Goal: Book appointment/travel/reservation

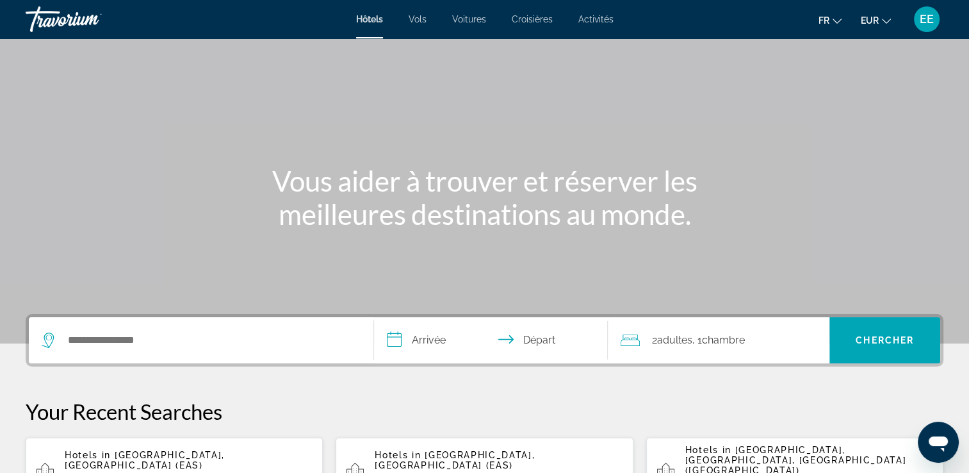
scroll to position [64, 0]
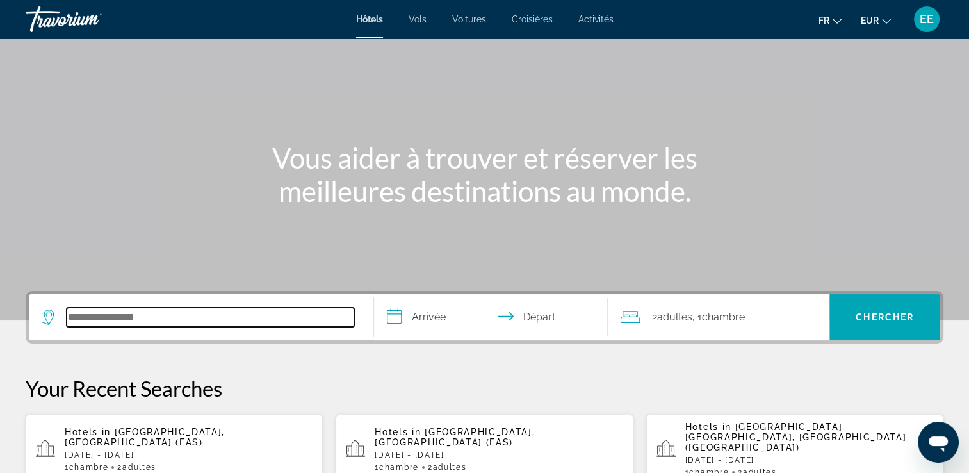
click at [159, 319] on input "Search hotel destination" at bounding box center [211, 316] width 288 height 19
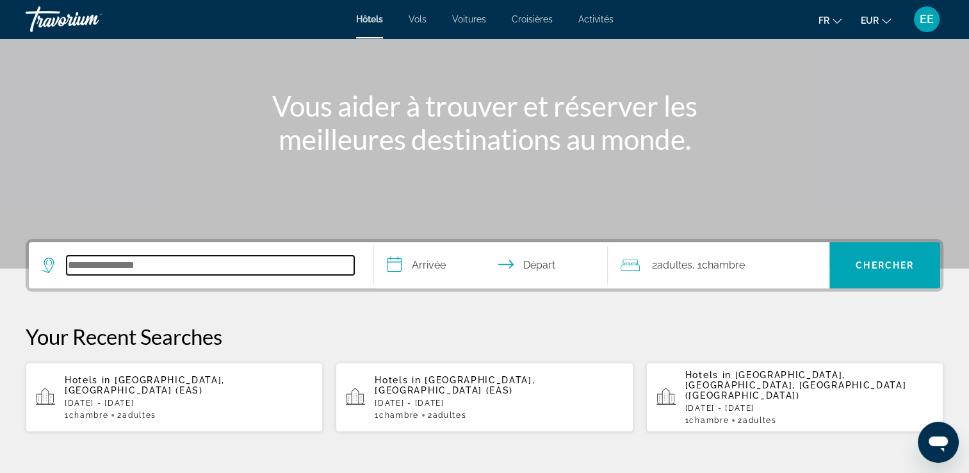
scroll to position [313, 0]
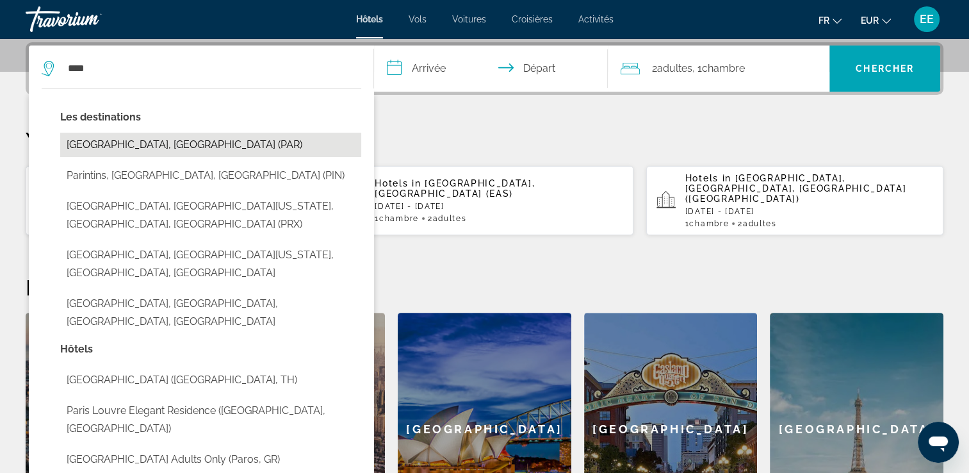
click at [155, 149] on button "[GEOGRAPHIC_DATA], [GEOGRAPHIC_DATA] (PAR)" at bounding box center [210, 145] width 301 height 24
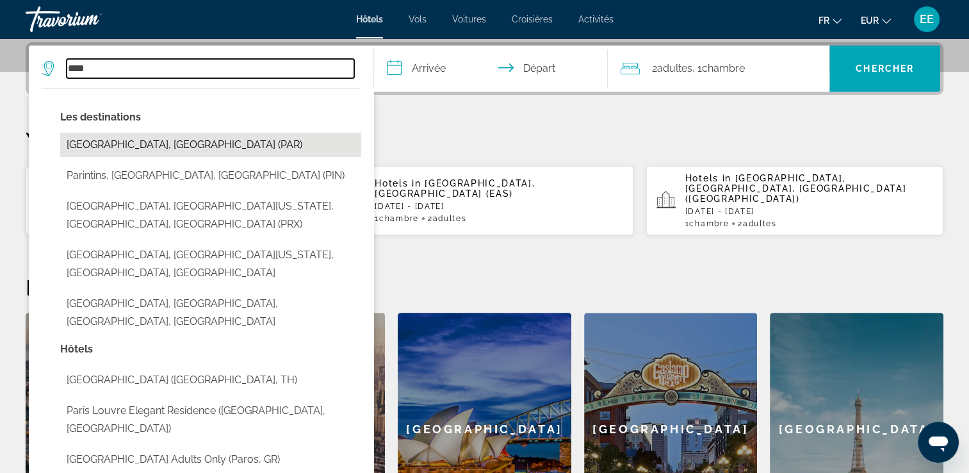
type input "**********"
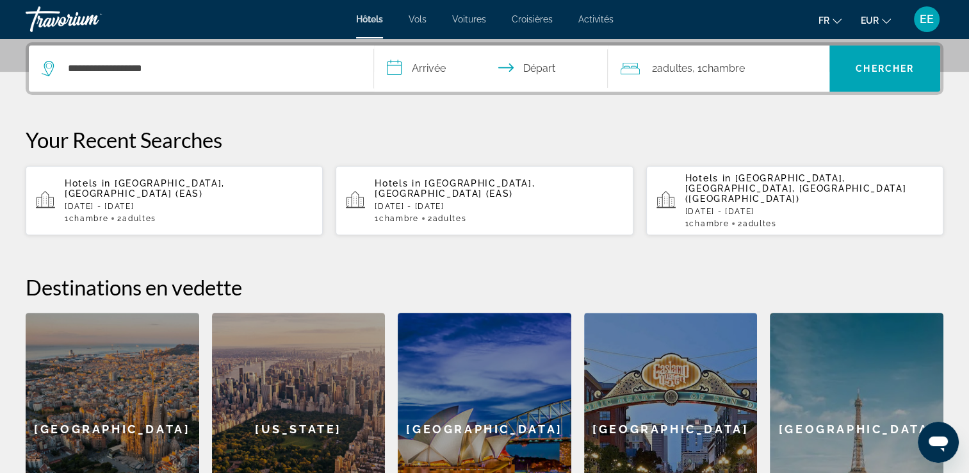
click at [409, 58] on input "**********" at bounding box center [494, 70] width 240 height 50
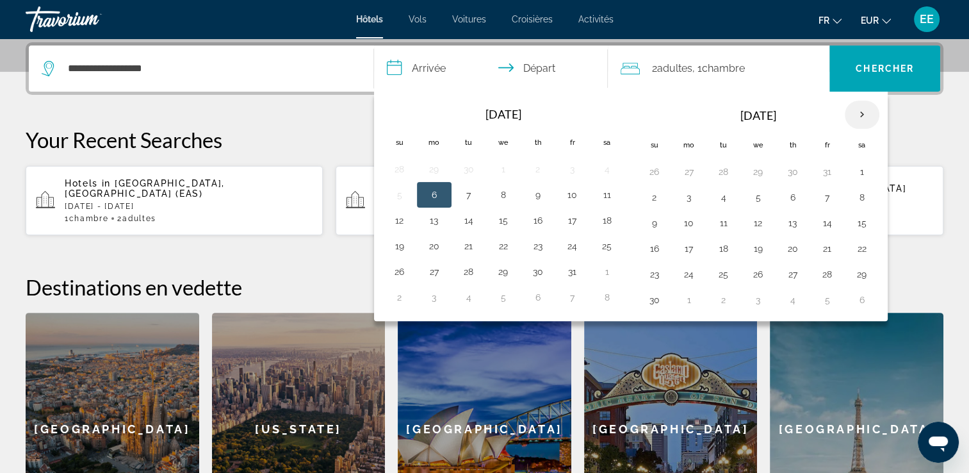
click at [858, 113] on th "Next month" at bounding box center [862, 115] width 35 height 28
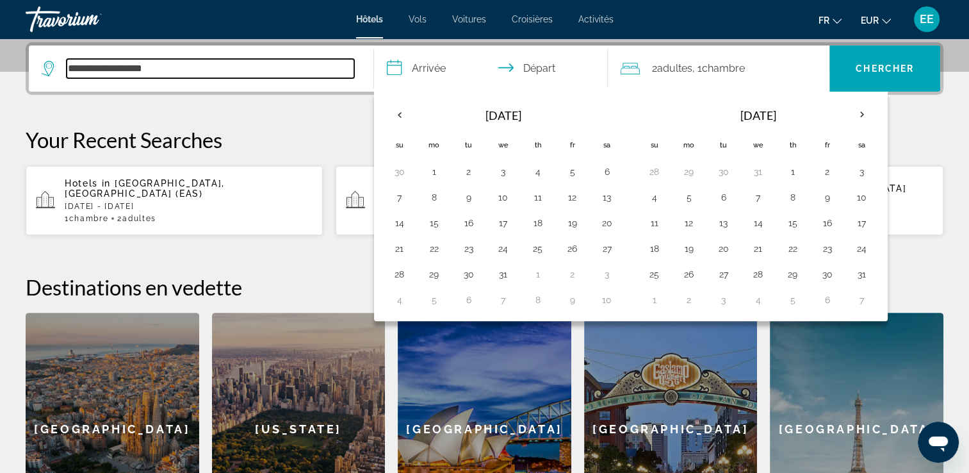
click at [300, 68] on input "**********" at bounding box center [211, 68] width 288 height 19
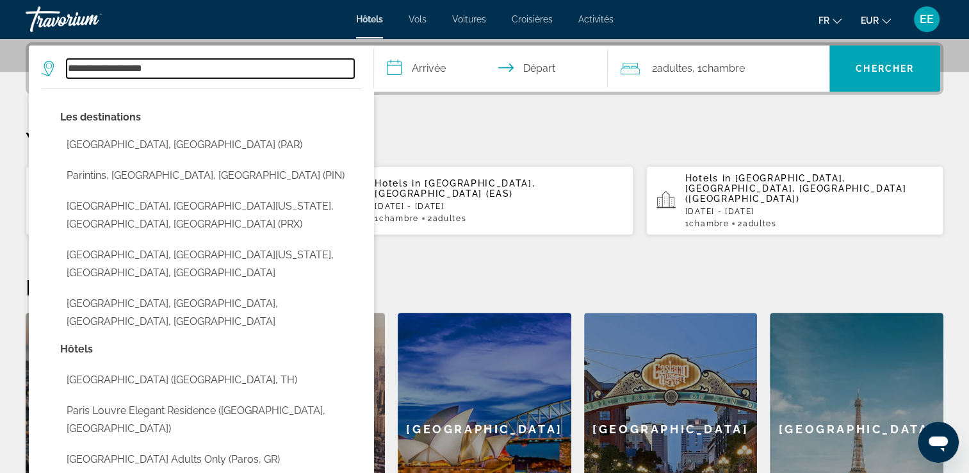
click at [300, 68] on input "**********" at bounding box center [211, 68] width 288 height 19
click at [296, 68] on input "**********" at bounding box center [211, 68] width 288 height 19
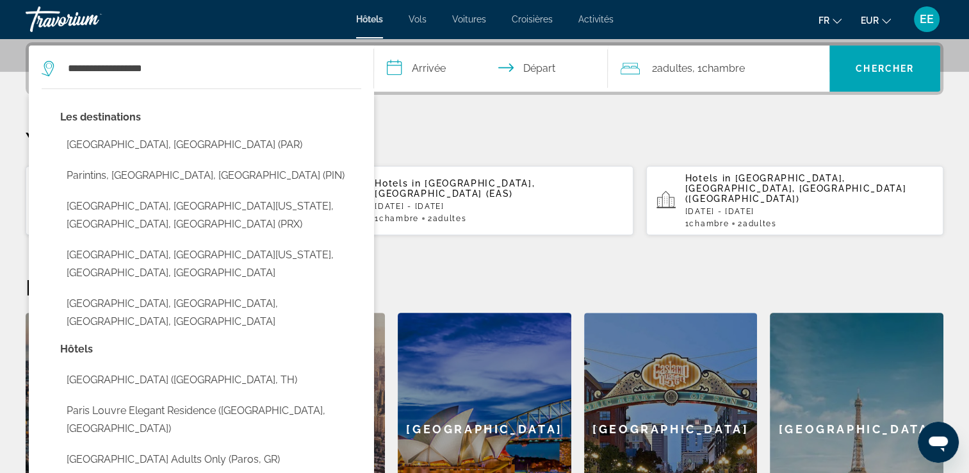
drag, startPoint x: 295, startPoint y: 151, endPoint x: 334, endPoint y: 118, distance: 51.3
click at [295, 150] on button "[GEOGRAPHIC_DATA], [GEOGRAPHIC_DATA] (PAR)" at bounding box center [210, 145] width 301 height 24
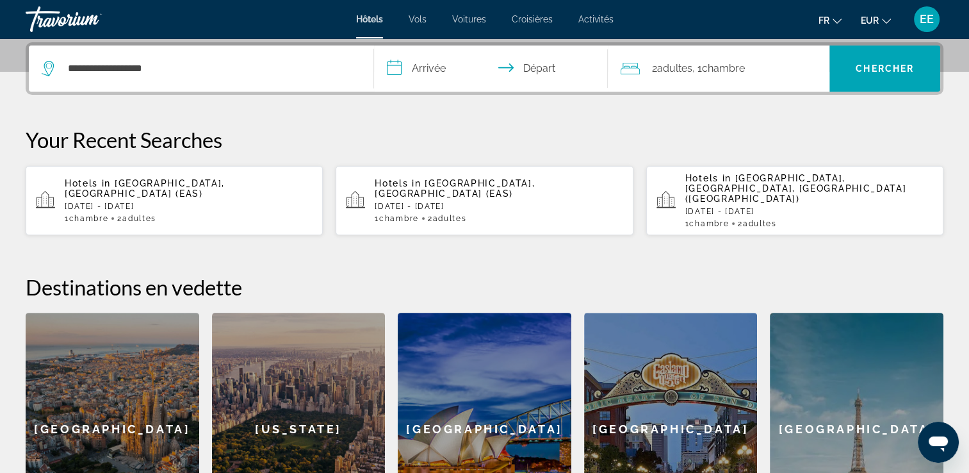
click at [445, 77] on input "**********" at bounding box center [494, 70] width 240 height 50
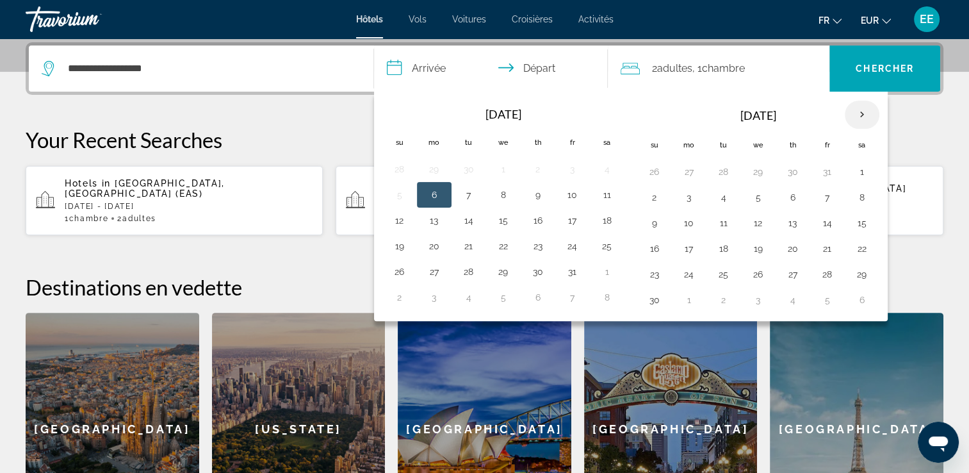
click at [856, 110] on th "Next month" at bounding box center [862, 115] width 35 height 28
drag, startPoint x: 860, startPoint y: 196, endPoint x: 837, endPoint y: 199, distance: 23.8
click at [852, 196] on button "10" at bounding box center [862, 197] width 20 height 18
click at [651, 222] on button "11" at bounding box center [654, 223] width 20 height 18
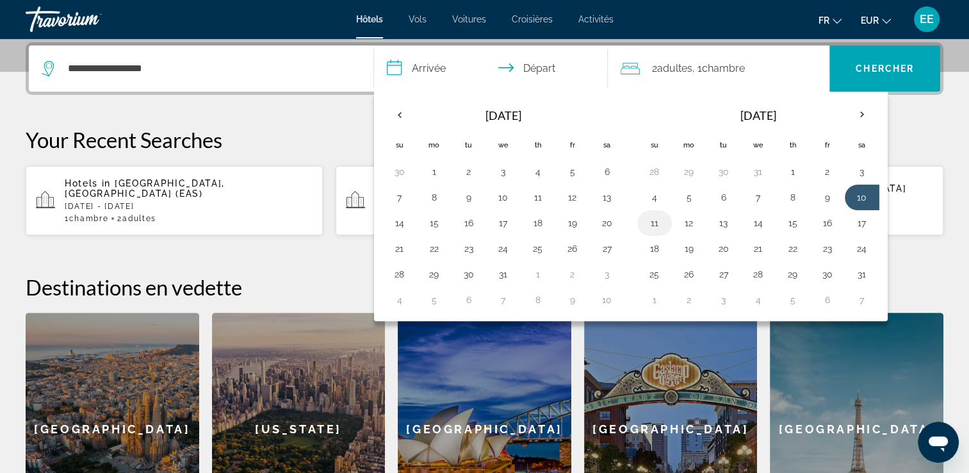
type input "**********"
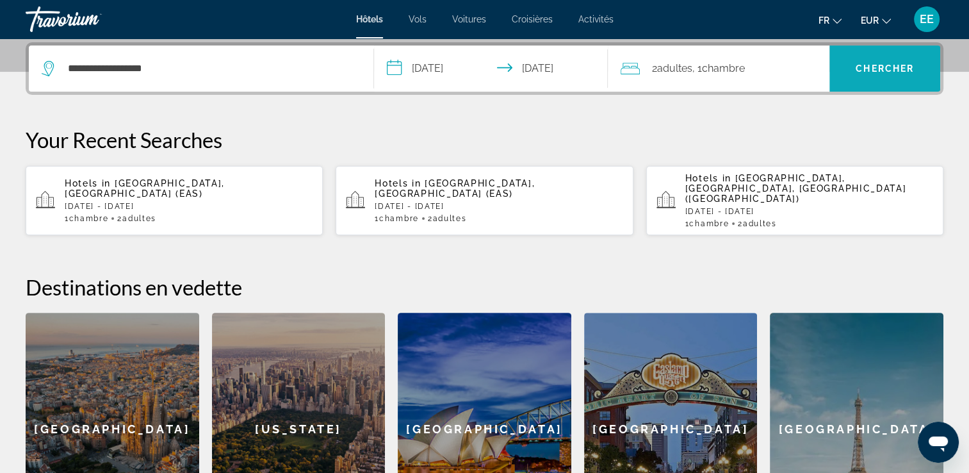
click at [898, 66] on span "Chercher" at bounding box center [885, 68] width 58 height 10
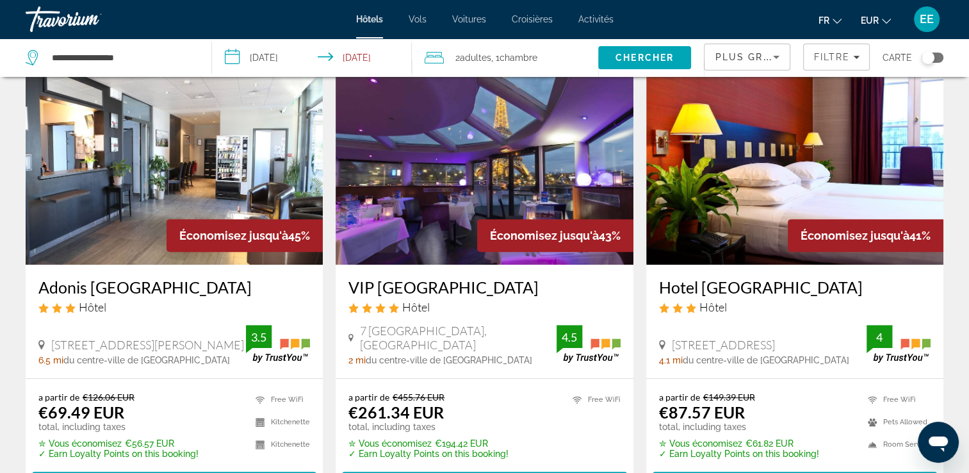
scroll to position [571, 0]
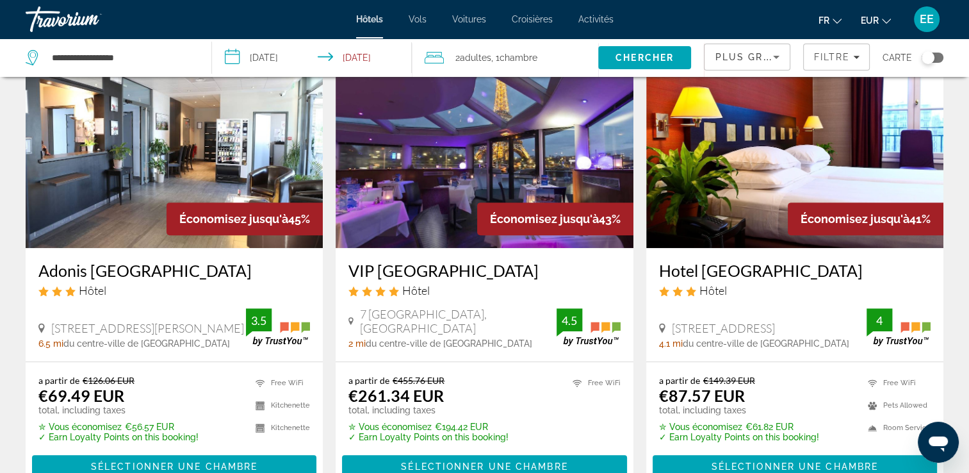
drag, startPoint x: 373, startPoint y: 274, endPoint x: 497, endPoint y: 276, distance: 124.3
click at [497, 276] on div "VIP [GEOGRAPHIC_DATA] Hôtel 7 [GEOGRAPHIC_DATA], [GEOGRAPHIC_DATA] 2 mi du cent…" at bounding box center [484, 304] width 297 height 113
drag, startPoint x: 497, startPoint y: 276, endPoint x: 488, endPoint y: 274, distance: 9.3
copy h3 "VIP [GEOGRAPHIC_DATA]"
click at [640, 265] on app-hotels-search-item "Économisez jusqu'à 41% [GEOGRAPHIC_DATA] Hôtel [STREET_ADDRESS] 4.1 mi du centr…" at bounding box center [795, 267] width 310 height 448
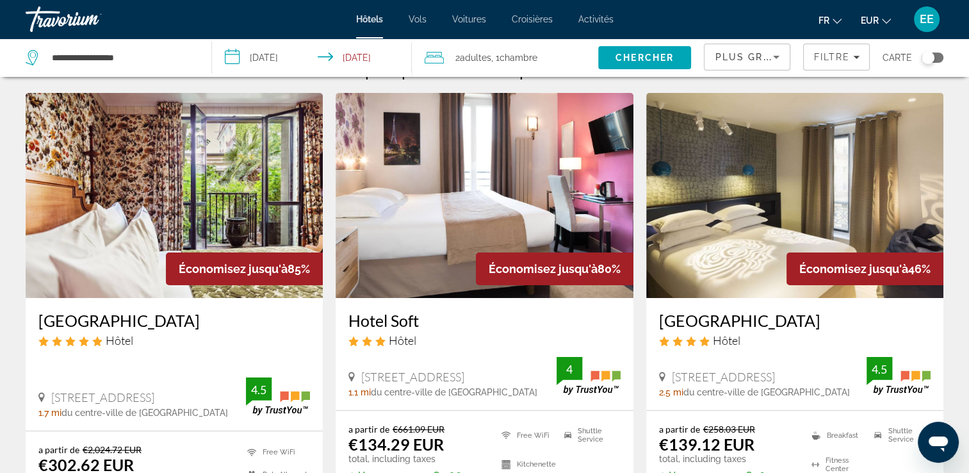
scroll to position [0, 0]
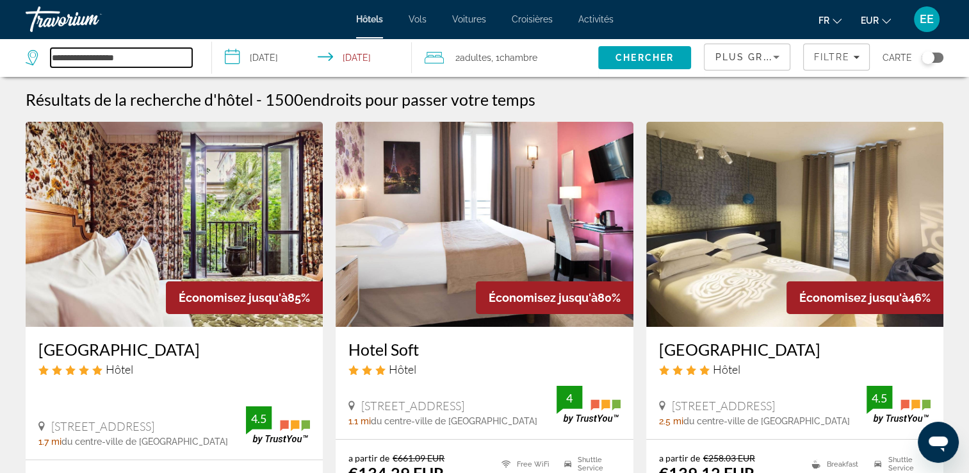
drag, startPoint x: 176, startPoint y: 61, endPoint x: 45, endPoint y: 65, distance: 130.7
click at [46, 67] on div "**********" at bounding box center [112, 57] width 173 height 38
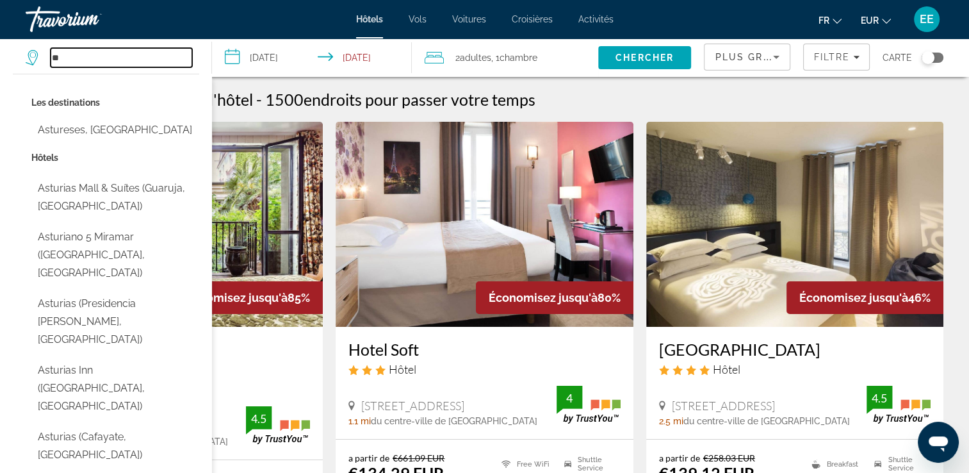
type input "*"
click at [251, 92] on h1 "Résultats de la recherche d'hôtel" at bounding box center [139, 99] width 227 height 19
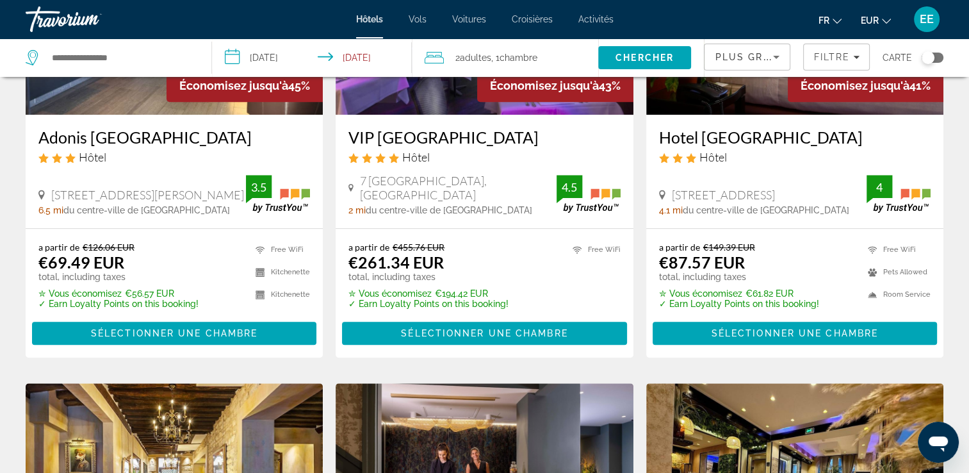
scroll to position [448, 0]
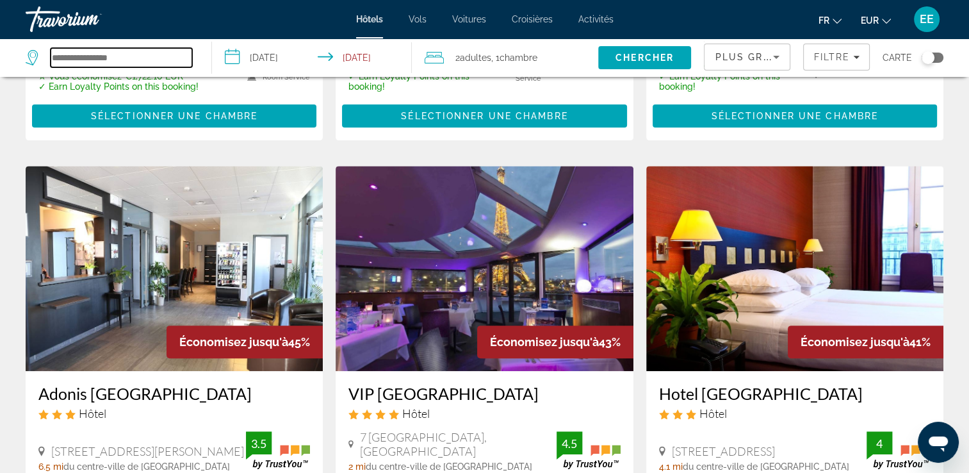
click at [159, 51] on input "Search hotel destination" at bounding box center [122, 57] width 142 height 19
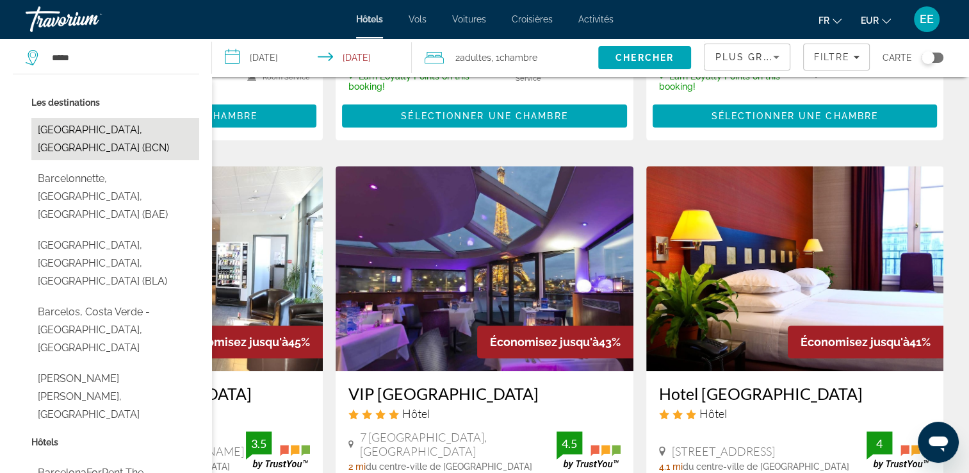
click at [133, 134] on button "[GEOGRAPHIC_DATA], [GEOGRAPHIC_DATA] (BCN)" at bounding box center [115, 139] width 168 height 42
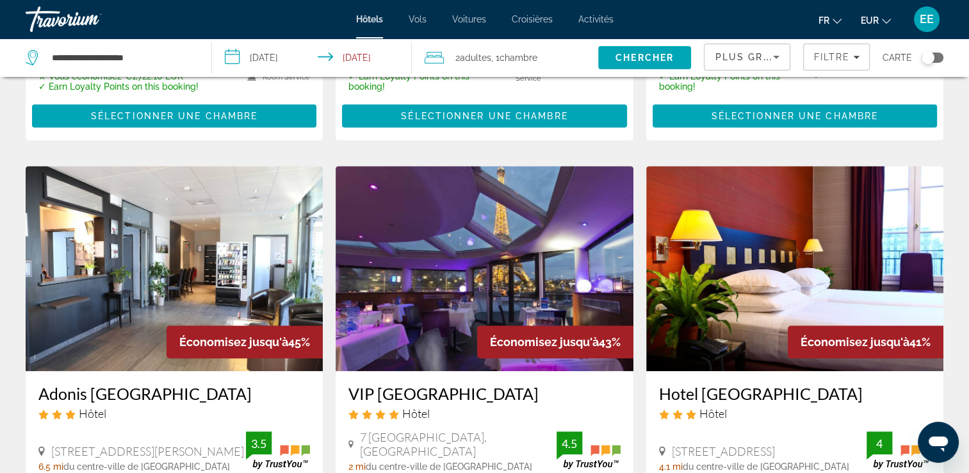
click at [291, 59] on input "**********" at bounding box center [314, 59] width 204 height 42
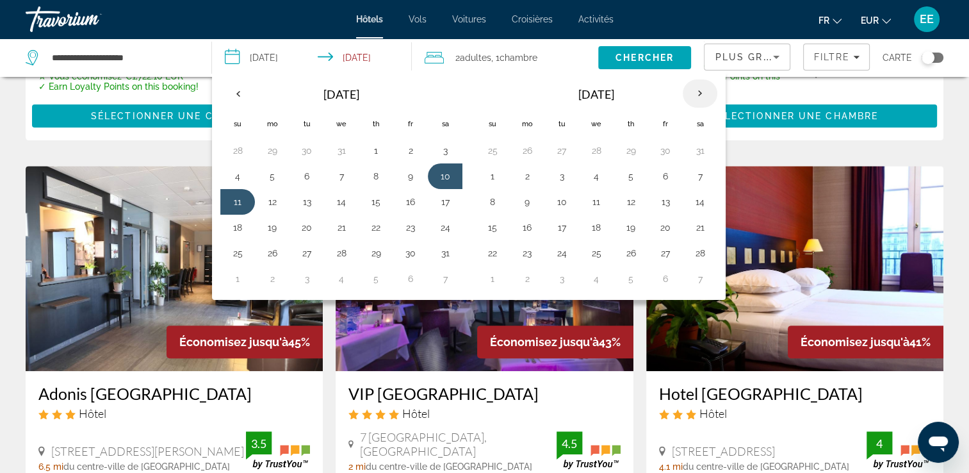
click at [698, 91] on th "Next month" at bounding box center [700, 93] width 35 height 28
click at [697, 94] on th "Next month" at bounding box center [700, 93] width 35 height 28
click at [236, 95] on th "Previous month" at bounding box center [237, 93] width 35 height 28
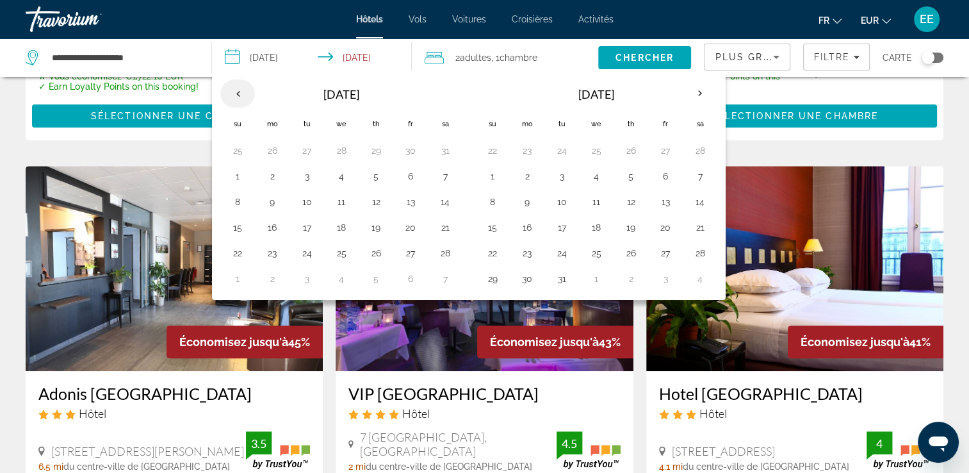
click at [236, 95] on th "Previous month" at bounding box center [237, 93] width 35 height 28
click at [266, 59] on input "**********" at bounding box center [314, 59] width 204 height 42
click at [200, 58] on app-destination-search "**********" at bounding box center [106, 57] width 212 height 38
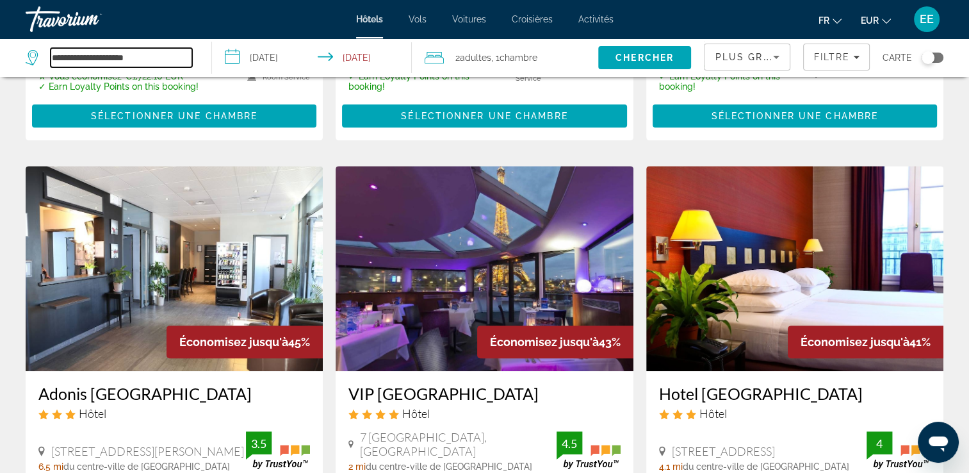
click at [181, 60] on input "**********" at bounding box center [122, 57] width 142 height 19
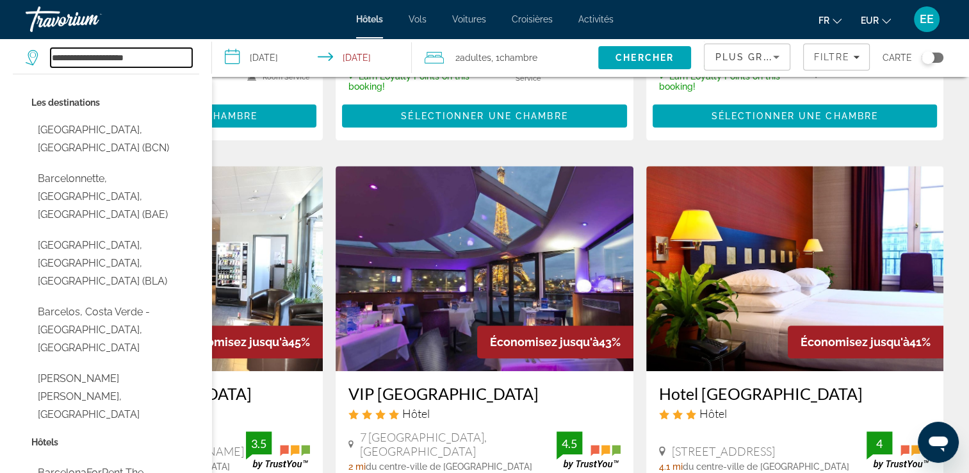
drag, startPoint x: 179, startPoint y: 59, endPoint x: 37, endPoint y: 61, distance: 142.9
click at [37, 61] on div "**********" at bounding box center [109, 57] width 167 height 19
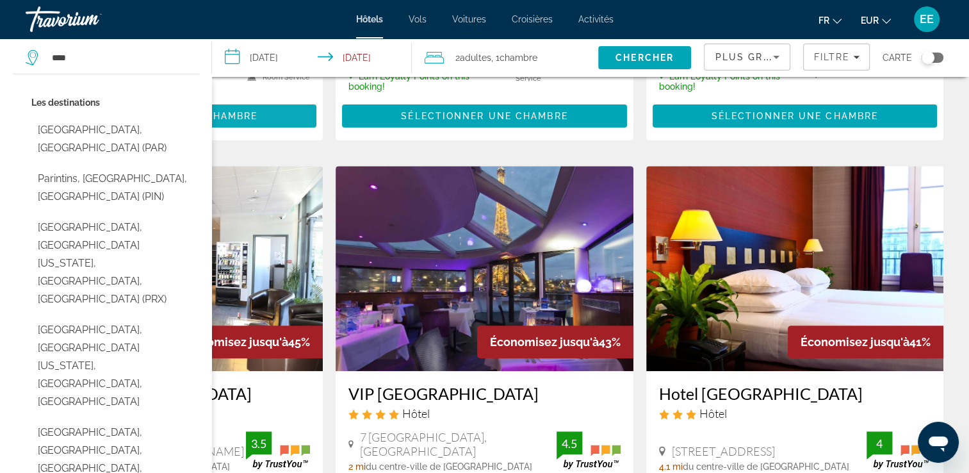
drag, startPoint x: 129, startPoint y: 122, endPoint x: 138, endPoint y: 115, distance: 11.4
click at [128, 122] on button "[GEOGRAPHIC_DATA], [GEOGRAPHIC_DATA] (PAR)" at bounding box center [115, 139] width 168 height 42
type input "**********"
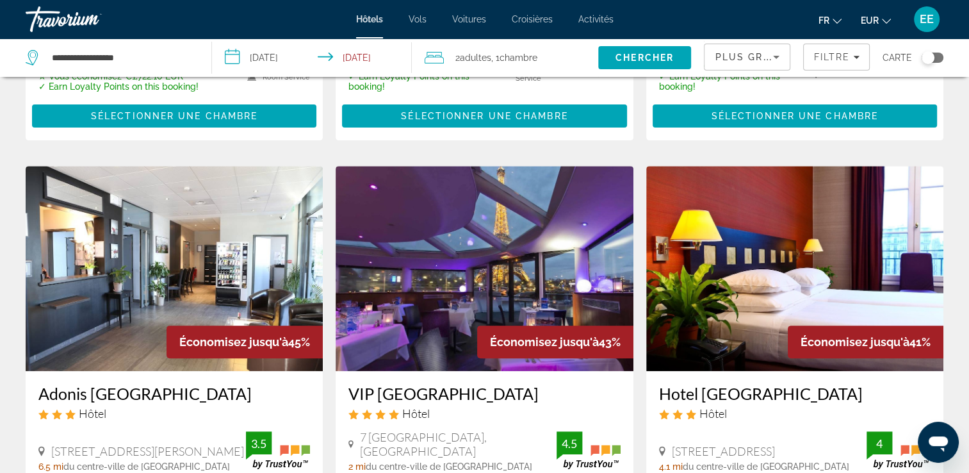
click at [282, 53] on input "**********" at bounding box center [314, 59] width 204 height 42
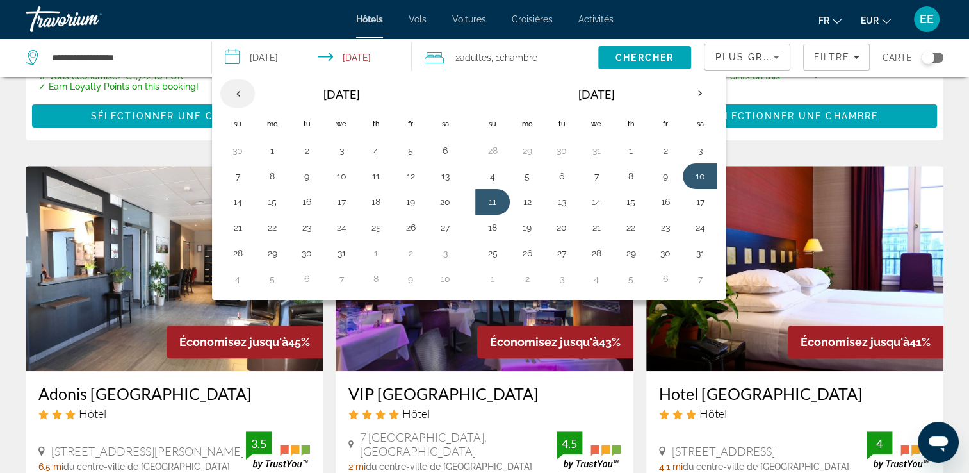
click at [236, 93] on th "Previous month" at bounding box center [237, 93] width 35 height 28
click at [664, 150] on button "5" at bounding box center [665, 151] width 20 height 18
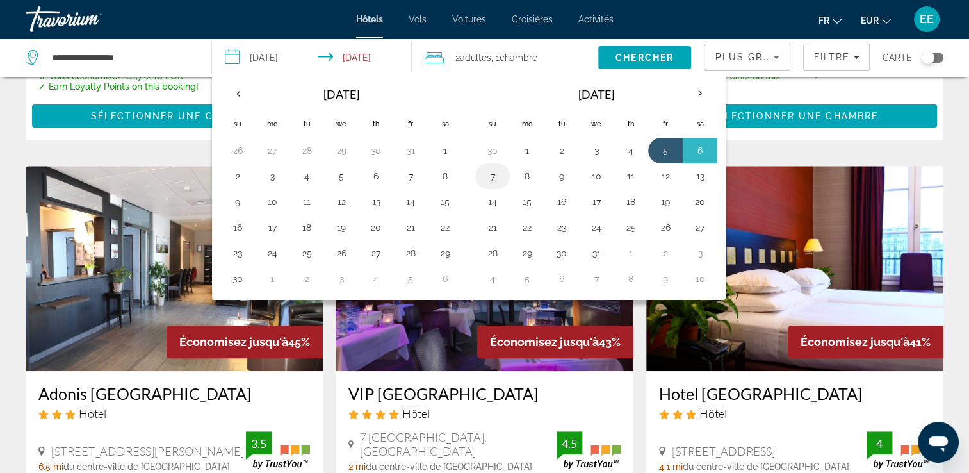
click at [498, 178] on button "7" at bounding box center [492, 176] width 20 height 18
type input "**********"
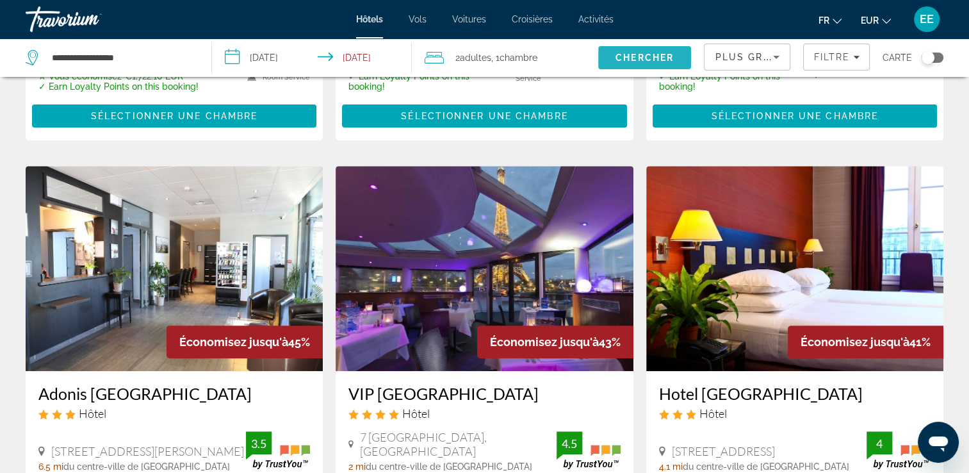
click at [623, 62] on span "Chercher" at bounding box center [645, 58] width 58 height 10
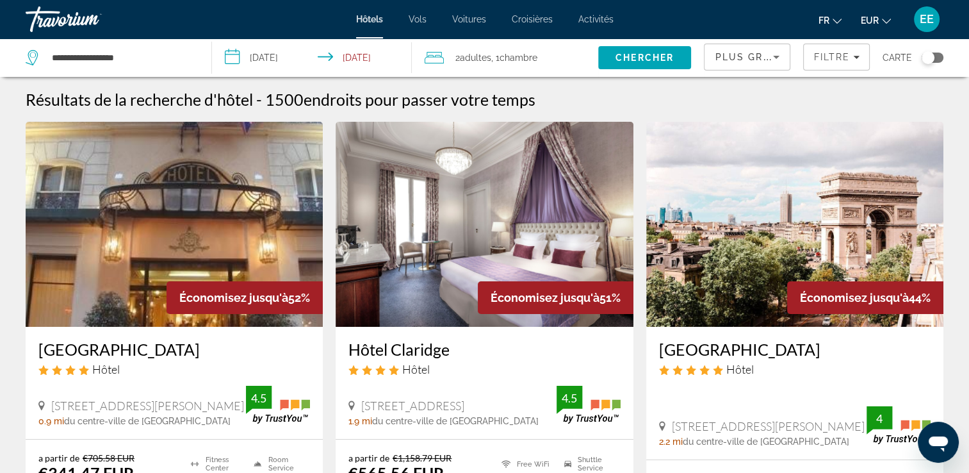
scroll to position [64, 0]
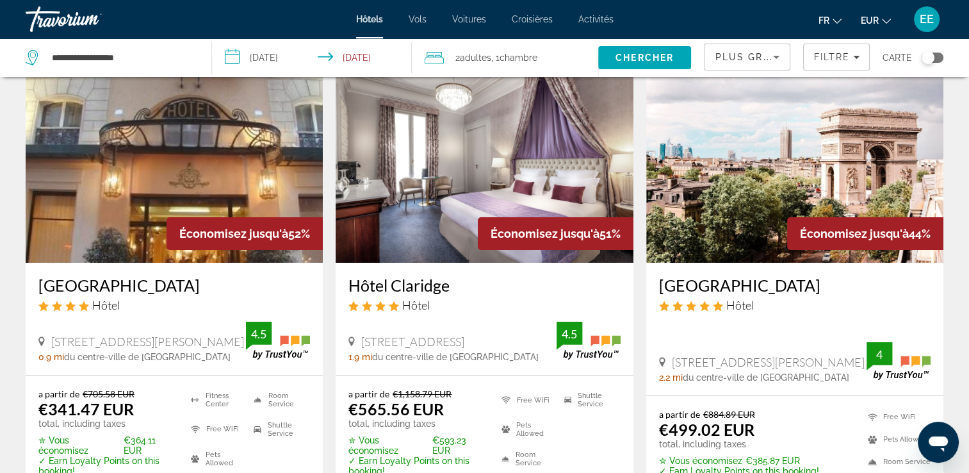
drag, startPoint x: 653, startPoint y: 284, endPoint x: 882, endPoint y: 290, distance: 228.8
click at [882, 290] on div "[GEOGRAPHIC_DATA] Hôtel [STREET_ADDRESS][PERSON_NAME] 2.2 mi du centre-ville de…" at bounding box center [794, 329] width 297 height 133
drag, startPoint x: 882, startPoint y: 290, endPoint x: 839, endPoint y: 281, distance: 44.5
copy h3 "[GEOGRAPHIC_DATA]"
click at [641, 327] on app-hotels-search-item "Économisez jusqu'à 44% [GEOGRAPHIC_DATA] Hôtel [STREET_ADDRESS][PERSON_NAME] 2.…" at bounding box center [795, 291] width 310 height 467
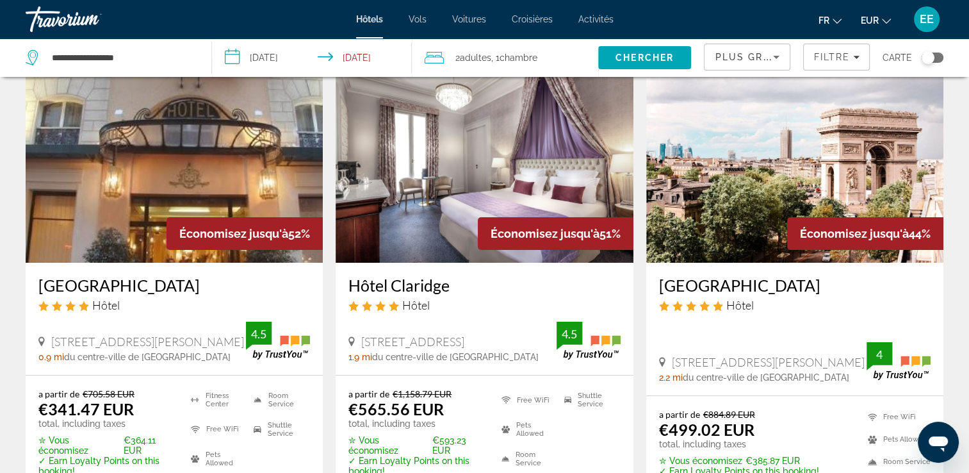
click at [204, 54] on app-destination-search "**********" at bounding box center [106, 57] width 212 height 38
drag, startPoint x: 174, startPoint y: 55, endPoint x: 83, endPoint y: 49, distance: 91.8
click at [83, 49] on input "**********" at bounding box center [122, 57] width 142 height 19
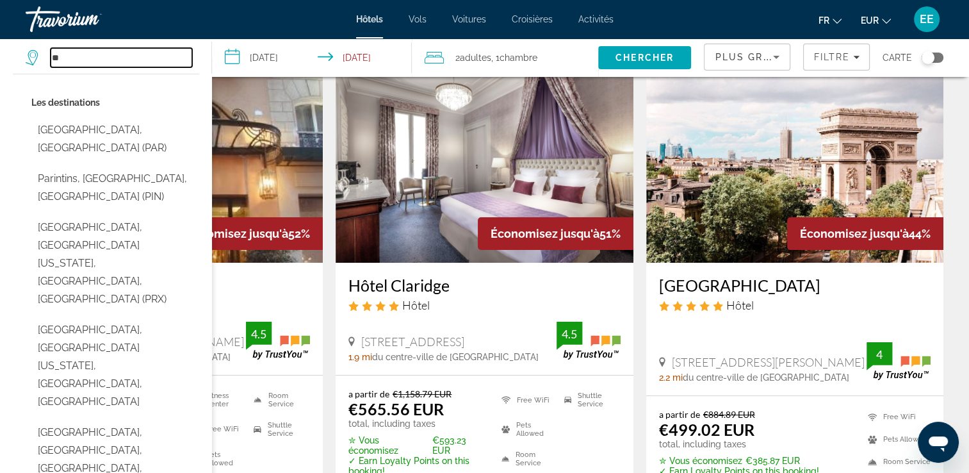
type input "*"
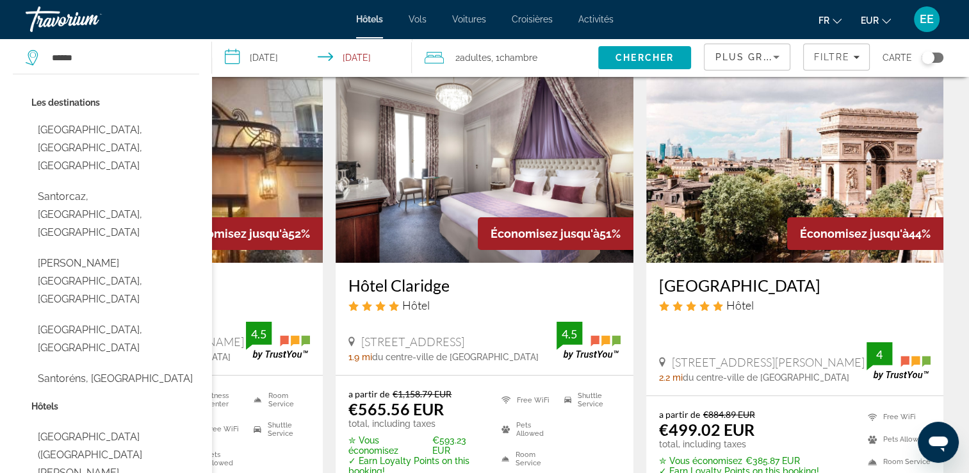
click at [108, 129] on button "[GEOGRAPHIC_DATA], [GEOGRAPHIC_DATA], [GEOGRAPHIC_DATA]" at bounding box center [115, 148] width 168 height 60
type input "**********"
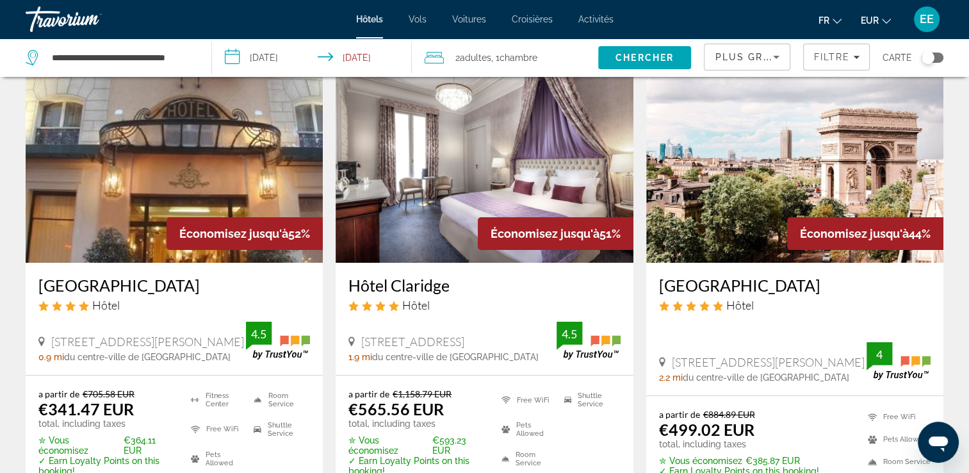
click at [254, 58] on input "**********" at bounding box center [314, 59] width 204 height 42
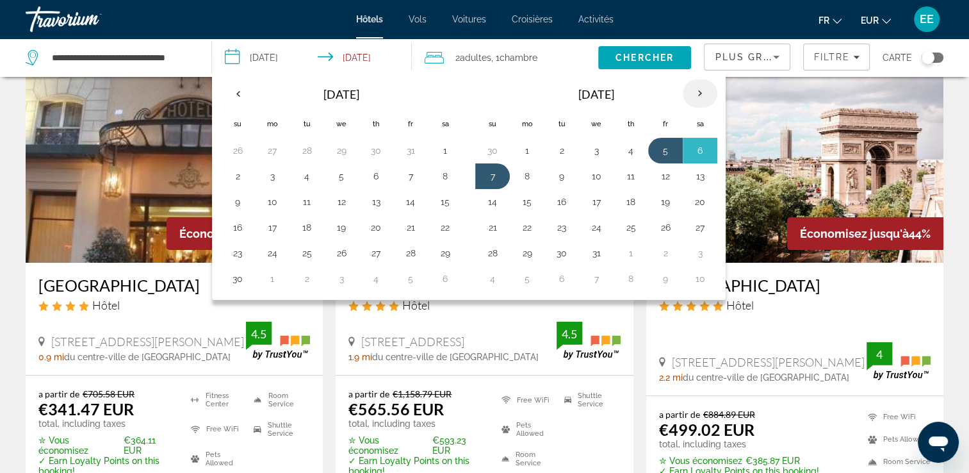
click at [701, 89] on th "Next month" at bounding box center [700, 93] width 35 height 28
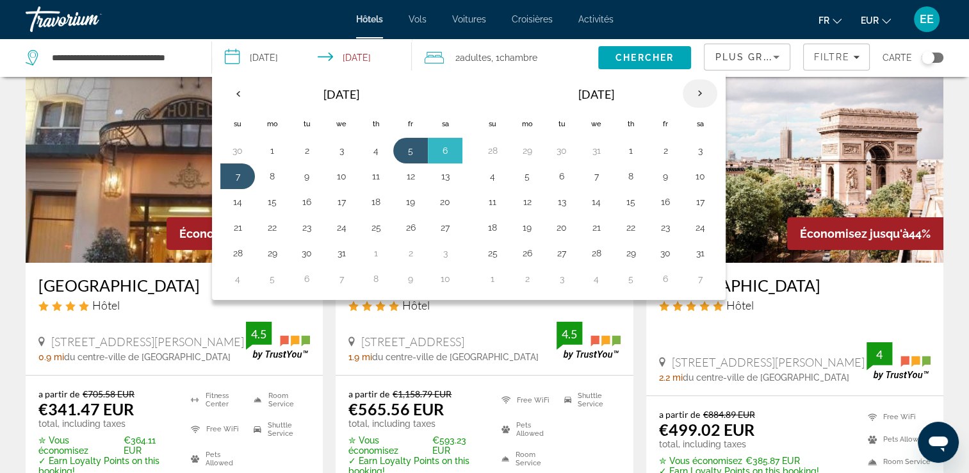
click at [700, 90] on th "Next month" at bounding box center [700, 93] width 35 height 28
click at [701, 94] on th "Next month" at bounding box center [700, 93] width 35 height 28
drag, startPoint x: 692, startPoint y: 154, endPoint x: 695, endPoint y: 169, distance: 15.1
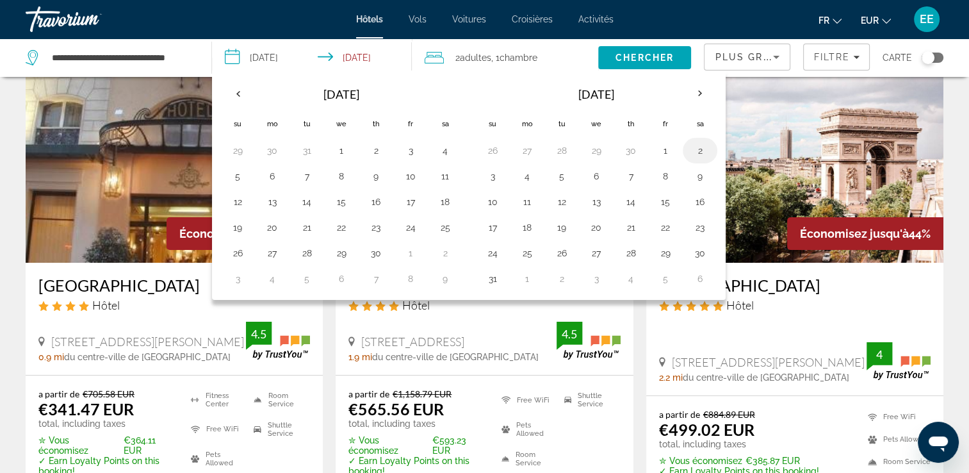
click at [692, 155] on button "2" at bounding box center [700, 151] width 20 height 18
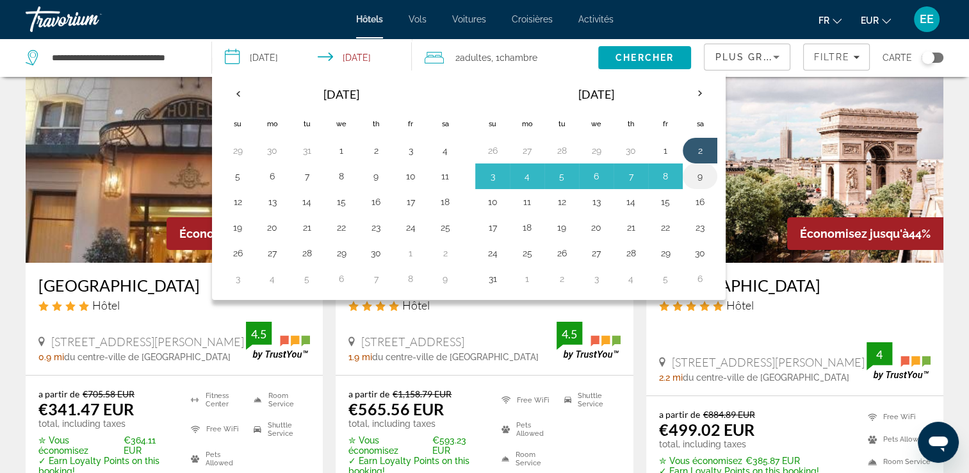
click at [696, 175] on button "9" at bounding box center [700, 176] width 20 height 18
type input "**********"
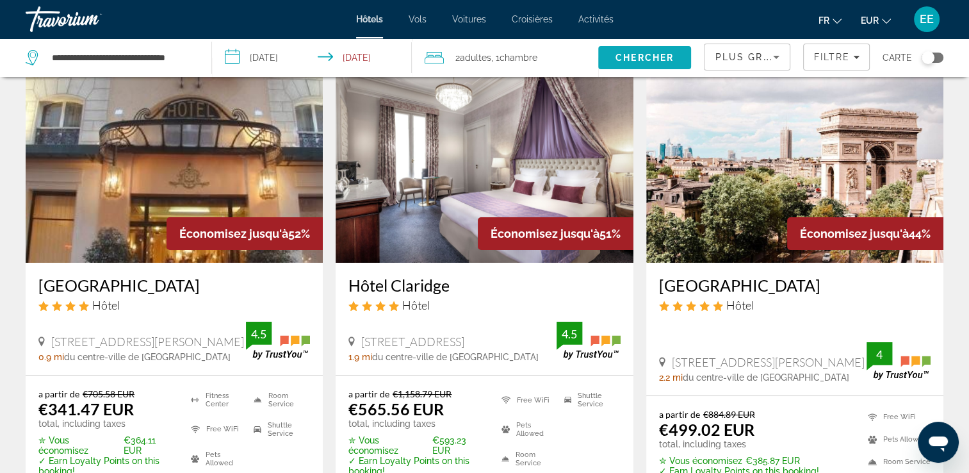
click at [646, 60] on span "Chercher" at bounding box center [645, 58] width 58 height 10
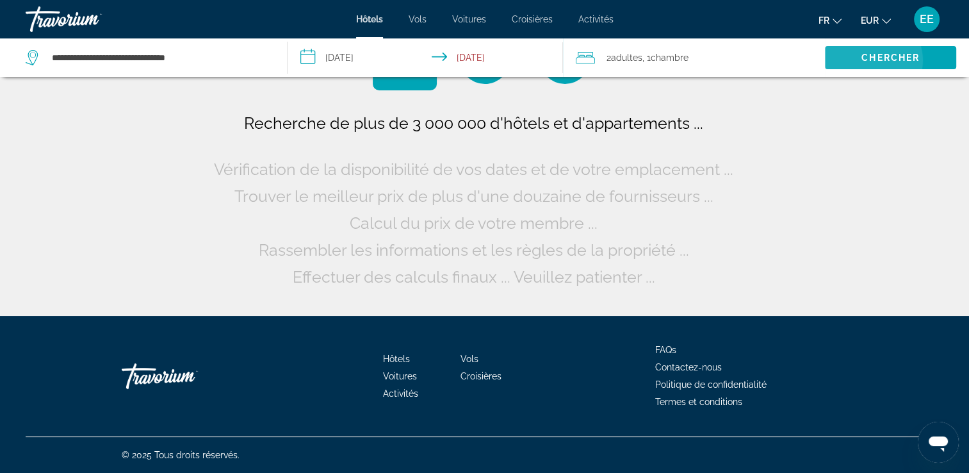
scroll to position [0, 0]
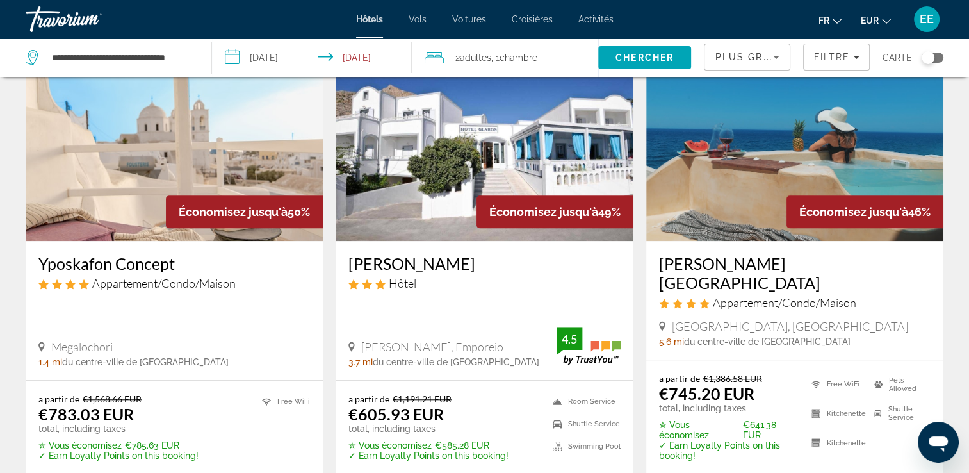
scroll to position [1089, 0]
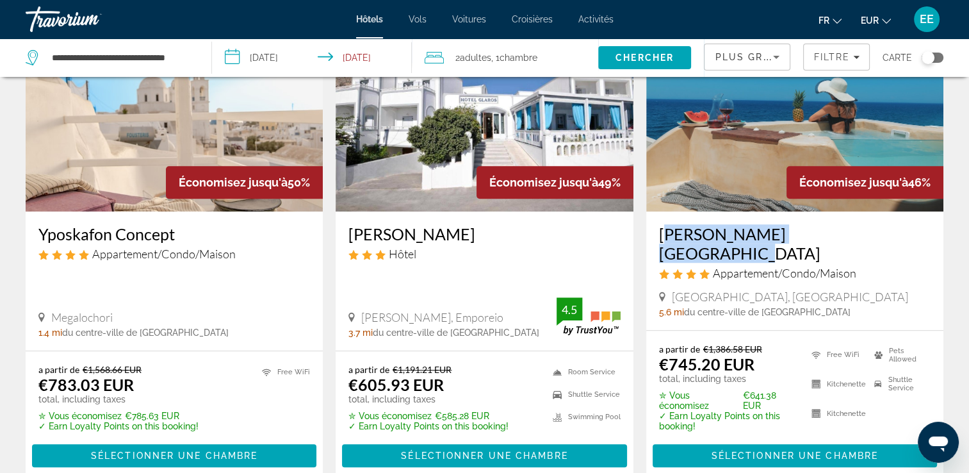
drag, startPoint x: 653, startPoint y: 233, endPoint x: 835, endPoint y: 238, distance: 181.3
click at [835, 238] on div "[PERSON_NAME][GEOGRAPHIC_DATA] Appartement/Condo/Maison [GEOGRAPHIC_DATA], [GEO…" at bounding box center [794, 270] width 297 height 119
drag, startPoint x: 835, startPoint y: 238, endPoint x: 826, endPoint y: 234, distance: 9.2
copy h3 "[PERSON_NAME][GEOGRAPHIC_DATA]"
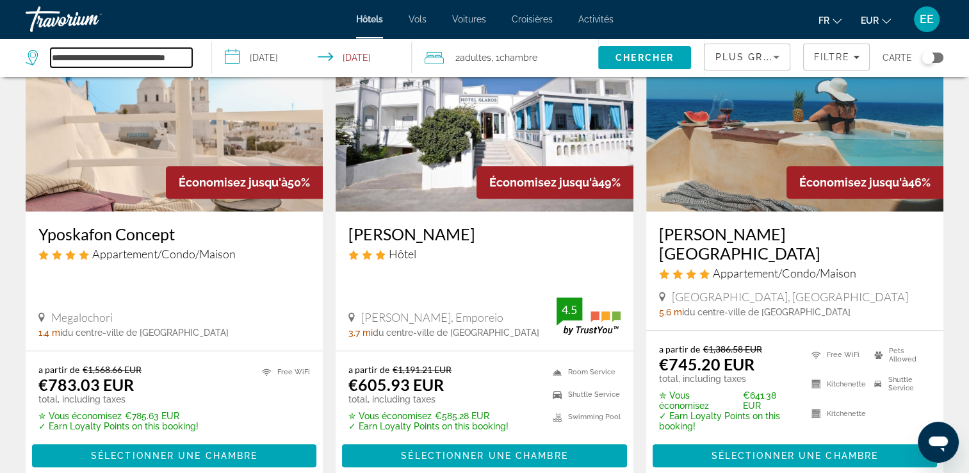
drag, startPoint x: 51, startPoint y: 57, endPoint x: 197, endPoint y: 63, distance: 146.2
click at [197, 63] on div "**********" at bounding box center [112, 57] width 173 height 38
click at [155, 60] on input "****" at bounding box center [122, 57] width 142 height 19
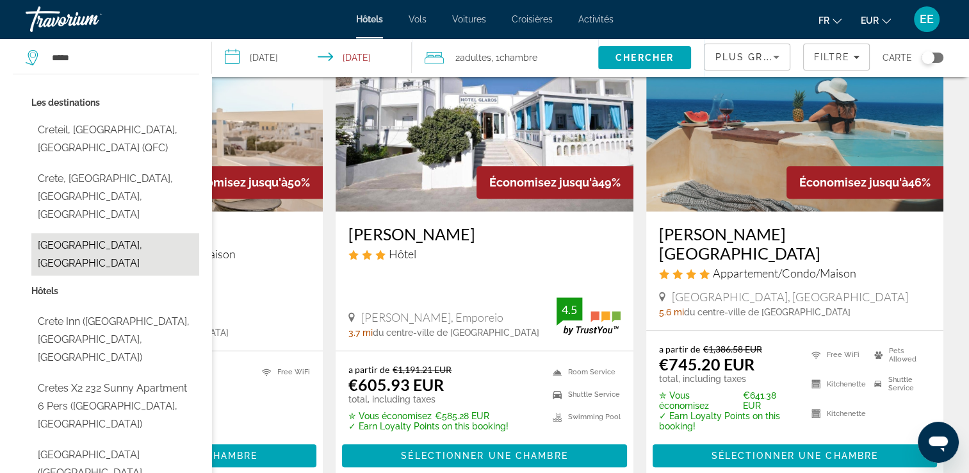
click at [126, 233] on button "[GEOGRAPHIC_DATA], [GEOGRAPHIC_DATA]" at bounding box center [115, 254] width 168 height 42
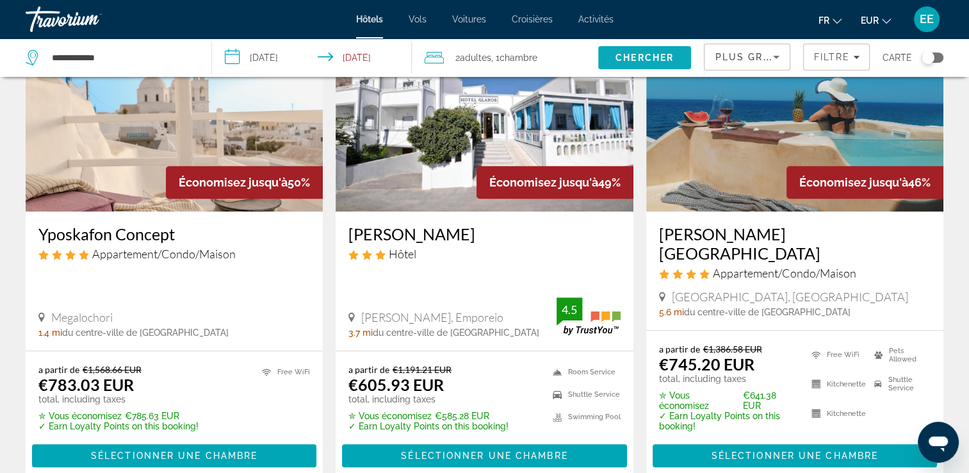
click at [625, 61] on span "Chercher" at bounding box center [645, 58] width 58 height 10
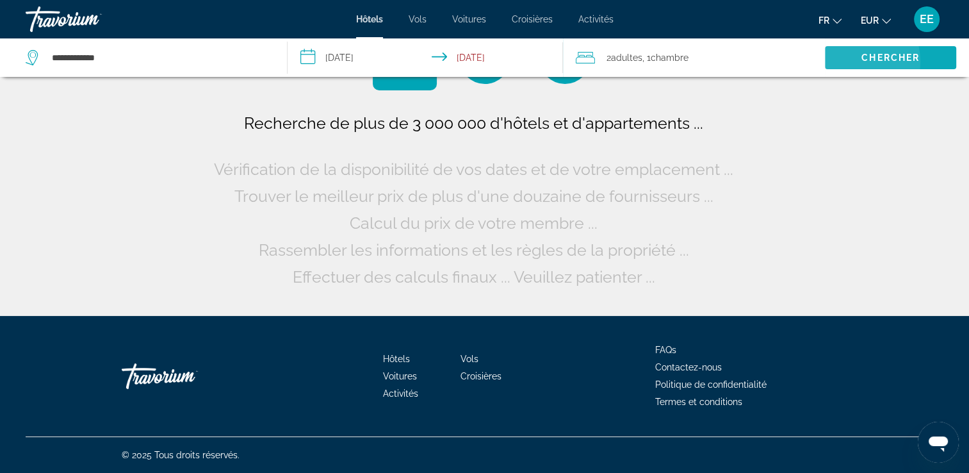
scroll to position [0, 0]
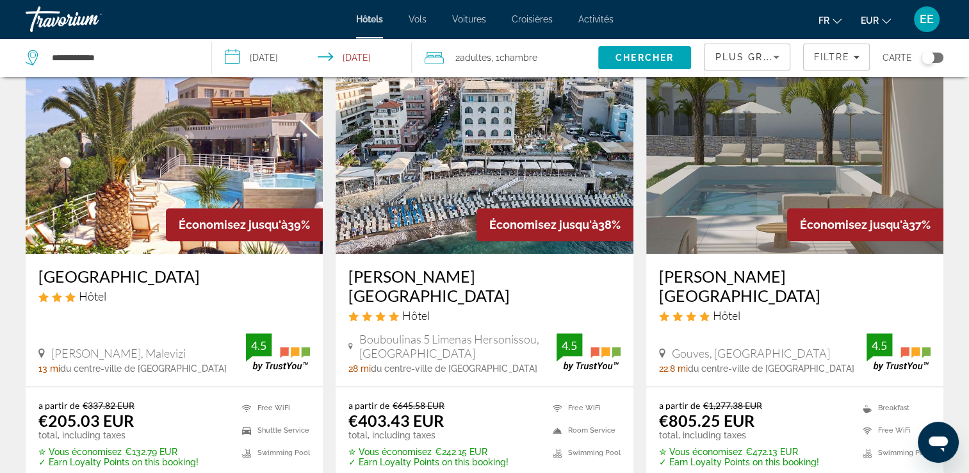
scroll to position [1089, 0]
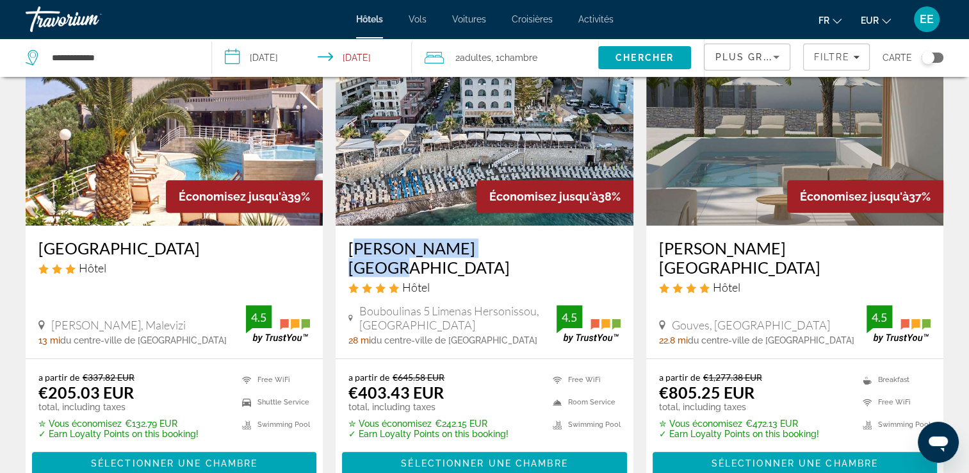
drag, startPoint x: 345, startPoint y: 247, endPoint x: 489, endPoint y: 249, distance: 144.2
click at [489, 249] on div "[PERSON_NAME][GEOGRAPHIC_DATA] Hôtel Bouboulinas 5 Limenas [GEOGRAPHIC_DATA], […" at bounding box center [484, 291] width 297 height 133
drag, startPoint x: 489, startPoint y: 249, endPoint x: 466, endPoint y: 240, distance: 24.1
copy h3 "[PERSON_NAME][GEOGRAPHIC_DATA]"
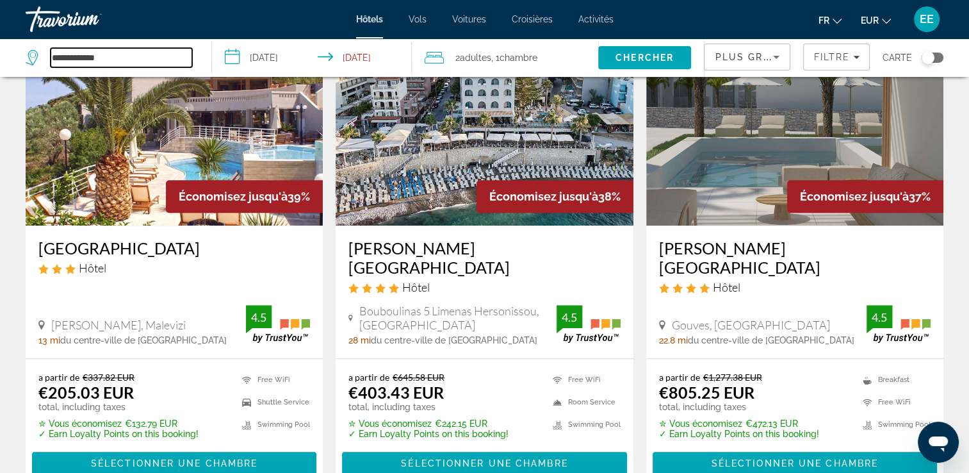
drag, startPoint x: 184, startPoint y: 57, endPoint x: 15, endPoint y: 58, distance: 169.1
click at [15, 58] on app-destination-search "**********" at bounding box center [106, 57] width 212 height 38
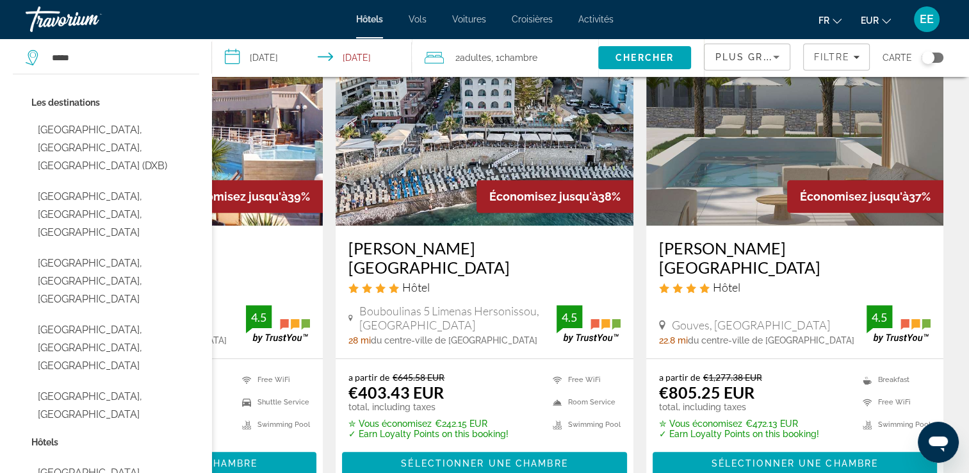
drag, startPoint x: 135, startPoint y: 129, endPoint x: 148, endPoint y: 123, distance: 14.6
click at [135, 129] on button "[GEOGRAPHIC_DATA], [GEOGRAPHIC_DATA], [GEOGRAPHIC_DATA] (DXB)" at bounding box center [115, 148] width 168 height 60
type input "**********"
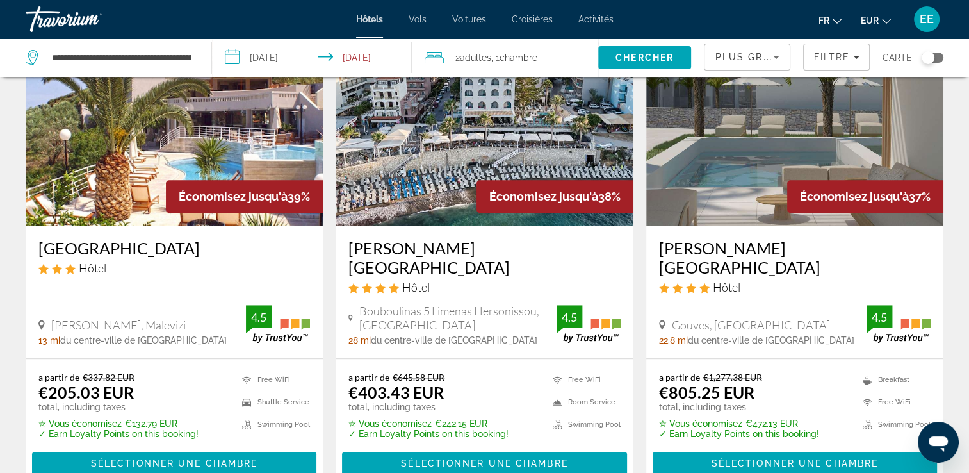
click at [282, 54] on input "**********" at bounding box center [314, 59] width 204 height 42
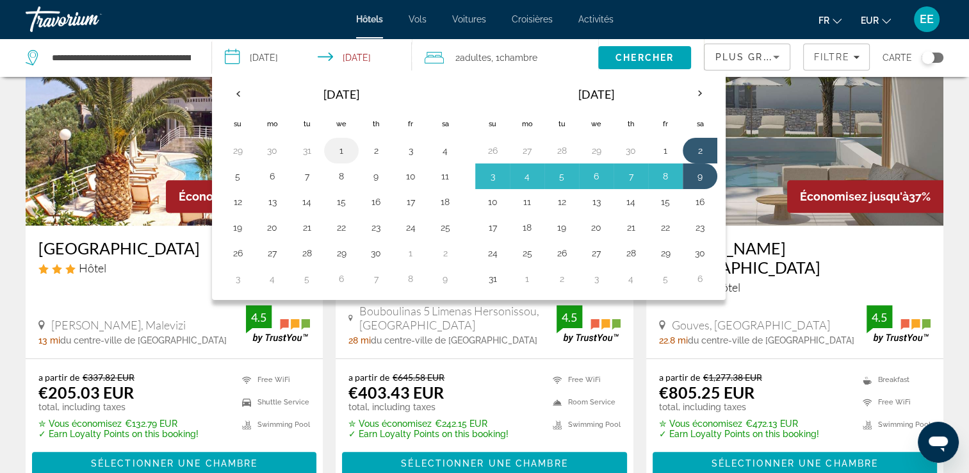
click at [340, 149] on button "1" at bounding box center [341, 151] width 20 height 18
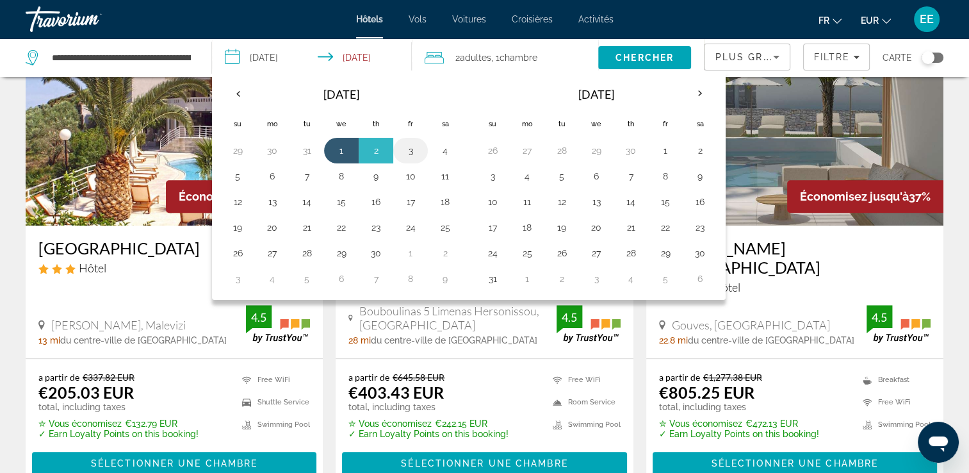
click at [419, 151] on button "3" at bounding box center [410, 151] width 20 height 18
type input "**********"
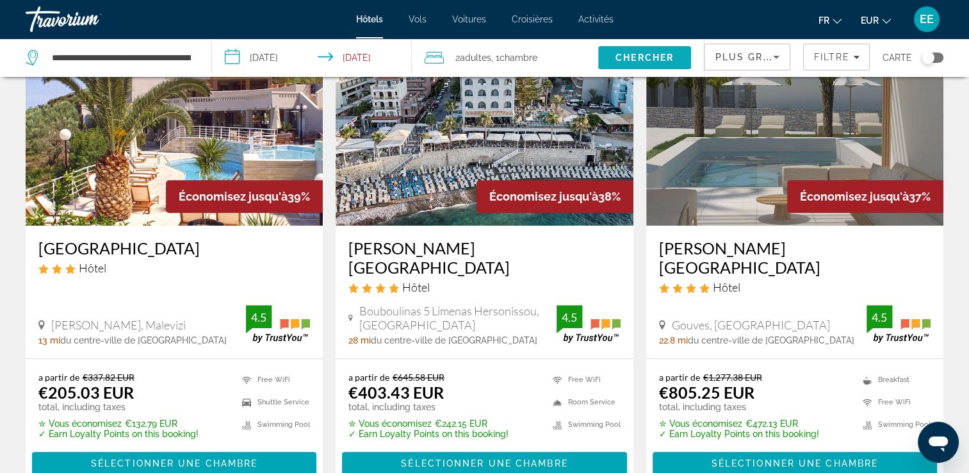
click at [658, 58] on span "Chercher" at bounding box center [645, 58] width 58 height 10
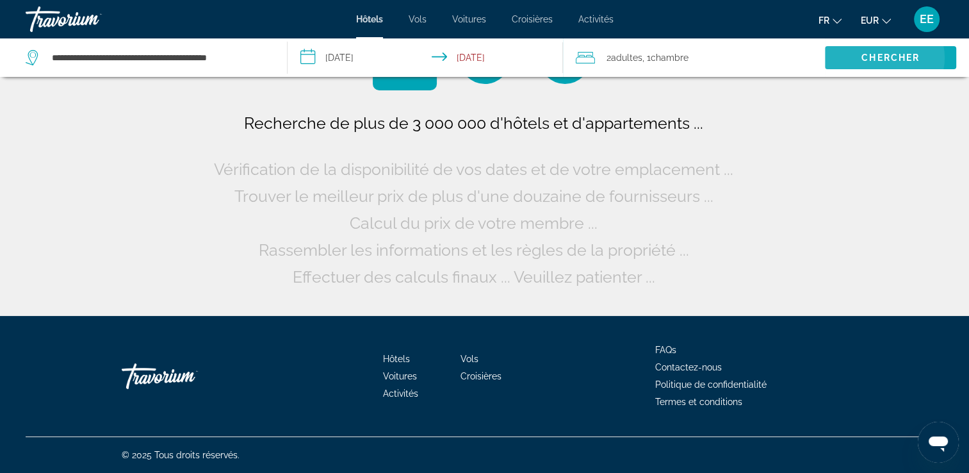
scroll to position [0, 0]
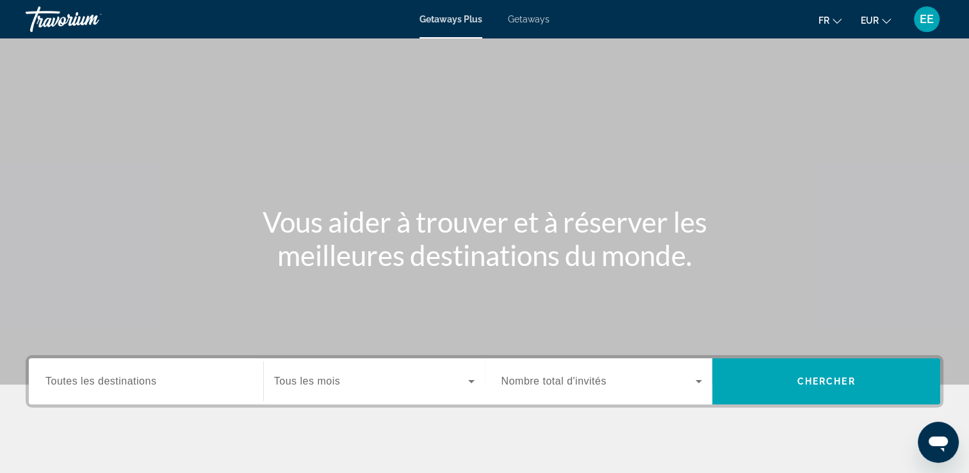
click at [525, 13] on div "Getaways Plus Getaways fr English Español Français Italiano Português русский E…" at bounding box center [484, 19] width 969 height 33
click at [526, 15] on span "Getaways" at bounding box center [529, 19] width 42 height 10
click at [104, 387] on input "Destination Toutes les destinations" at bounding box center [145, 381] width 201 height 15
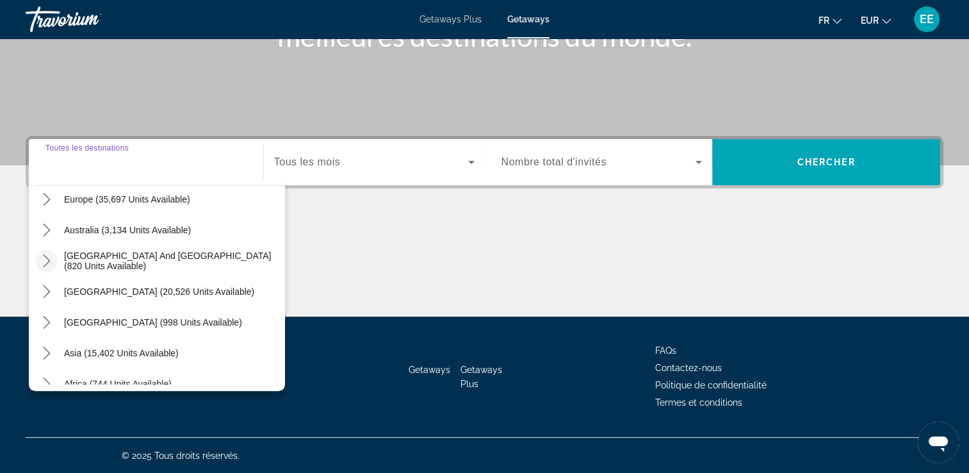
scroll to position [192, 0]
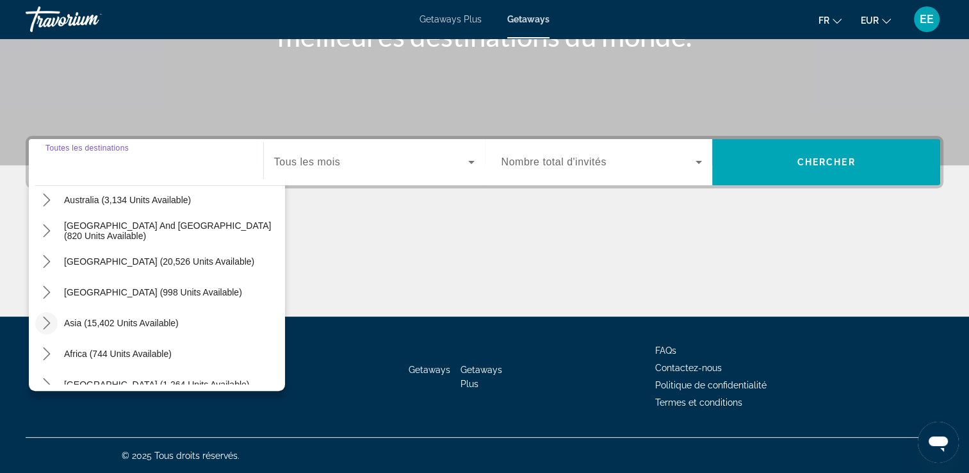
click at [47, 329] on mat-icon "Toggle Asia (15,402 units available) submenu" at bounding box center [46, 323] width 22 height 22
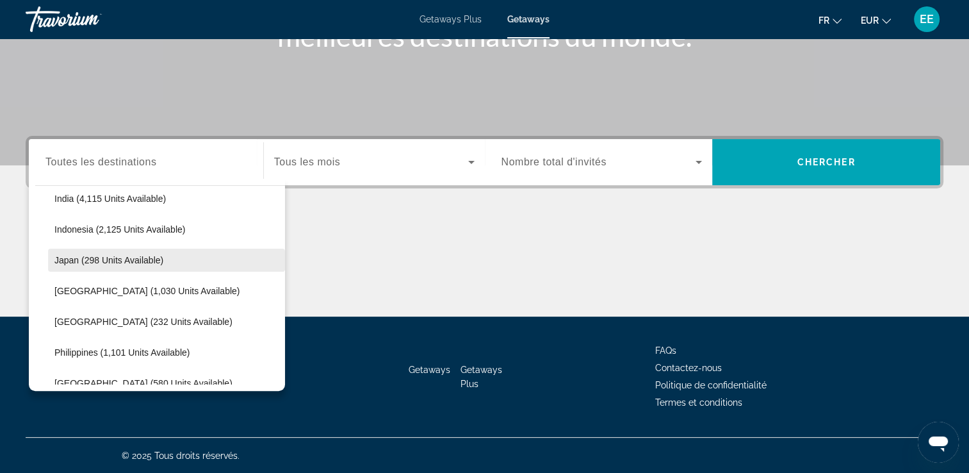
scroll to position [442, 0]
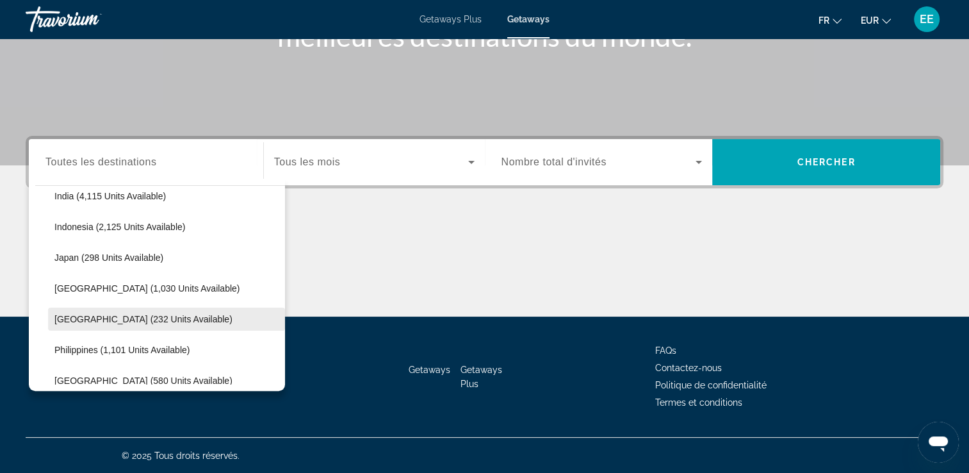
click at [110, 325] on span "Select destination: Maldives (232 units available)" at bounding box center [166, 319] width 237 height 31
type input "**********"
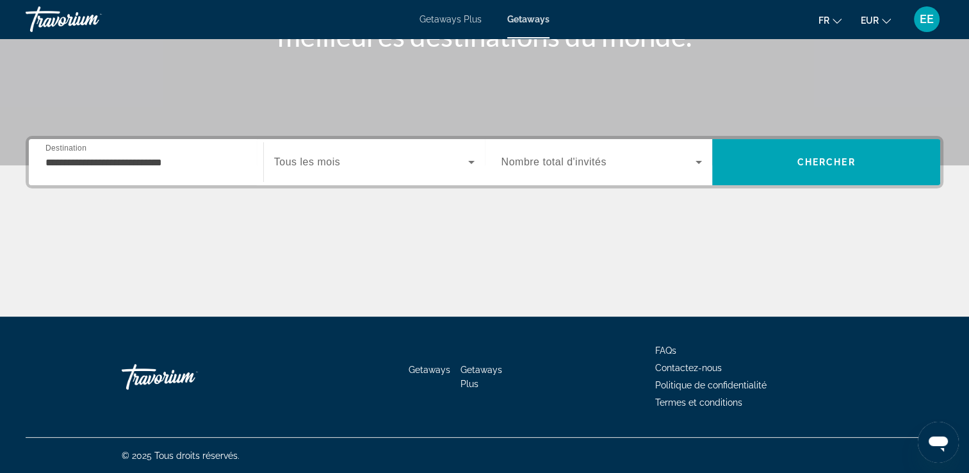
click at [548, 173] on div "Search widget" at bounding box center [602, 162] width 201 height 36
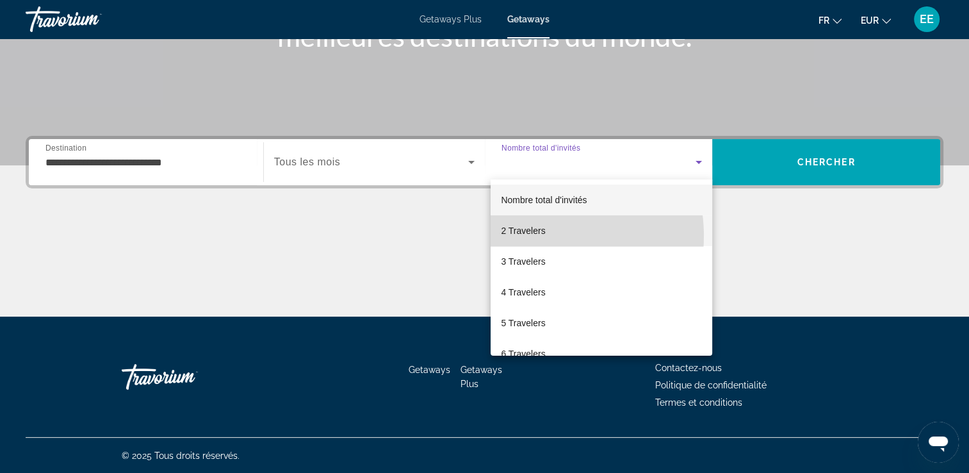
click at [537, 236] on span "2 Travelers" at bounding box center [523, 230] width 44 height 15
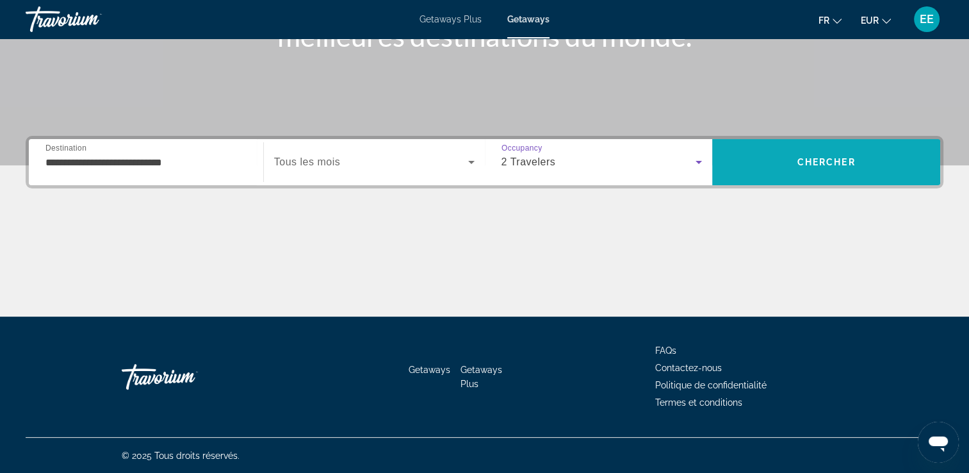
click at [810, 163] on span "Chercher" at bounding box center [827, 162] width 58 height 10
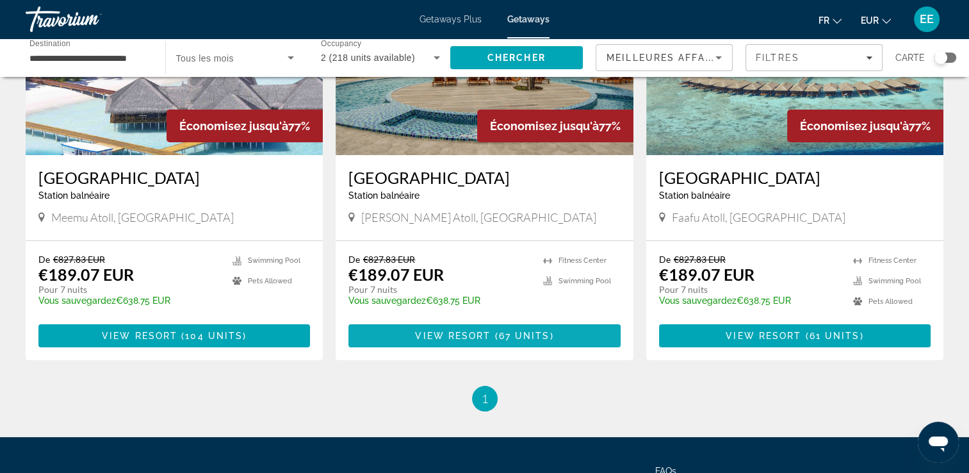
scroll to position [64, 0]
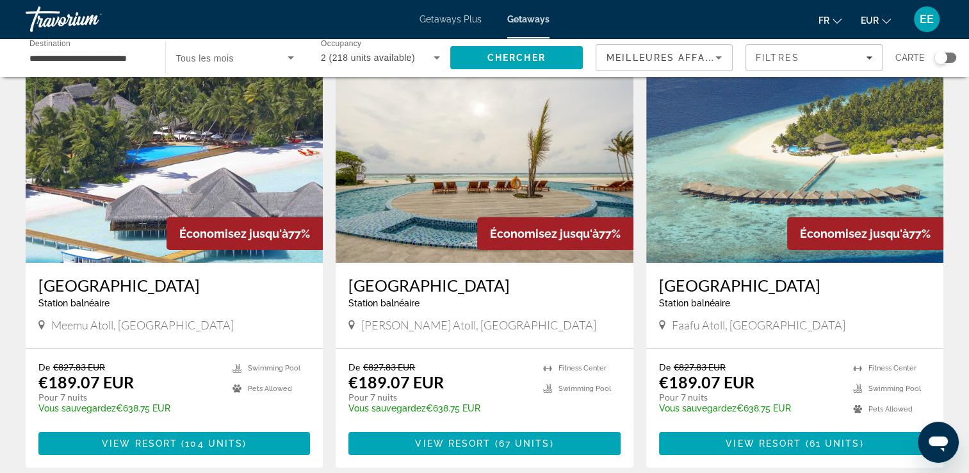
click at [78, 208] on img "Main content" at bounding box center [174, 160] width 297 height 205
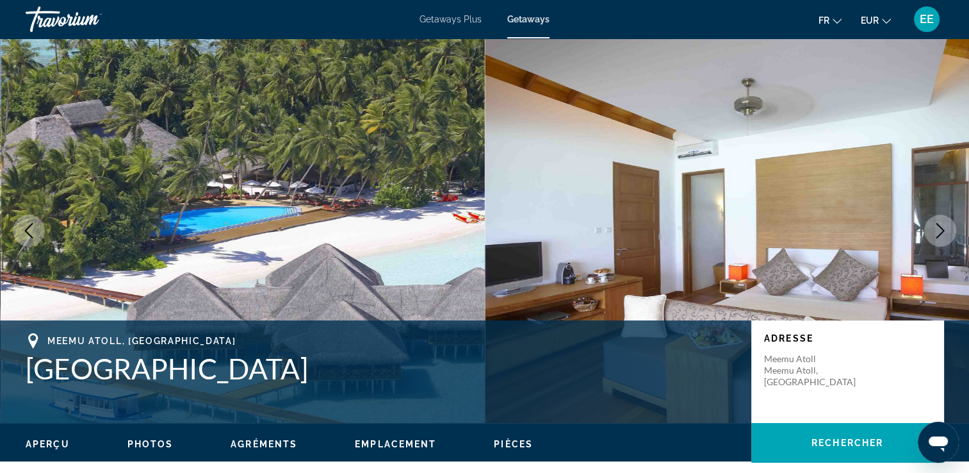
drag, startPoint x: 13, startPoint y: 364, endPoint x: 338, endPoint y: 383, distance: 325.3
click at [338, 383] on div "Meemu Atoll, Maldives Medhufushi Island Resort Adresse Meemu Atoll Meemu Atoll,…" at bounding box center [484, 371] width 969 height 77
drag, startPoint x: 338, startPoint y: 383, endPoint x: 332, endPoint y: 374, distance: 11.0
copy h1 "Medhufushi Island Resort"
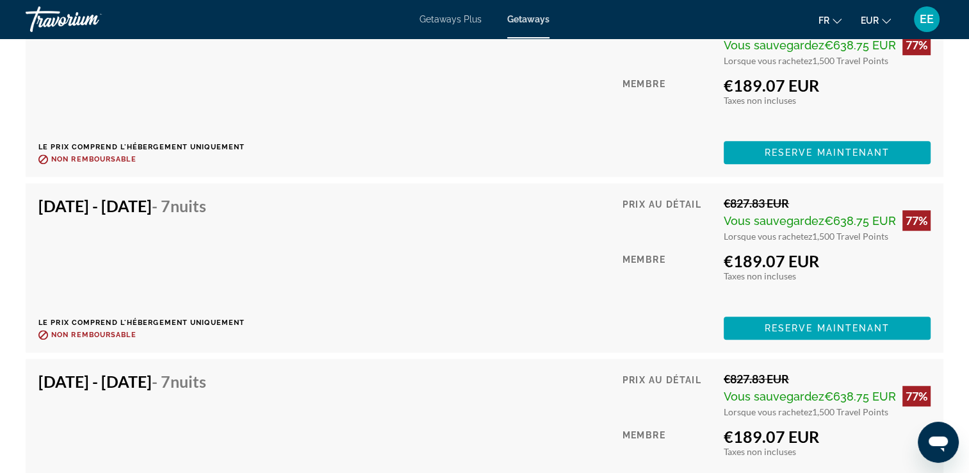
scroll to position [5701, 0]
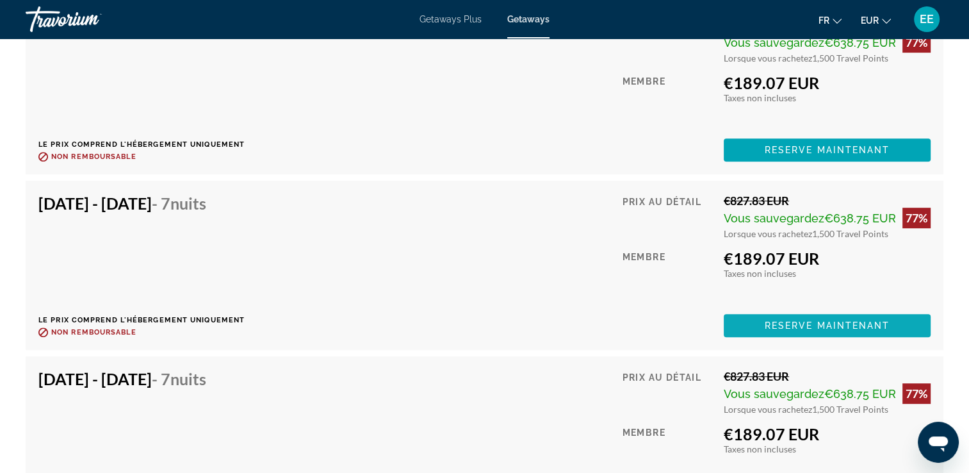
click at [779, 328] on span "Main content" at bounding box center [827, 325] width 207 height 31
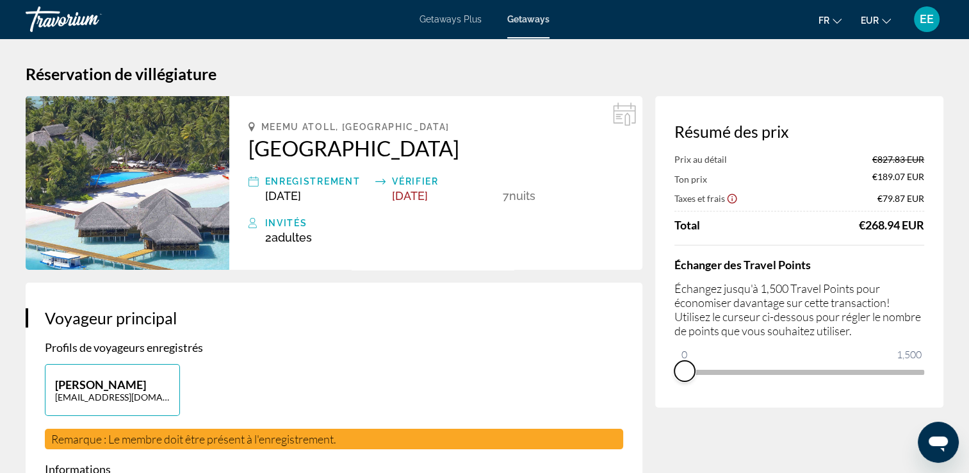
drag, startPoint x: 862, startPoint y: 383, endPoint x: 618, endPoint y: 376, distance: 244.2
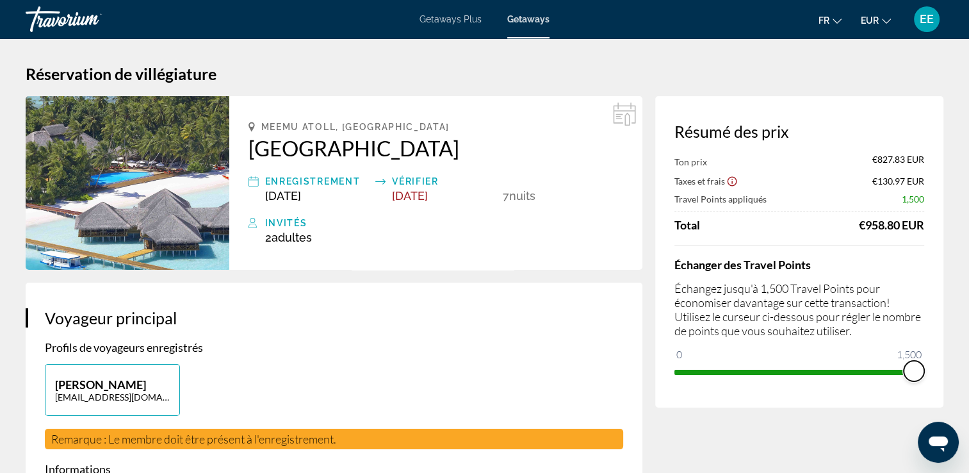
drag, startPoint x: 689, startPoint y: 355, endPoint x: 981, endPoint y: 343, distance: 292.4
click at [969, 343] on html "Passer au contenu principal Getaways Plus Getaways fr English Español Français …" at bounding box center [484, 236] width 969 height 473
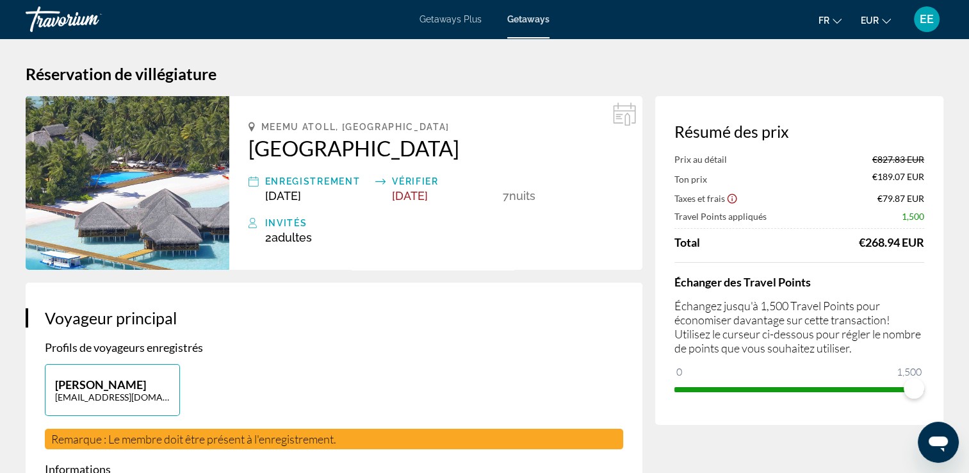
click at [51, 22] on div "Travorium" at bounding box center [90, 19] width 128 height 33
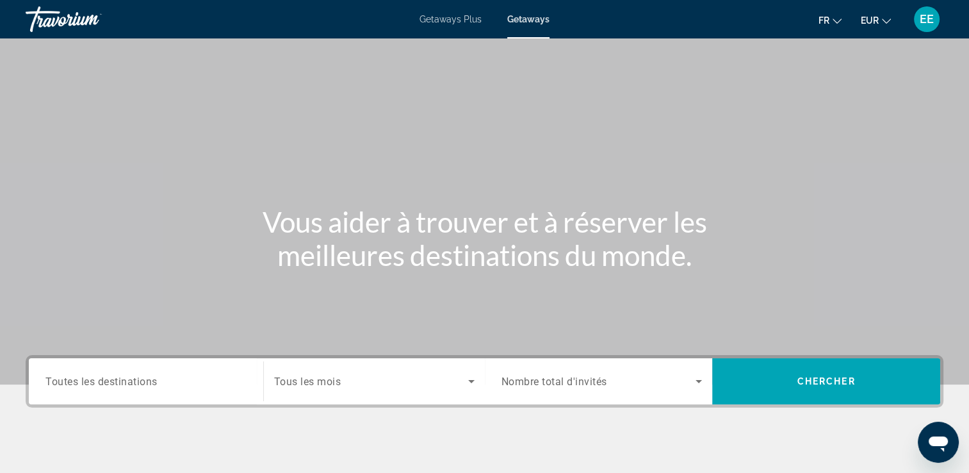
click at [113, 387] on input "Destination Toutes les destinations" at bounding box center [145, 381] width 201 height 15
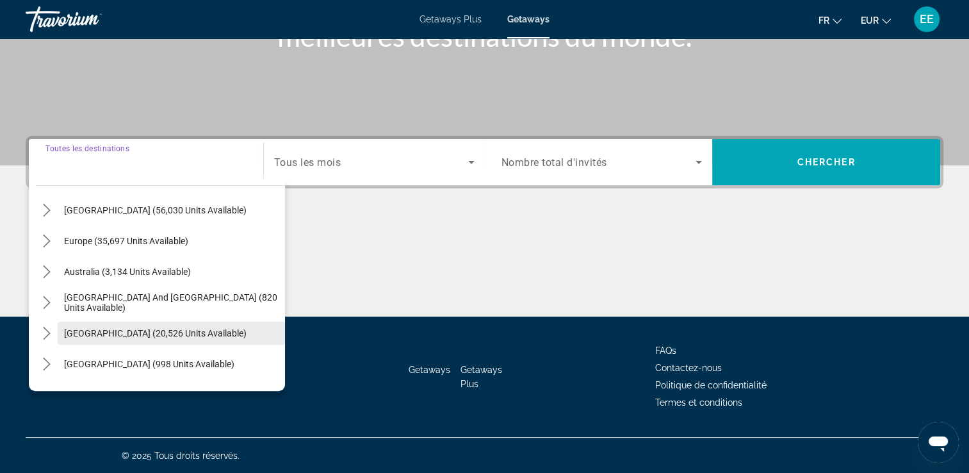
scroll to position [128, 0]
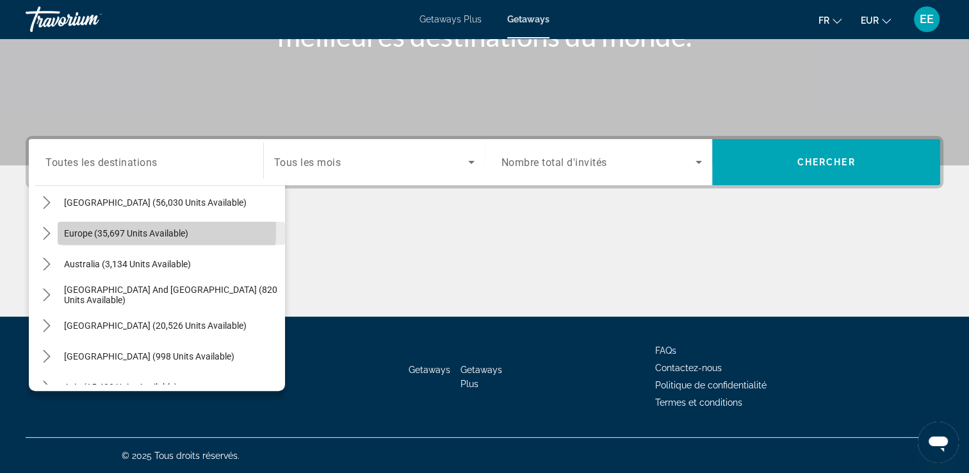
click at [87, 230] on span "Europe (35,697 units available)" at bounding box center [126, 233] width 124 height 10
type input "**********"
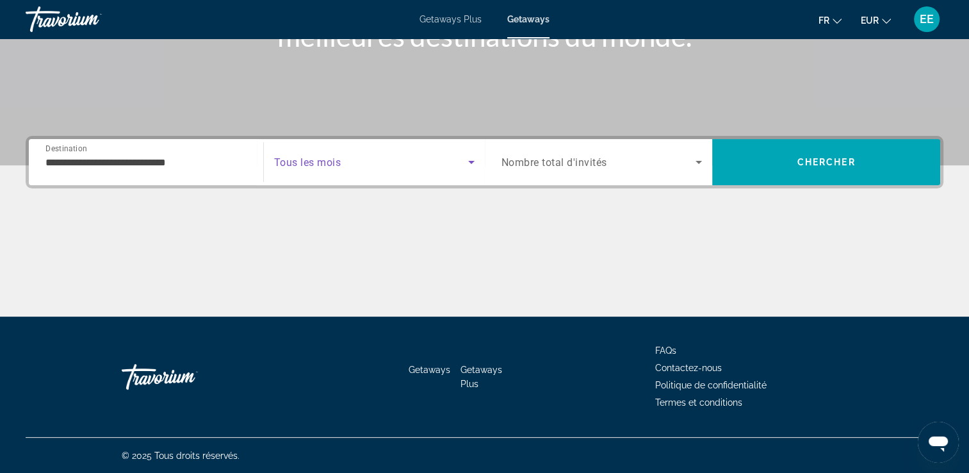
click at [360, 155] on span "Search widget" at bounding box center [371, 161] width 194 height 15
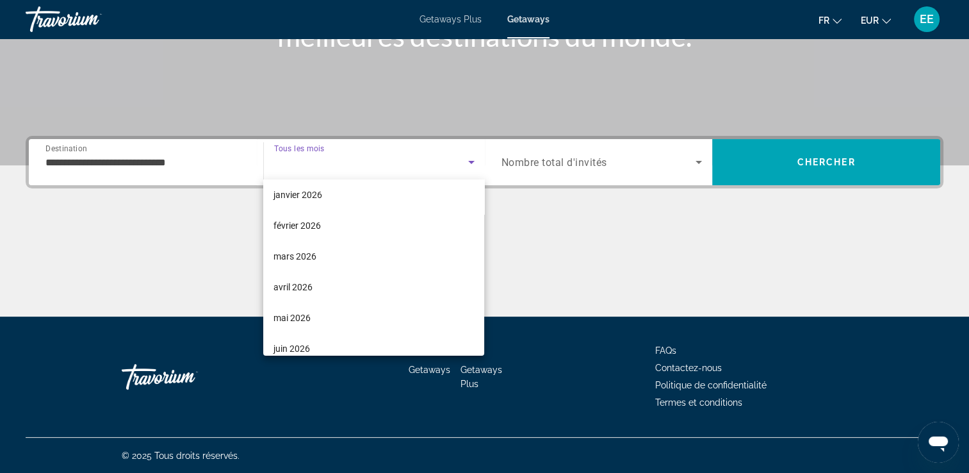
scroll to position [192, 0]
click at [302, 252] on span "mai 2026" at bounding box center [292, 253] width 37 height 15
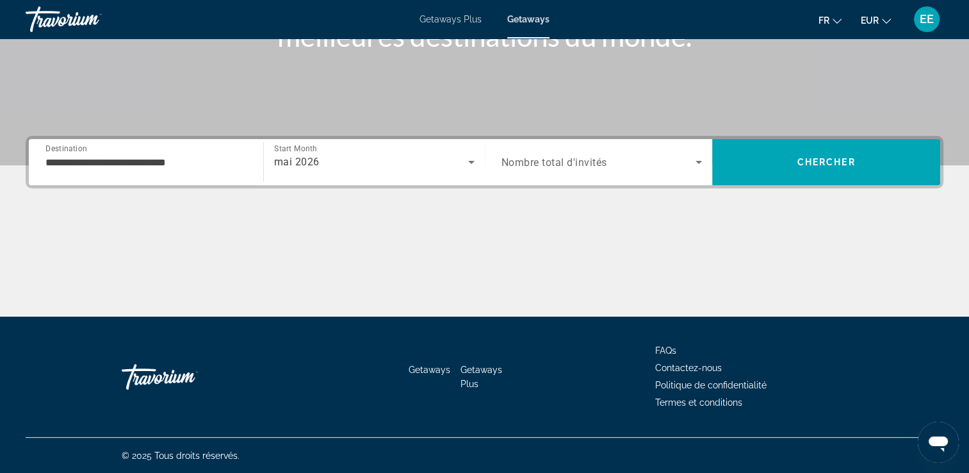
click at [555, 165] on span "Nombre total d'invités" at bounding box center [555, 162] width 106 height 12
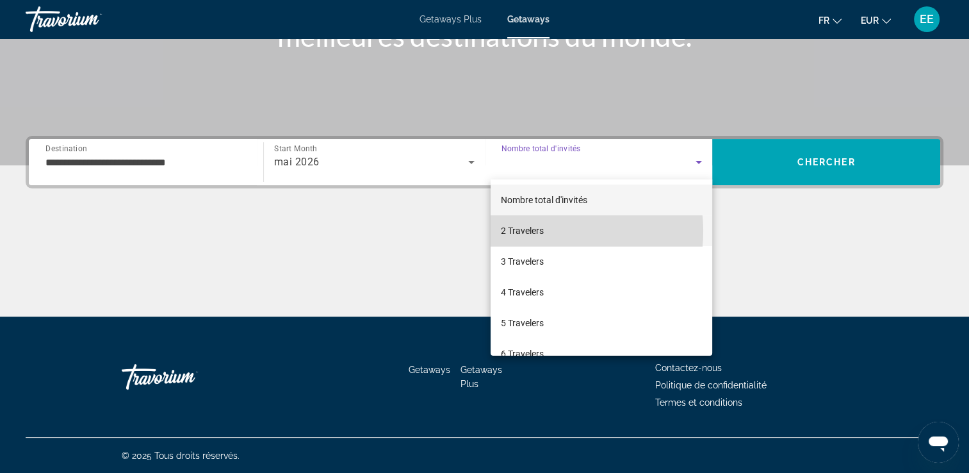
drag, startPoint x: 533, startPoint y: 231, endPoint x: 692, endPoint y: 180, distance: 167.5
click at [533, 231] on span "2 Travelers" at bounding box center [522, 230] width 43 height 15
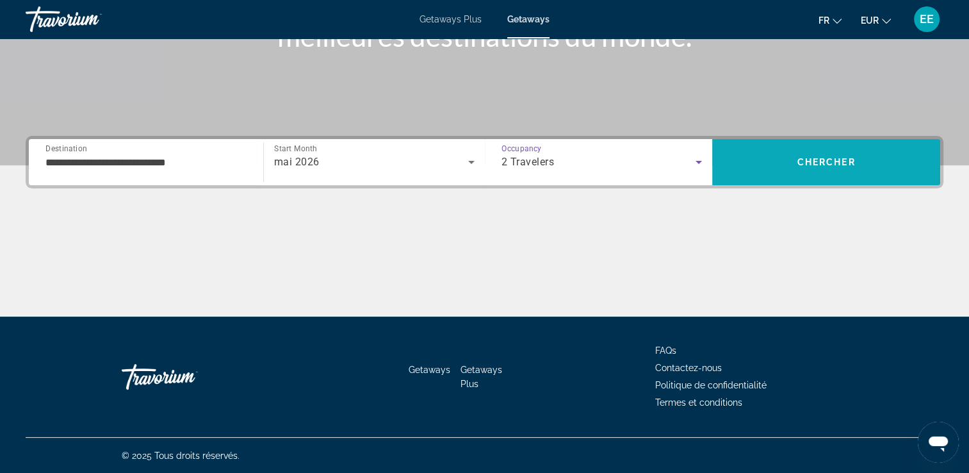
click at [764, 165] on span "Search" at bounding box center [826, 162] width 228 height 31
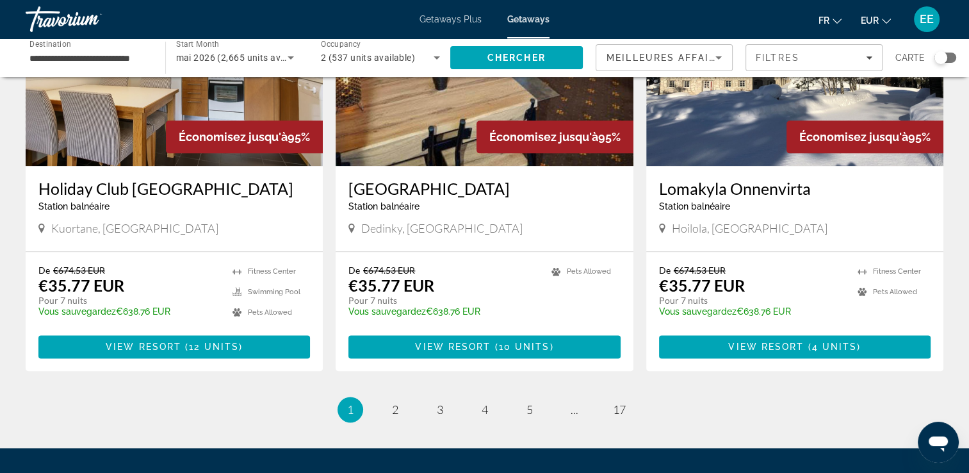
scroll to position [1537, 0]
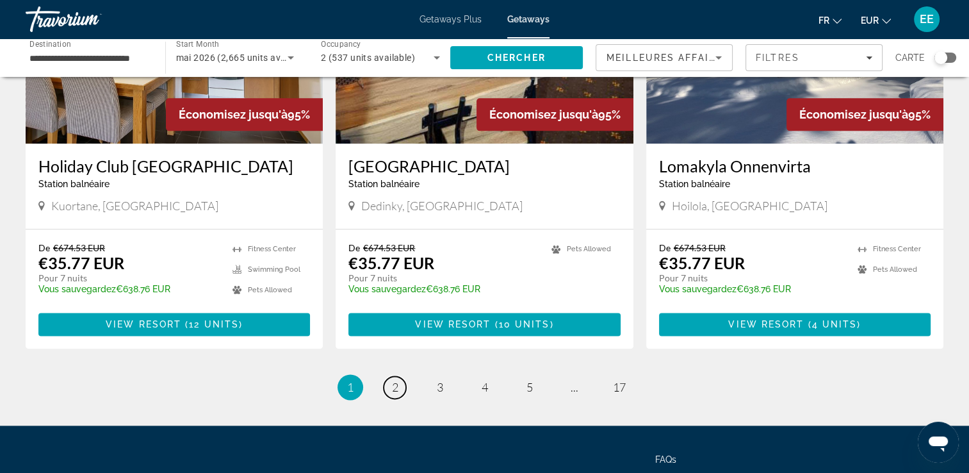
click at [397, 380] on span "2" at bounding box center [395, 387] width 6 height 14
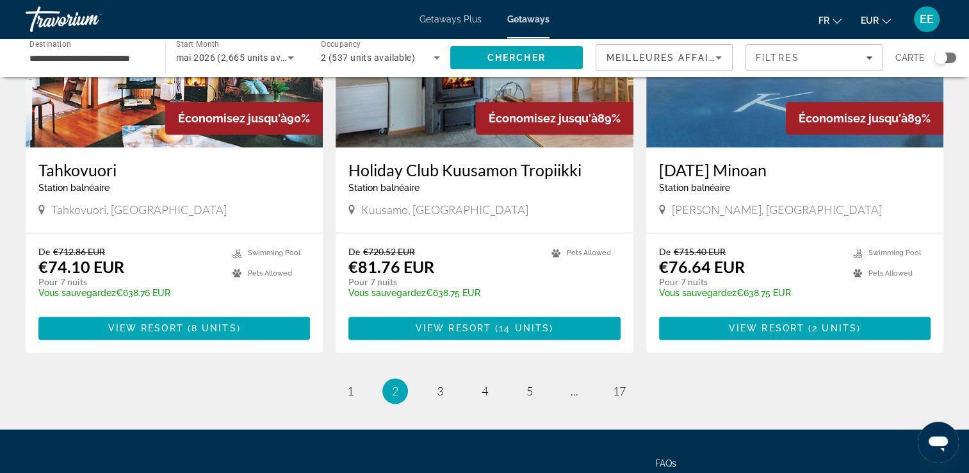
scroll to position [1537, 0]
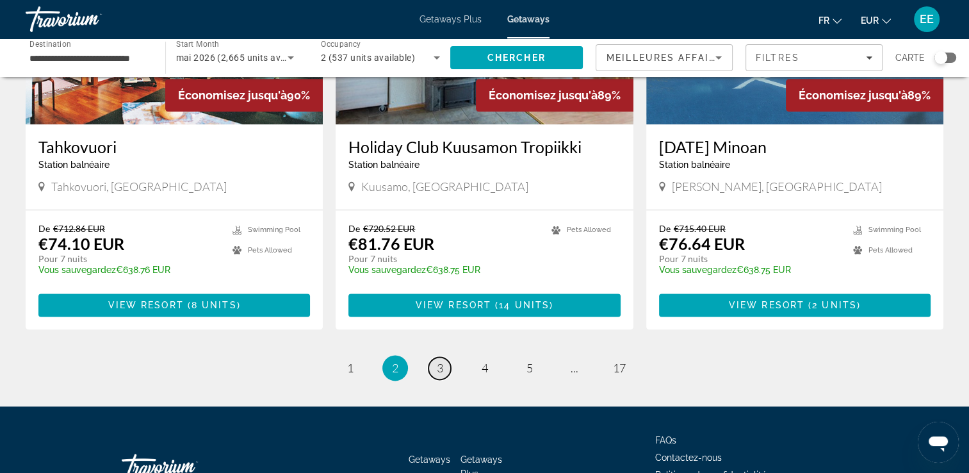
click at [438, 361] on span "3" at bounding box center [440, 368] width 6 height 14
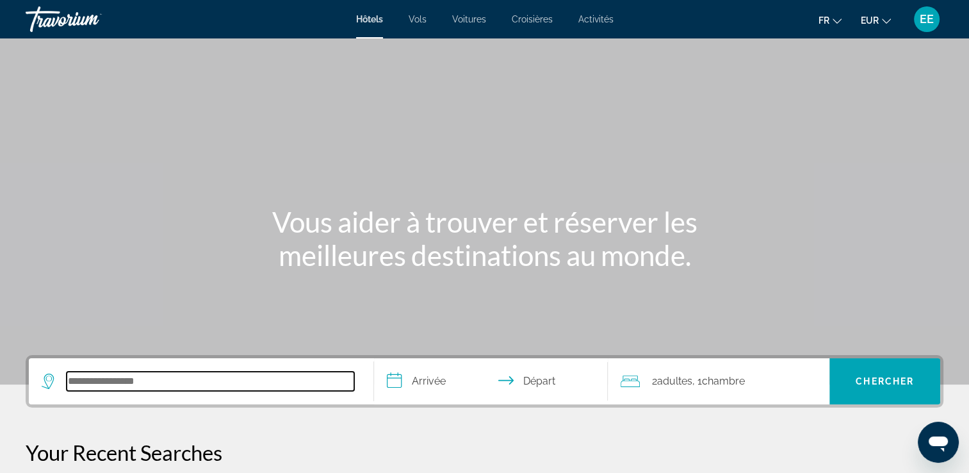
click at [133, 369] on div "Search widget" at bounding box center [201, 381] width 319 height 46
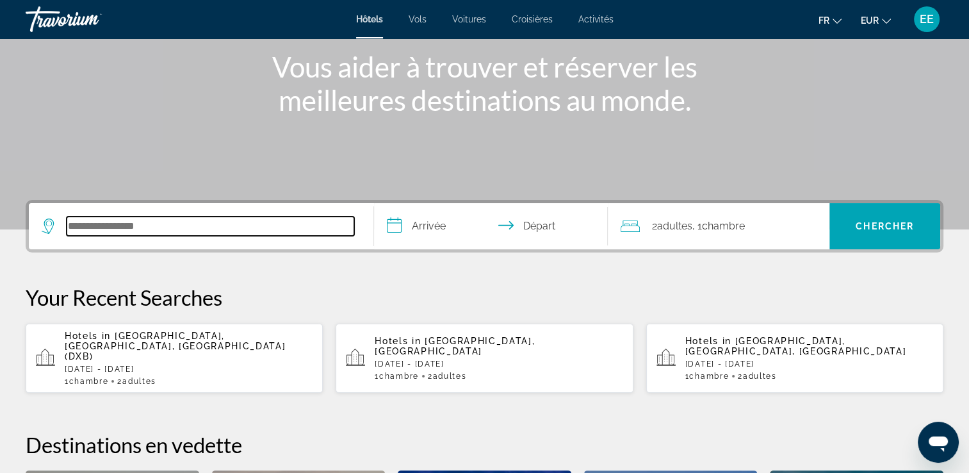
scroll to position [120, 0]
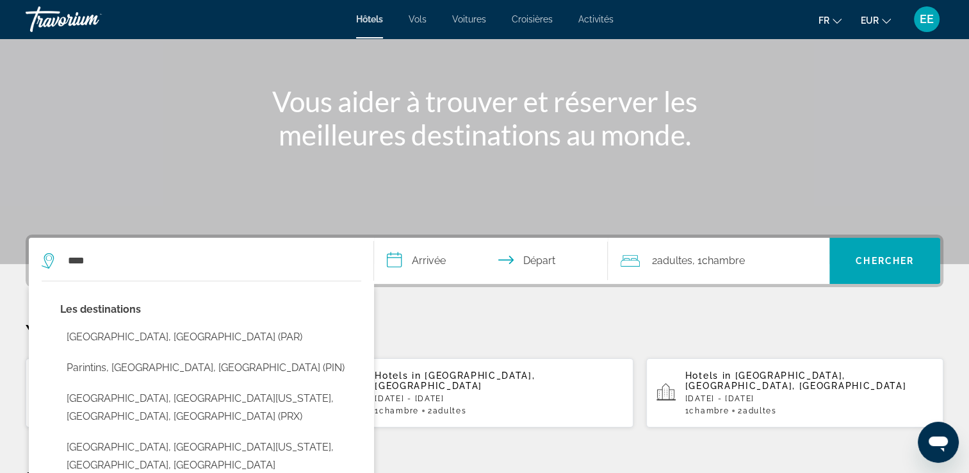
click at [129, 343] on button "Paris, France (PAR)" at bounding box center [210, 337] width 301 height 24
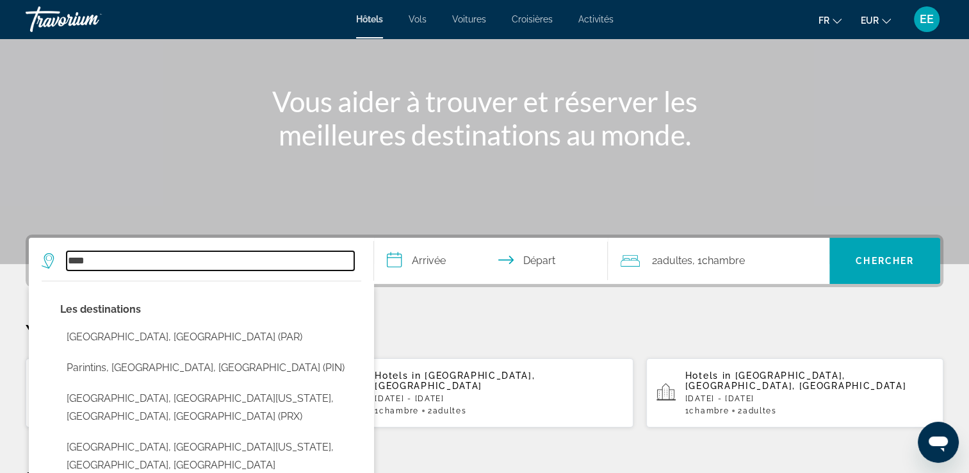
type input "**********"
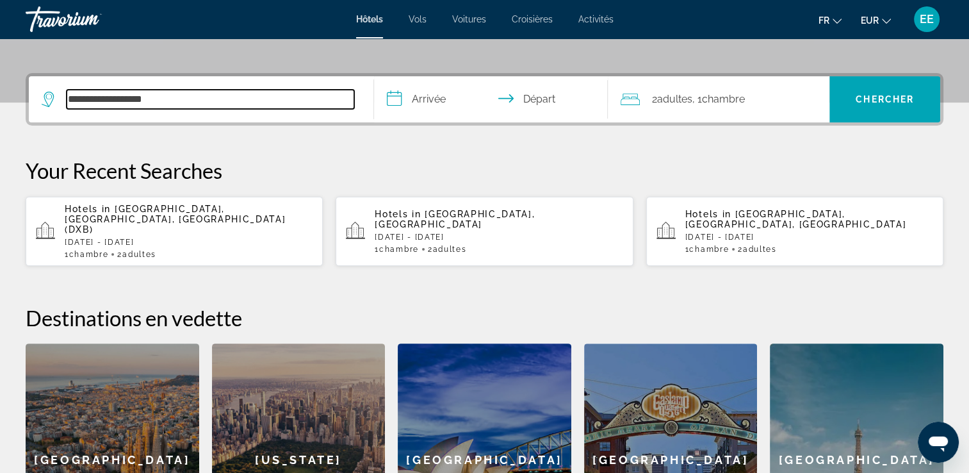
scroll to position [313, 0]
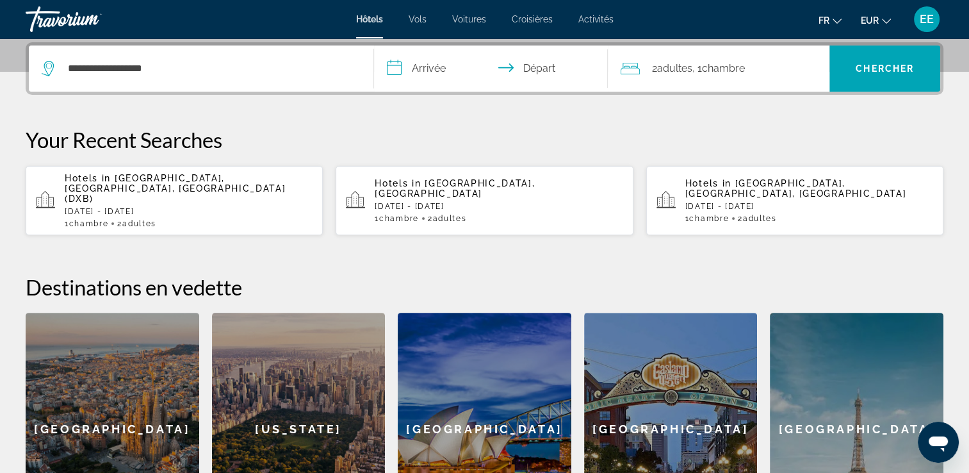
click at [436, 73] on input "**********" at bounding box center [494, 70] width 240 height 50
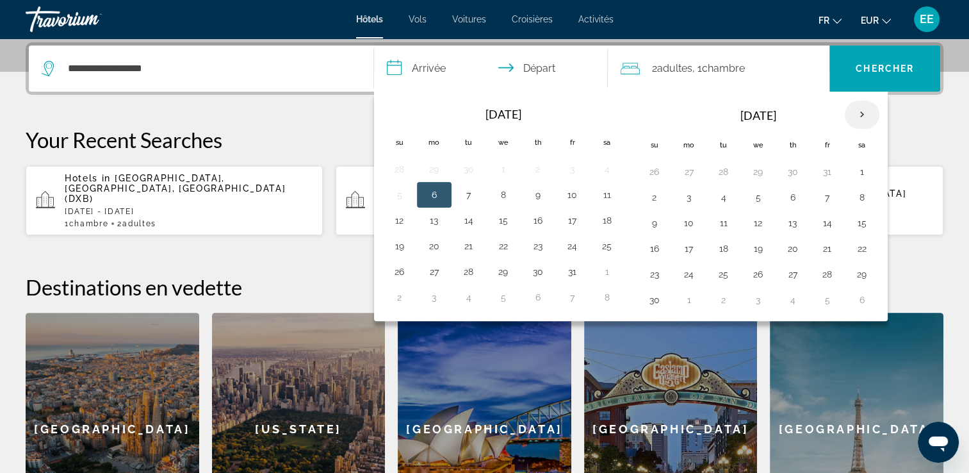
click at [860, 113] on th "Next month" at bounding box center [862, 115] width 35 height 28
click at [825, 173] on button "5" at bounding box center [827, 172] width 20 height 18
click at [655, 201] on button "7" at bounding box center [654, 197] width 20 height 18
type input "**********"
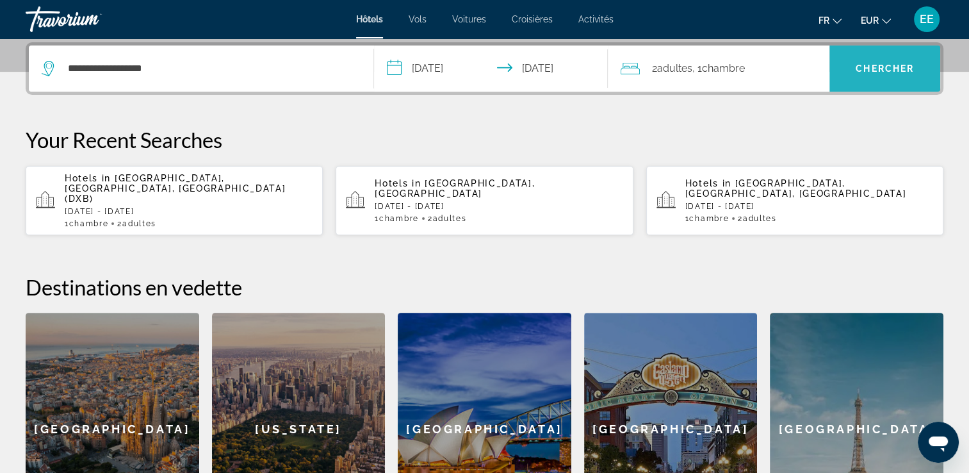
click at [874, 63] on span "Chercher" at bounding box center [885, 68] width 58 height 10
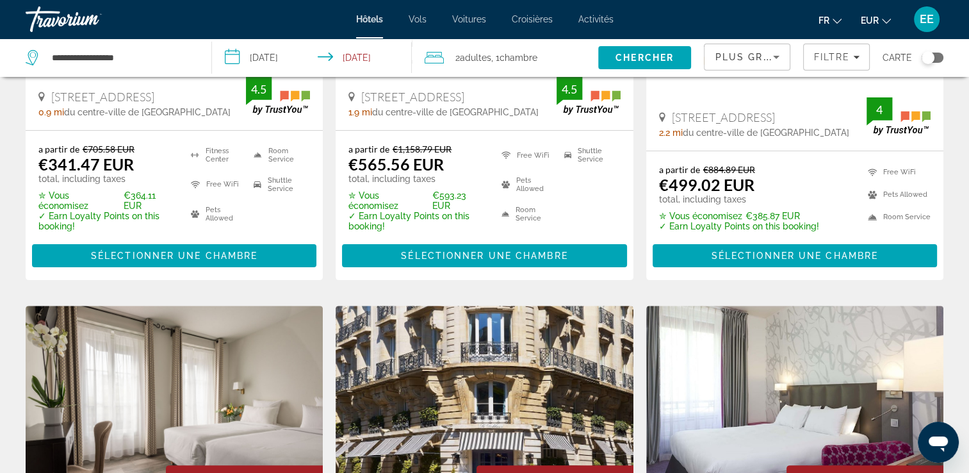
scroll to position [64, 0]
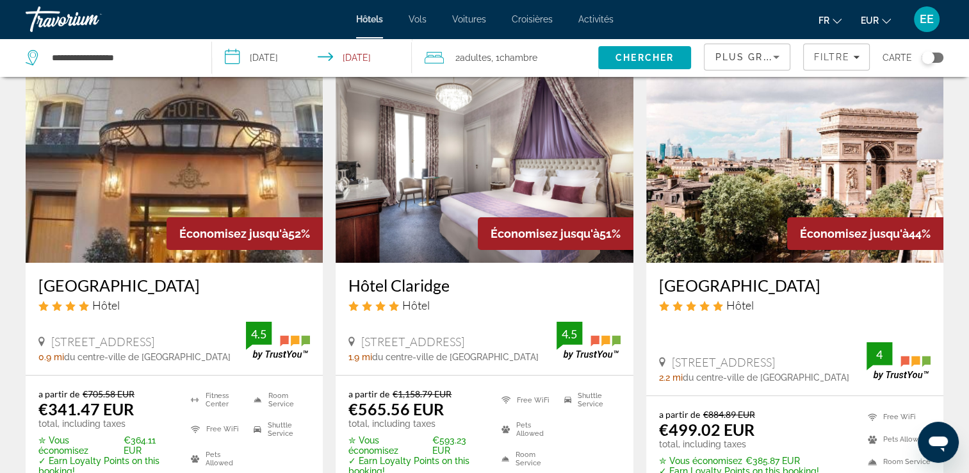
click at [940, 54] on div "Toggle map" at bounding box center [933, 58] width 22 height 10
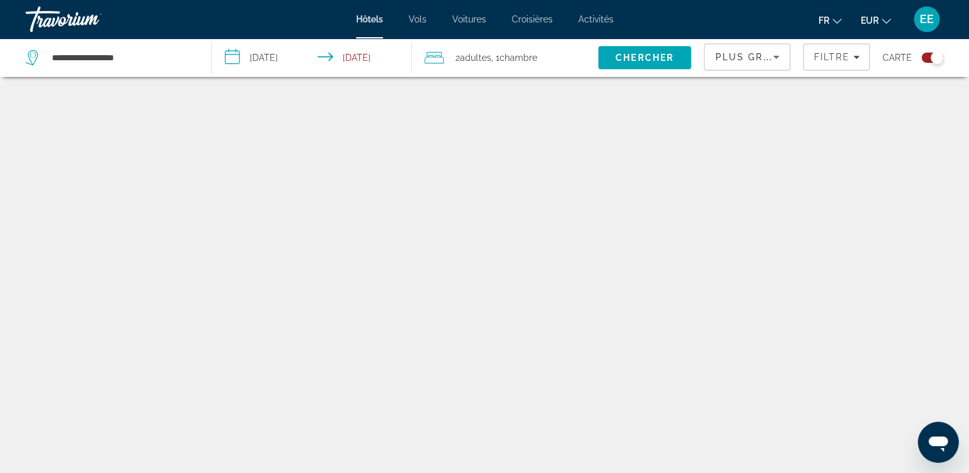
scroll to position [77, 0]
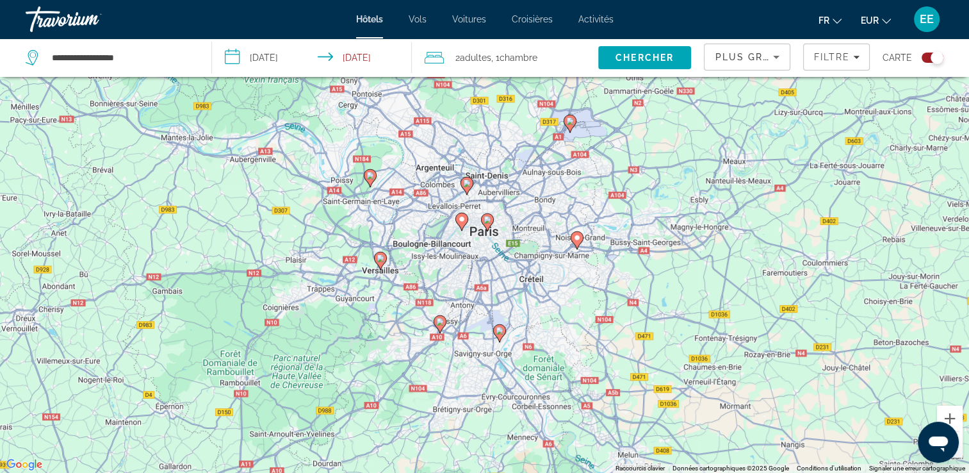
click at [505, 257] on div "Pour activer le glissement avec le clavier, appuyez sur Alt+Entrée. Une fois ce…" at bounding box center [484, 236] width 969 height 473
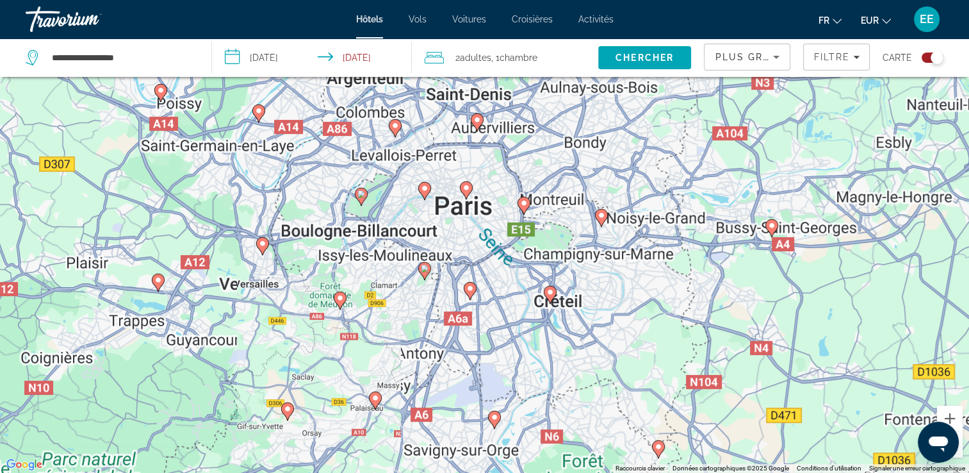
click at [505, 253] on div "Pour activer le glissement avec le clavier, appuyez sur Alt+Entrée. Une fois ce…" at bounding box center [484, 236] width 969 height 473
click at [505, 252] on div "Pour activer le glissement avec le clavier, appuyez sur Alt+Entrée. Une fois ce…" at bounding box center [484, 236] width 969 height 473
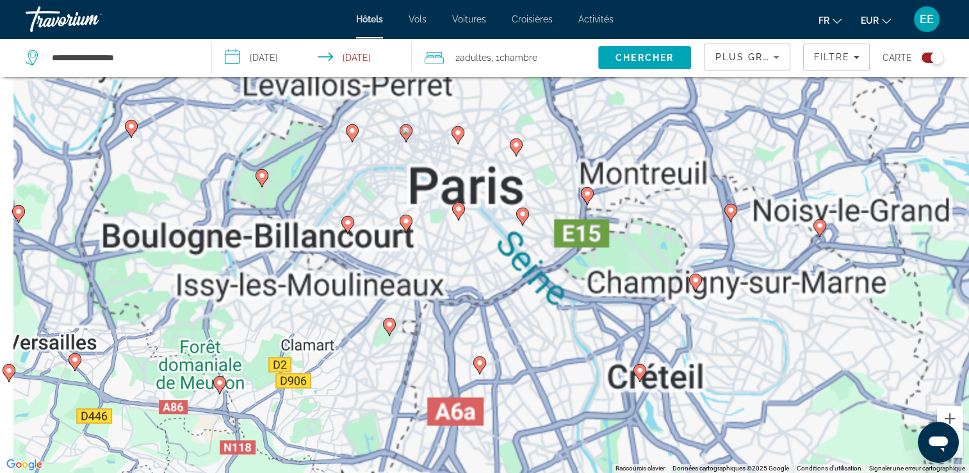
drag, startPoint x: 471, startPoint y: 201, endPoint x: 519, endPoint y: 229, distance: 55.1
click at [519, 229] on div "Pour activer le glissement avec le clavier, appuyez sur Alt+Entrée. Une fois ce…" at bounding box center [484, 236] width 969 height 473
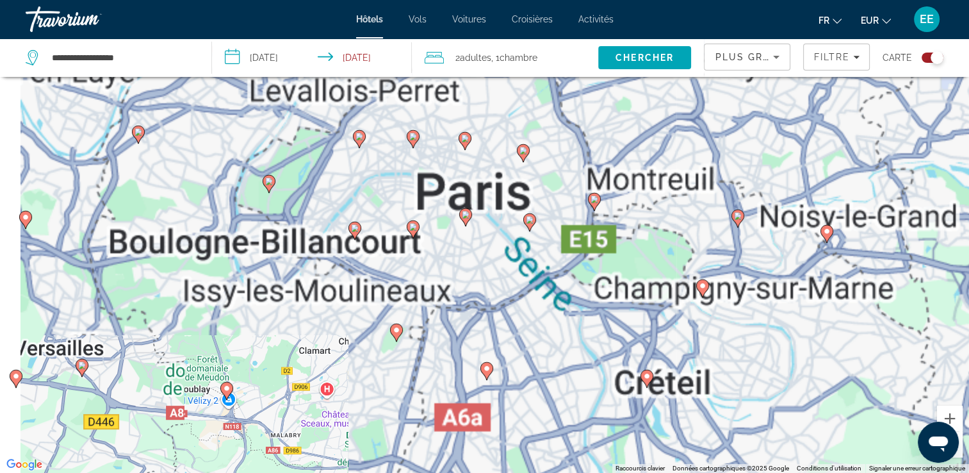
click at [520, 231] on div "Pour activer le glissement avec le clavier, appuyez sur Alt+Entrée. Une fois ce…" at bounding box center [484, 236] width 969 height 473
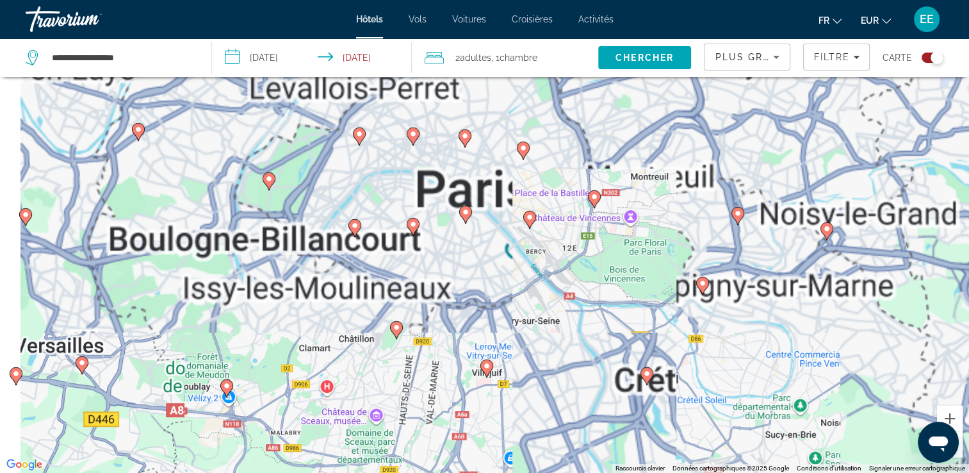
click at [523, 231] on div "Pour activer le glissement avec le clavier, appuyez sur Alt+Entrée. Une fois ce…" at bounding box center [484, 236] width 969 height 473
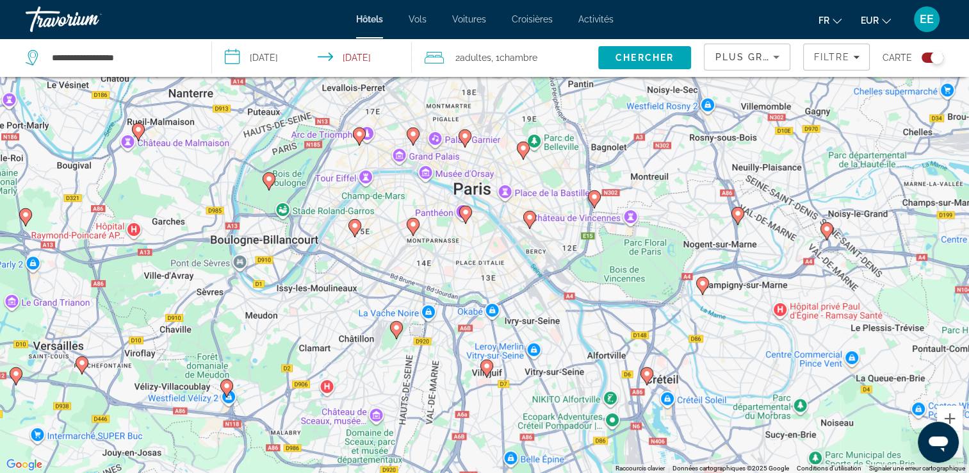
click at [474, 172] on div "Pour activer le glissement avec le clavier, appuyez sur Alt+Entrée. Une fois ce…" at bounding box center [484, 236] width 969 height 473
click at [475, 172] on div "Pour activer le glissement avec le clavier, appuyez sur Alt+Entrée. Une fois ce…" at bounding box center [484, 236] width 969 height 473
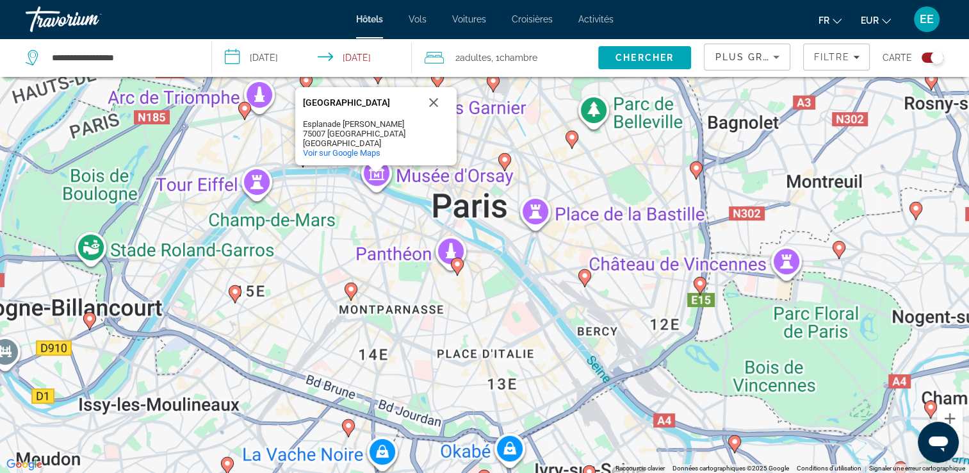
click at [475, 170] on div "Pour activer le glissement avec le clavier, appuyez sur Alt+Entrée. Une fois ce…" at bounding box center [484, 236] width 969 height 473
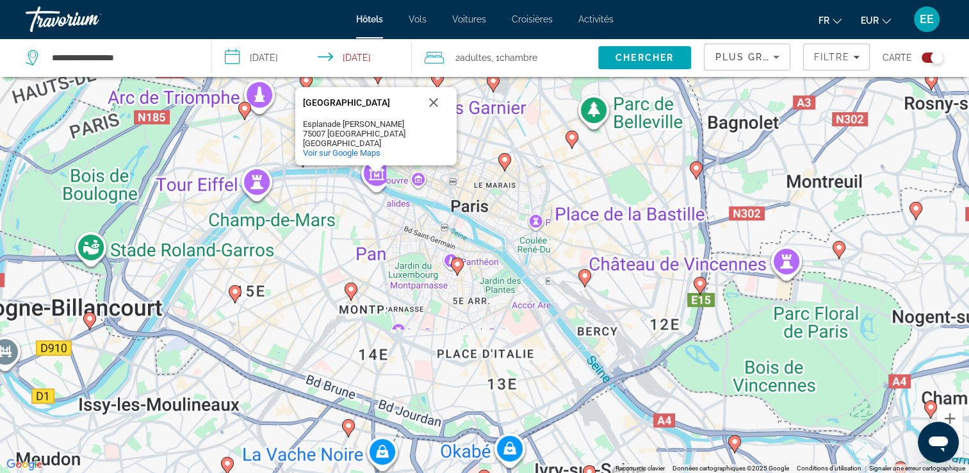
click at [475, 168] on div "Pour activer le glissement avec le clavier, appuyez sur Alt+Entrée. Une fois ce…" at bounding box center [484, 236] width 969 height 473
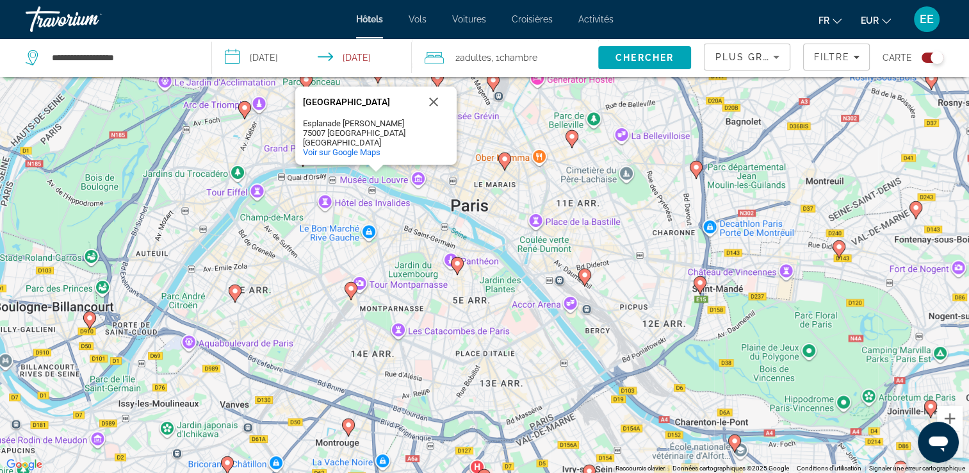
click at [924, 53] on button "Toggle map" at bounding box center [927, 58] width 31 height 12
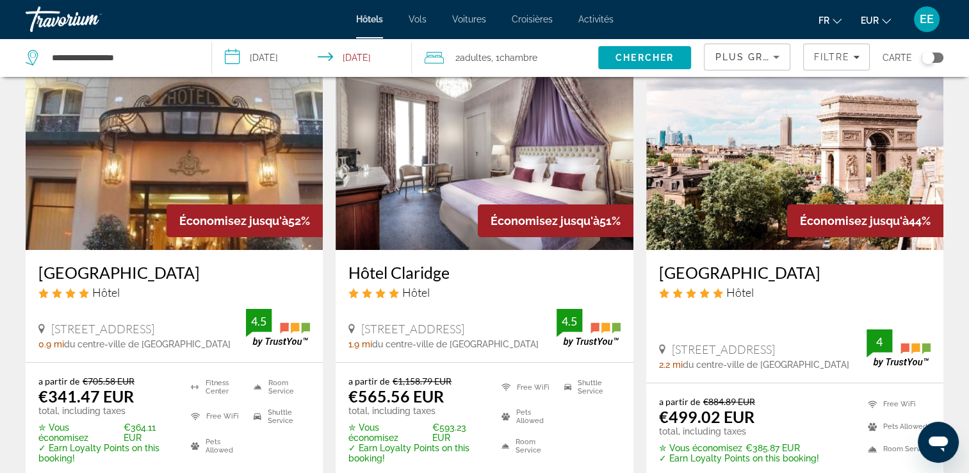
scroll to position [90, 0]
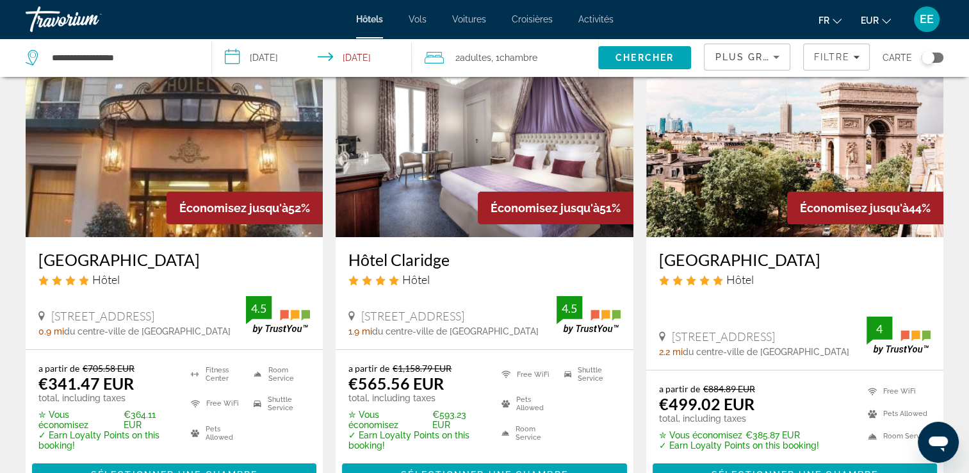
drag, startPoint x: 651, startPoint y: 254, endPoint x: 858, endPoint y: 259, distance: 207.0
click at [858, 259] on div "[GEOGRAPHIC_DATA] Hôtel [STREET_ADDRESS][PERSON_NAME] 2.2 mi du centre-ville de…" at bounding box center [794, 303] width 297 height 133
drag, startPoint x: 858, startPoint y: 259, endPoint x: 846, endPoint y: 255, distance: 13.0
copy h3 "[GEOGRAPHIC_DATA]"
click at [635, 272] on app-hotels-search-item "Économisez jusqu'à 51% Hôtel Claridge Hôtel 37 Rue François 1Er, Paris 1.9 mi d…" at bounding box center [484, 265] width 310 height 467
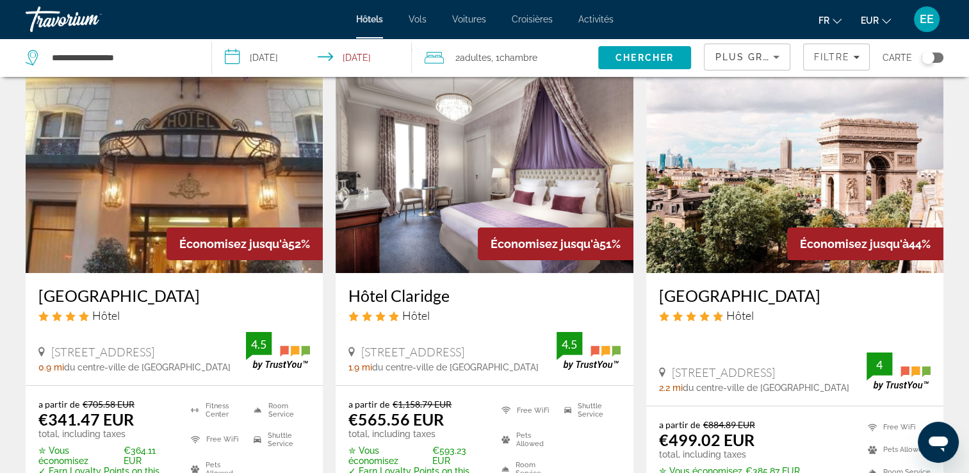
scroll to position [64, 0]
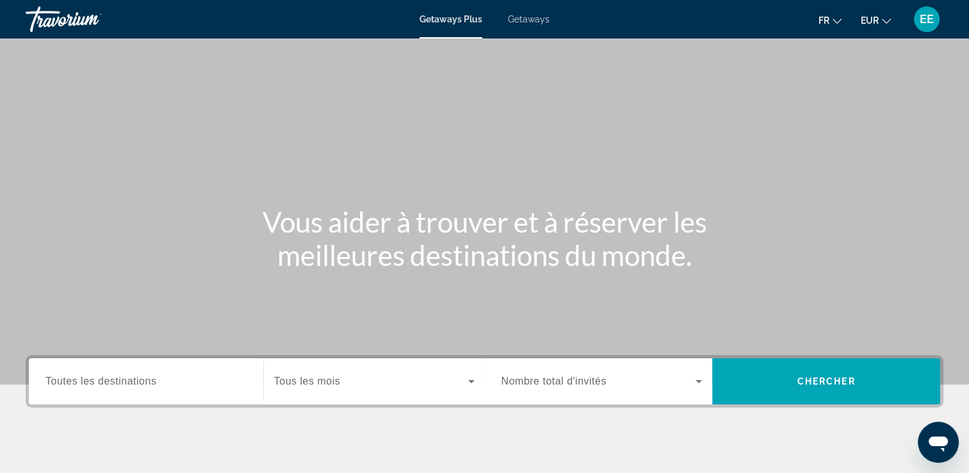
click at [534, 24] on link "Getaways" at bounding box center [529, 19] width 42 height 10
click at [73, 377] on span "Toutes les destinations" at bounding box center [100, 380] width 111 height 11
click at [73, 377] on input "Destination Toutes les destinations" at bounding box center [145, 381] width 201 height 15
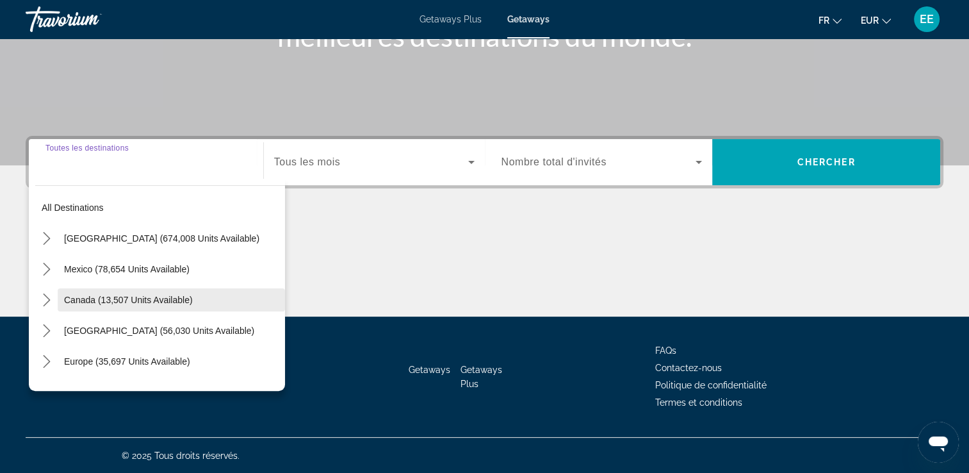
scroll to position [64, 0]
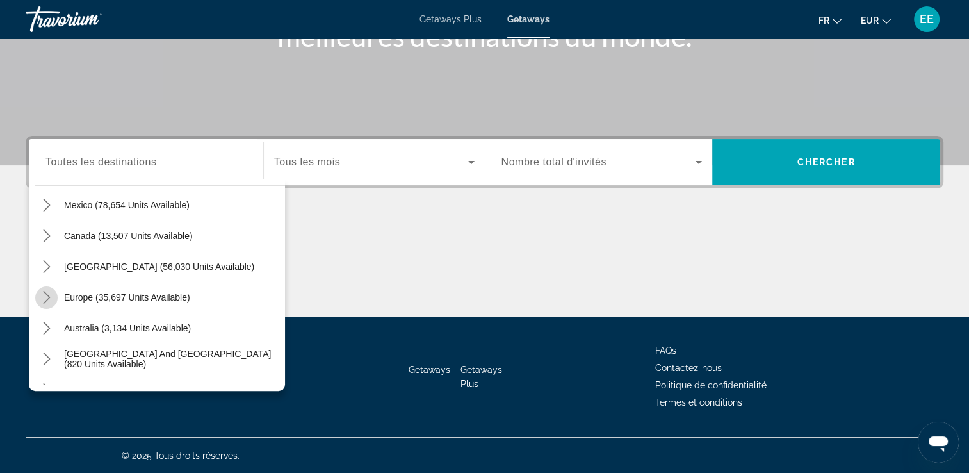
click at [44, 300] on icon "Toggle Europe (35,697 units available) submenu" at bounding box center [46, 297] width 13 height 13
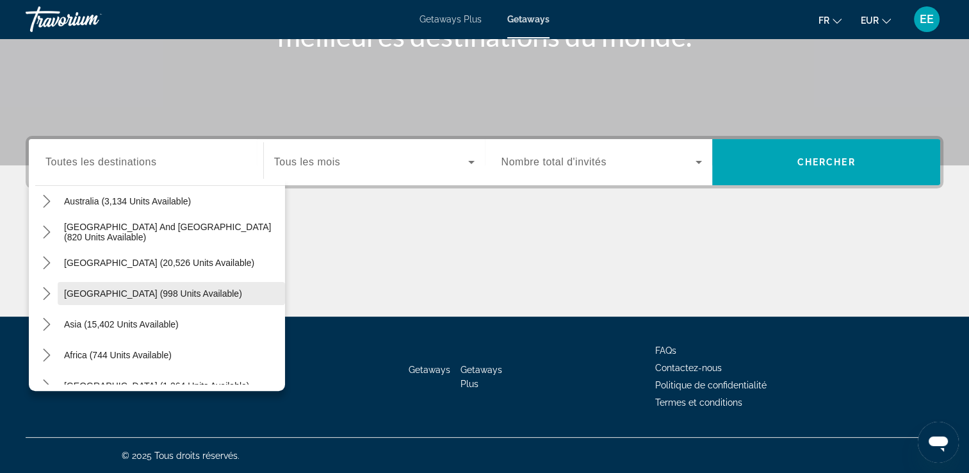
scroll to position [945, 0]
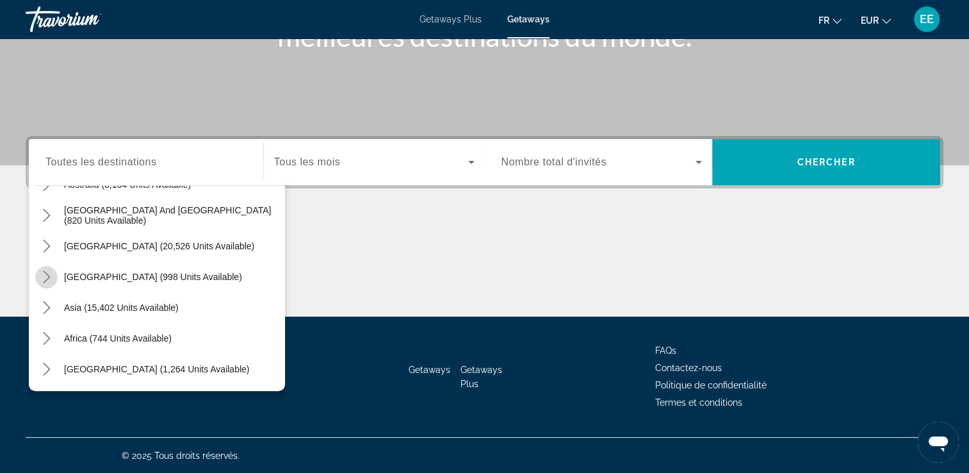
click at [51, 275] on icon "Toggle Central America (998 units available) submenu" at bounding box center [46, 276] width 13 height 13
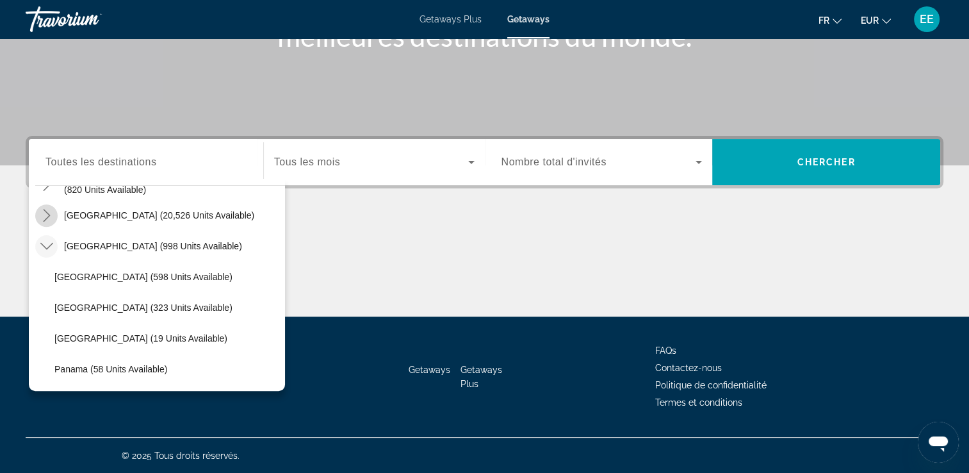
click at [47, 221] on mat-icon "Toggle South America (20,526 units available) submenu" at bounding box center [46, 215] width 22 height 22
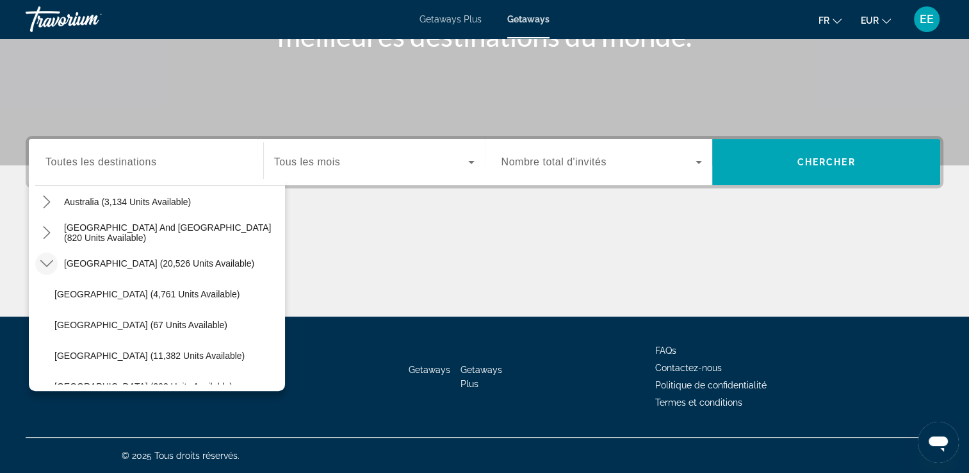
scroll to position [926, 0]
click at [47, 236] on icon "Toggle South Pacific and Oceania (820 units available) submenu" at bounding box center [46, 234] width 13 height 13
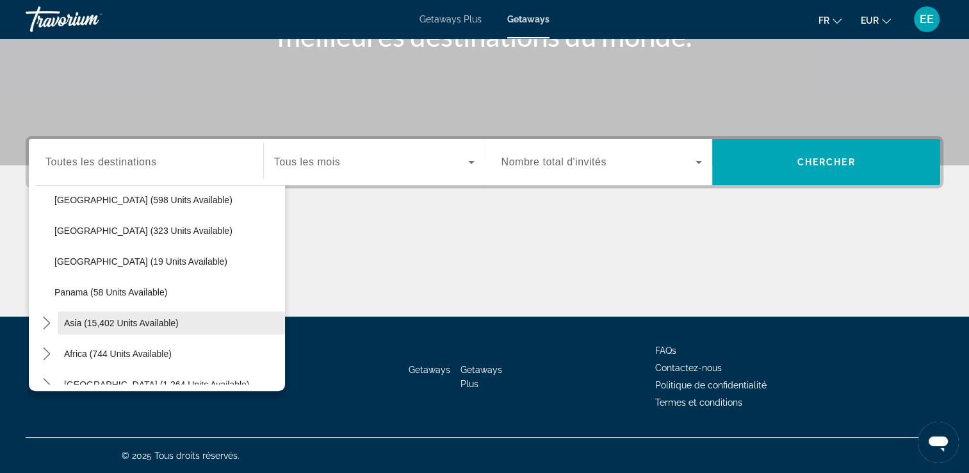
scroll to position [1407, 0]
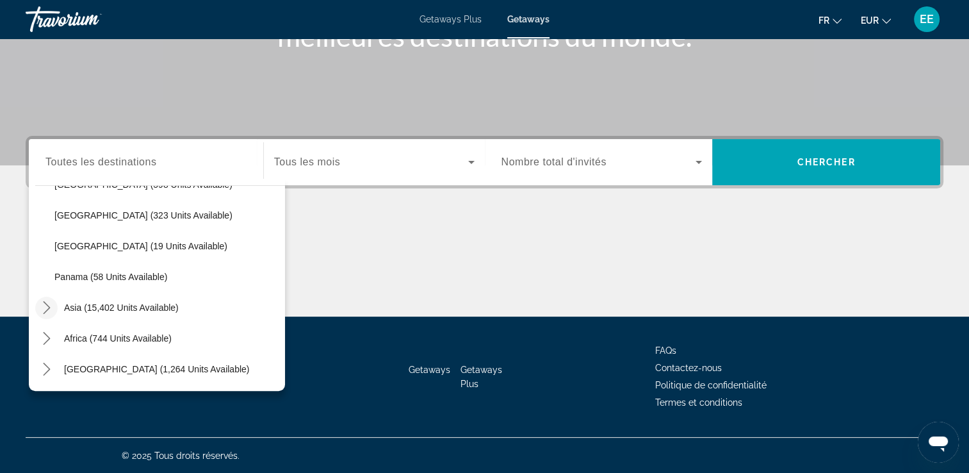
click at [51, 306] on icon "Toggle Asia (15,402 units available) submenu" at bounding box center [46, 307] width 13 height 13
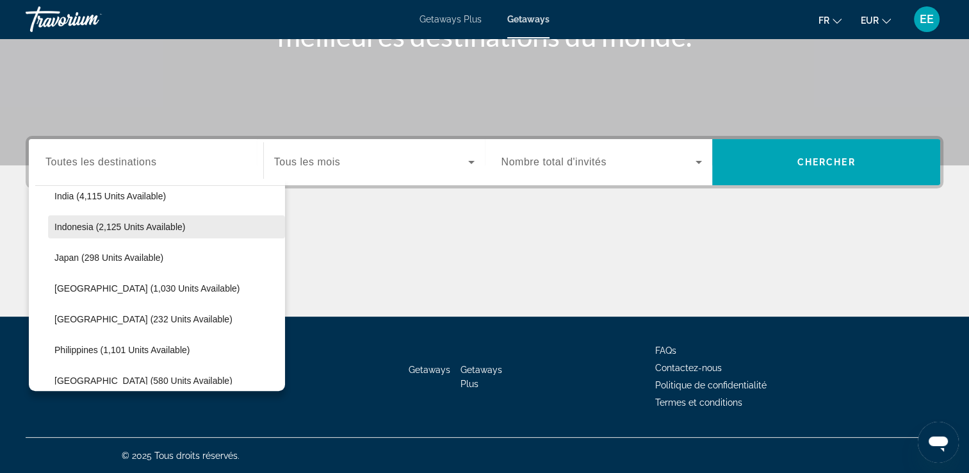
scroll to position [1705, 0]
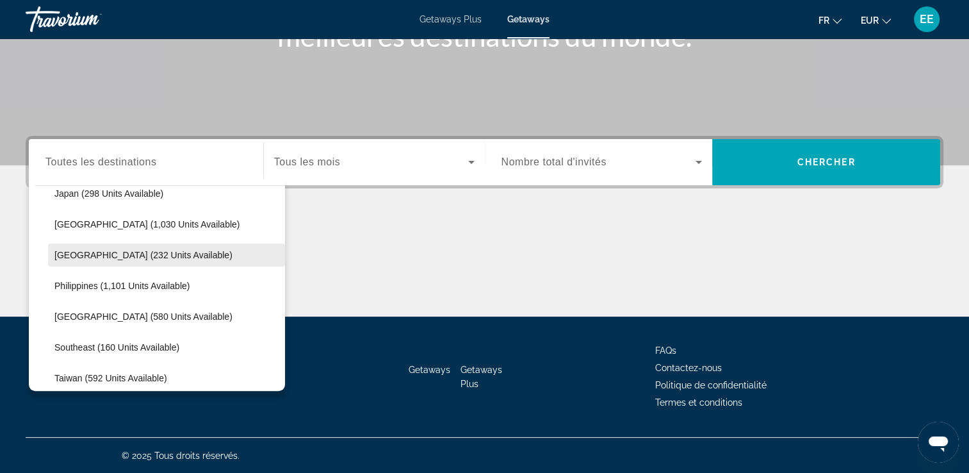
drag, startPoint x: 79, startPoint y: 256, endPoint x: 85, endPoint y: 253, distance: 6.6
click at [79, 256] on span "Maldives (232 units available)" at bounding box center [143, 255] width 178 height 10
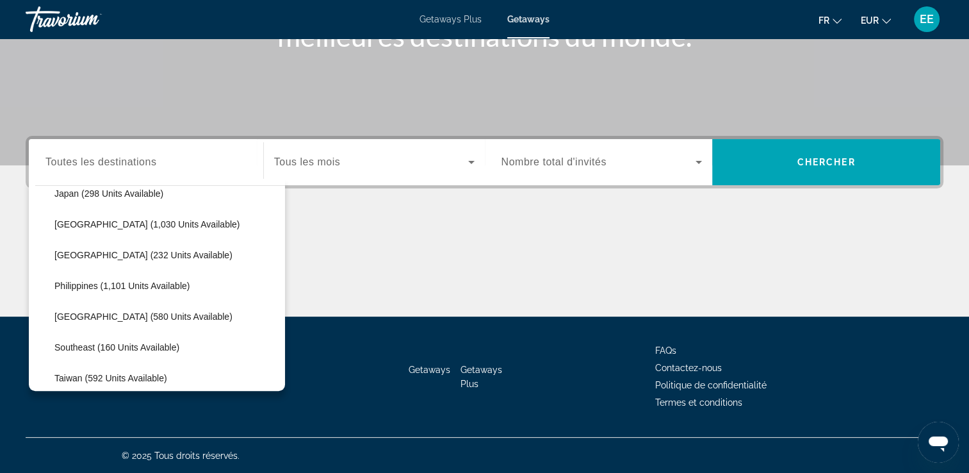
type input "**********"
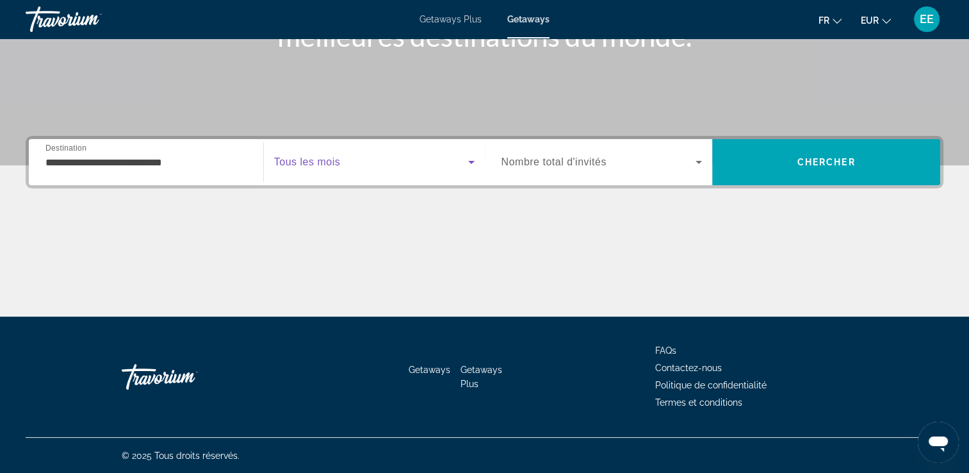
click at [397, 162] on span "Search widget" at bounding box center [371, 161] width 194 height 15
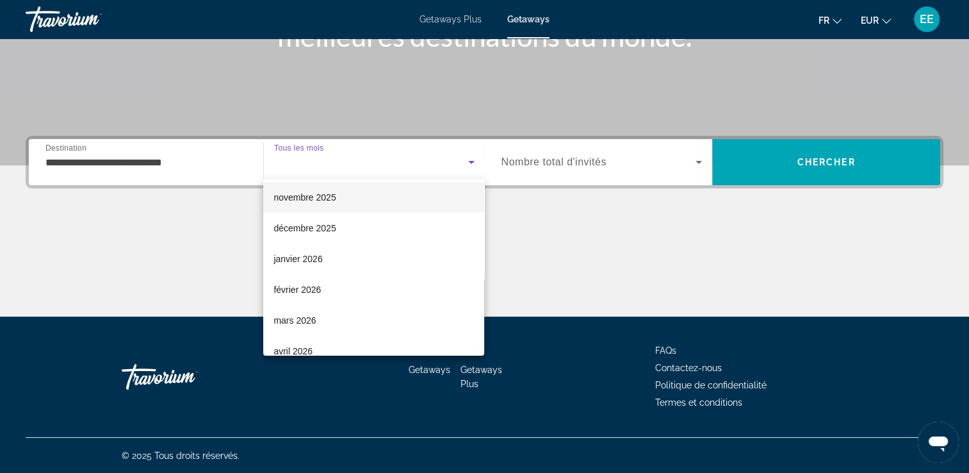
scroll to position [0, 0]
click at [365, 197] on mat-option "Tous les mois" at bounding box center [373, 199] width 221 height 31
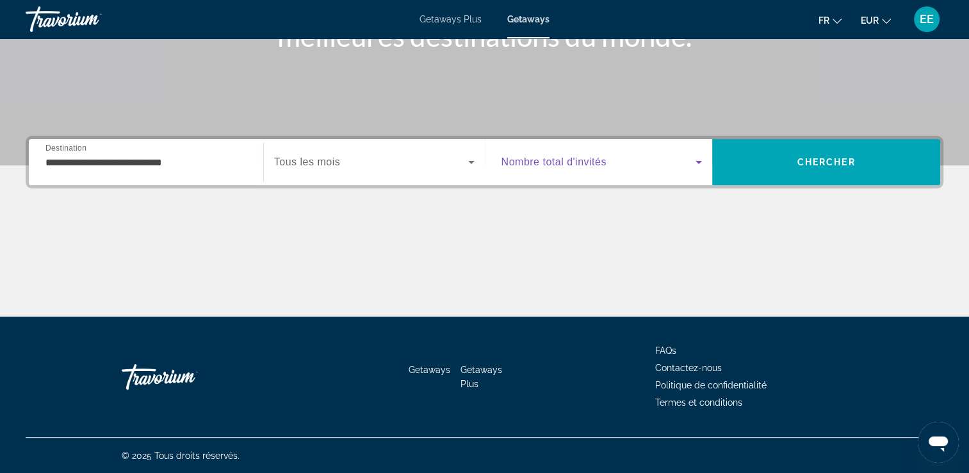
click at [654, 165] on span "Search widget" at bounding box center [599, 161] width 195 height 15
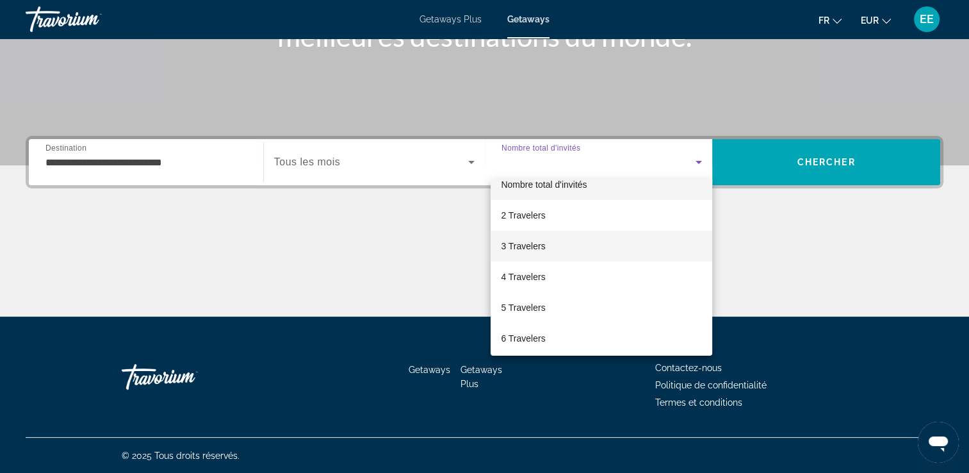
scroll to position [13, 0]
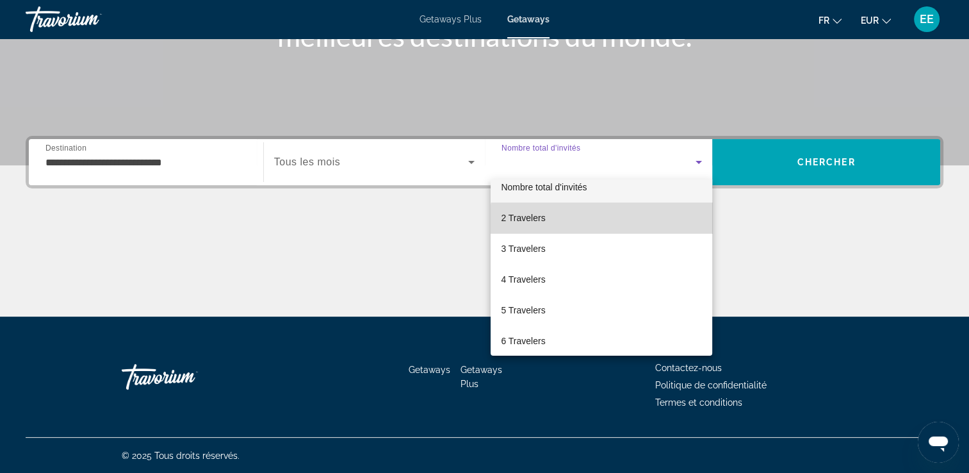
click at [616, 219] on mat-option "2 Travelers" at bounding box center [602, 217] width 222 height 31
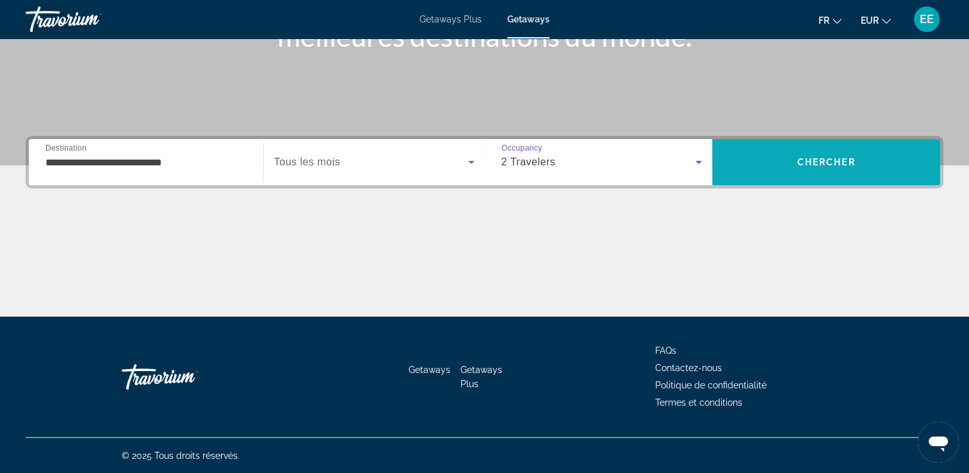
click at [757, 167] on span "Search" at bounding box center [826, 162] width 228 height 31
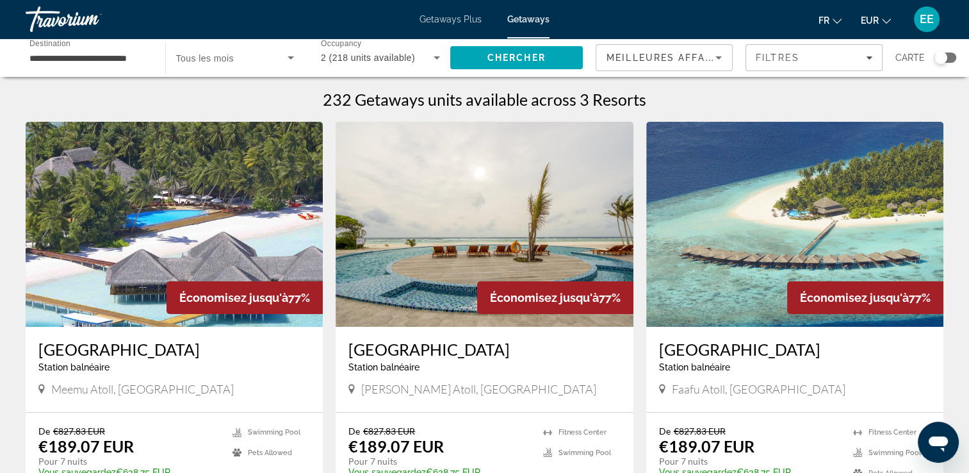
click at [104, 260] on img "Main content" at bounding box center [174, 224] width 297 height 205
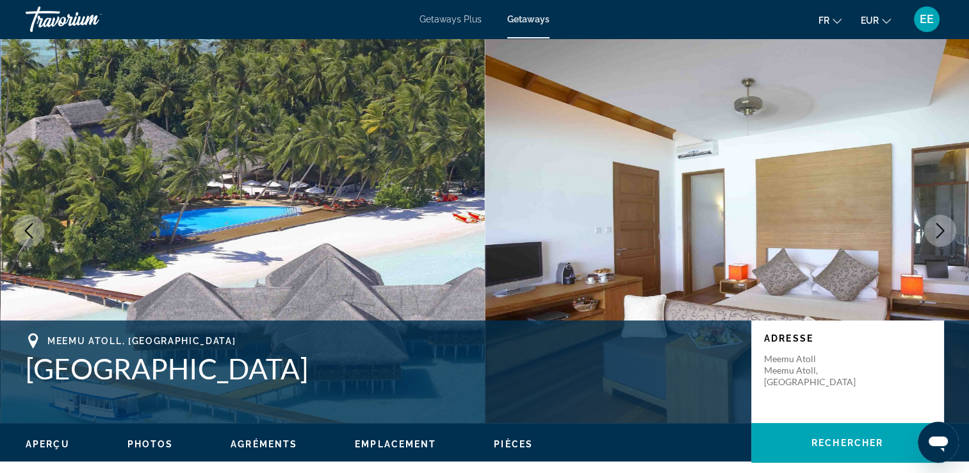
click at [934, 223] on icon "Next image" at bounding box center [940, 230] width 15 height 15
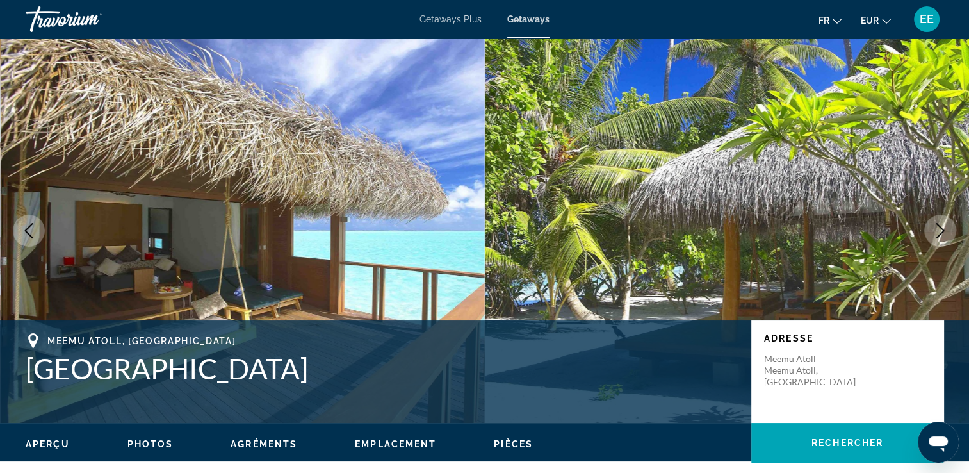
click at [936, 226] on icon "Next image" at bounding box center [940, 230] width 15 height 15
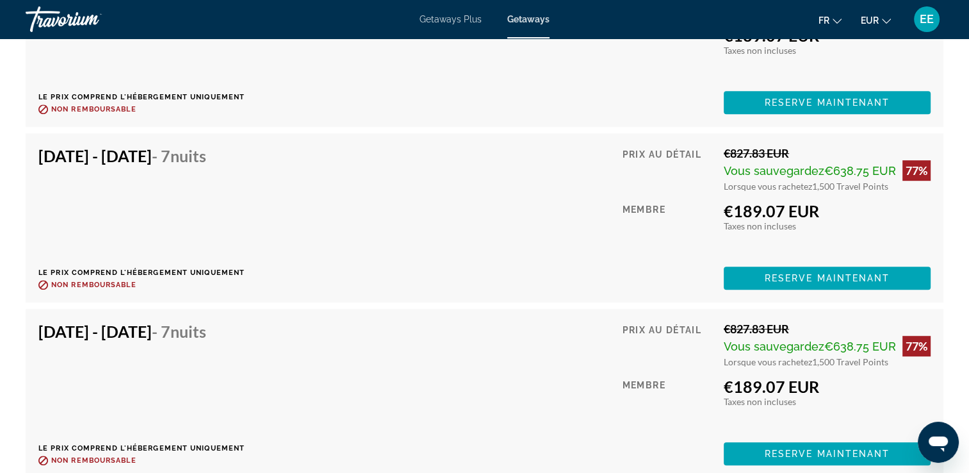
scroll to position [5701, 0]
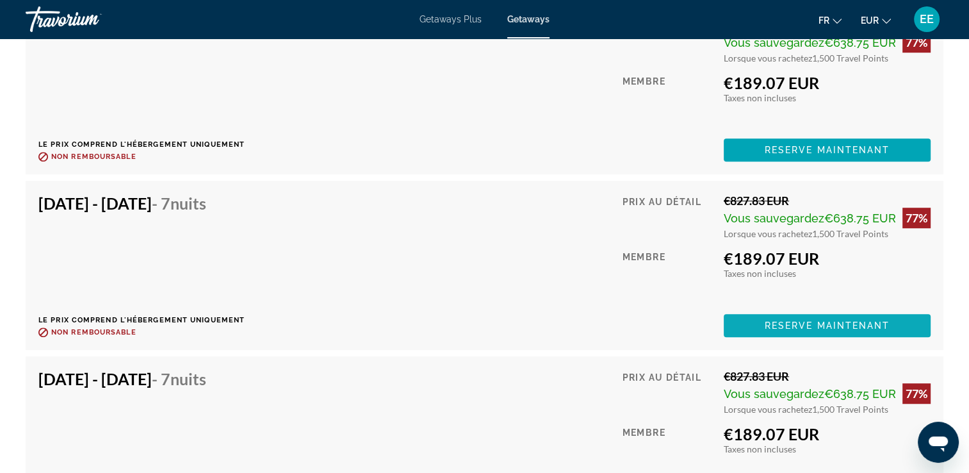
click at [790, 320] on span "Reserve maintenant" at bounding box center [828, 325] width 126 height 10
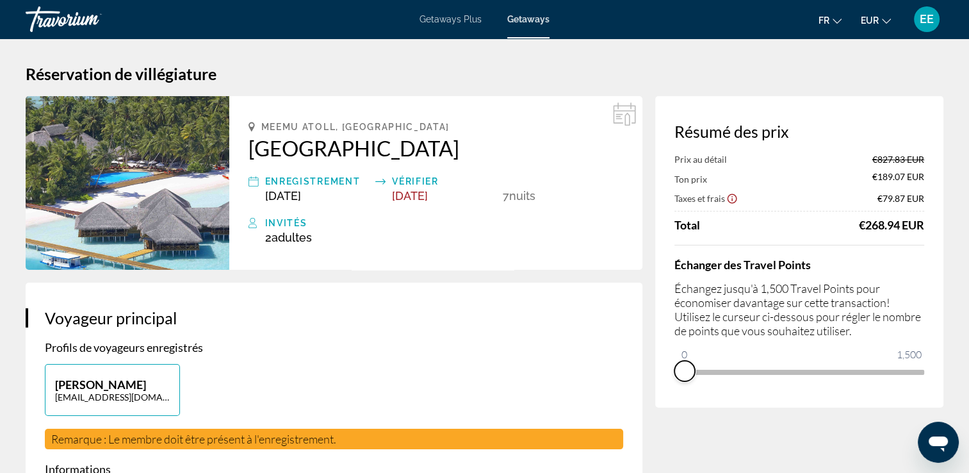
drag, startPoint x: 913, startPoint y: 393, endPoint x: 611, endPoint y: 400, distance: 301.8
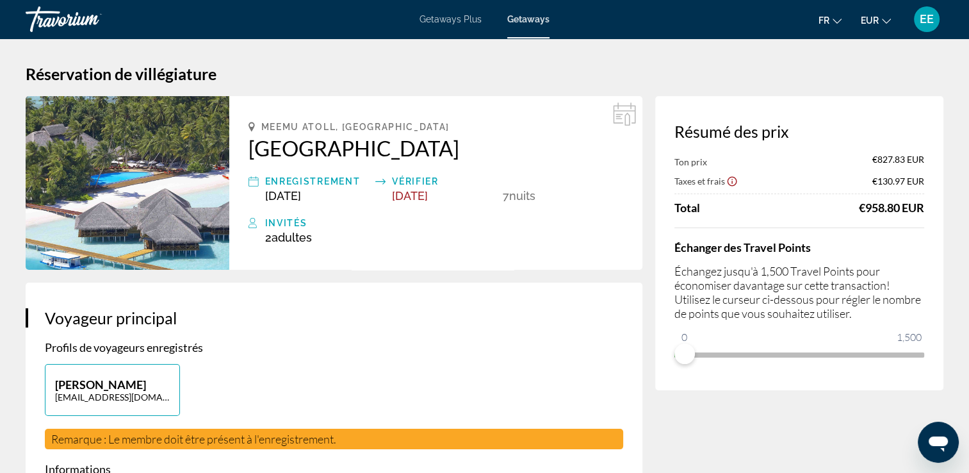
drag, startPoint x: 242, startPoint y: 146, endPoint x: 487, endPoint y: 147, distance: 244.7
click at [487, 147] on div "Meemu Atoll, Maldives Medhufushi Island Resort Enregistrement Mar 6, 2026 Vérif…" at bounding box center [435, 183] width 413 height 174
drag, startPoint x: 487, startPoint y: 147, endPoint x: 450, endPoint y: 145, distance: 36.6
copy h2 "Medhufushi Island Resort"
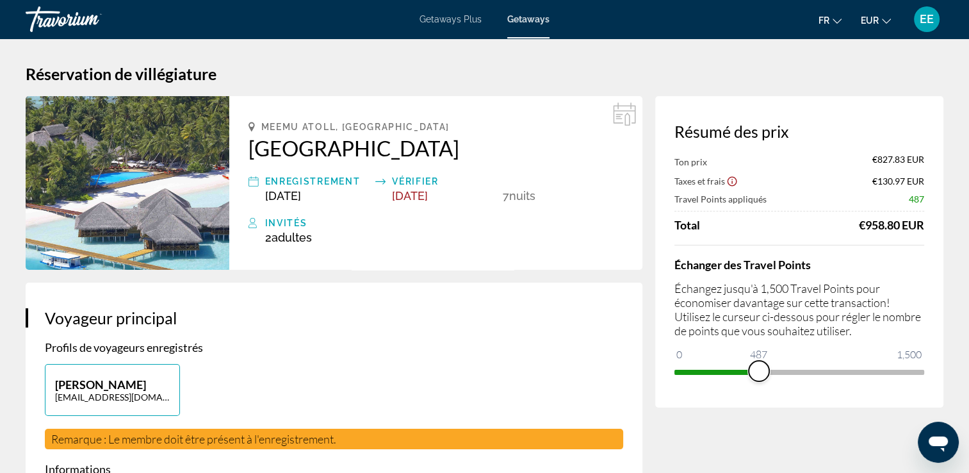
drag, startPoint x: 683, startPoint y: 357, endPoint x: 760, endPoint y: 368, distance: 77.7
click at [760, 370] on span "ngx-slider" at bounding box center [759, 371] width 20 height 20
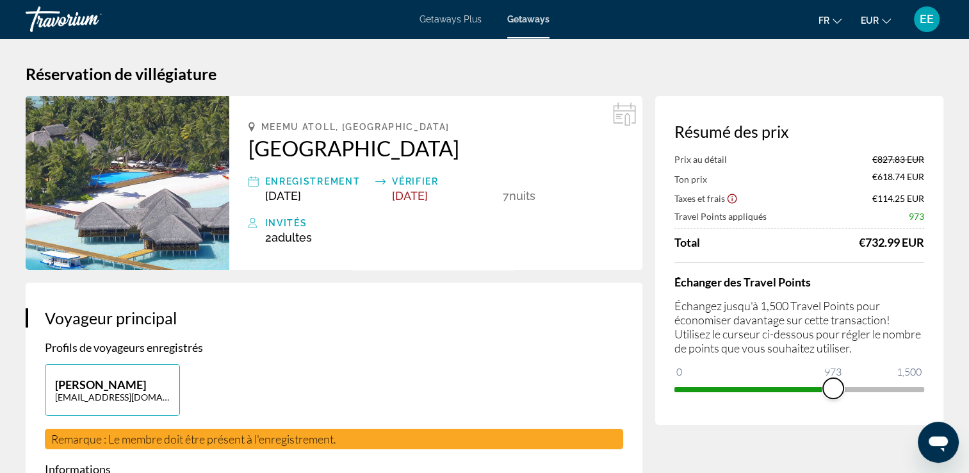
drag, startPoint x: 763, startPoint y: 393, endPoint x: 833, endPoint y: 400, distance: 70.8
click at [833, 400] on div "Résumé des prix Prix au détail €827.83 EUR Ton prix €618.74 EUR Taxes et frais …" at bounding box center [799, 260] width 288 height 329
drag, startPoint x: 840, startPoint y: 387, endPoint x: 891, endPoint y: 386, distance: 50.6
click at [891, 386] on span "ngx-slider" at bounding box center [886, 388] width 20 height 20
click at [51, 17] on div "Travorium" at bounding box center [90, 19] width 128 height 33
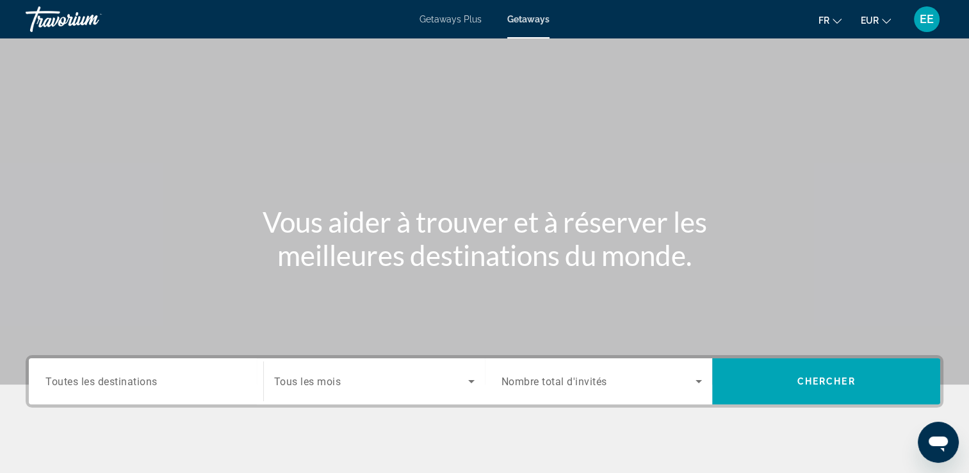
click at [90, 389] on div "Search widget" at bounding box center [145, 381] width 201 height 37
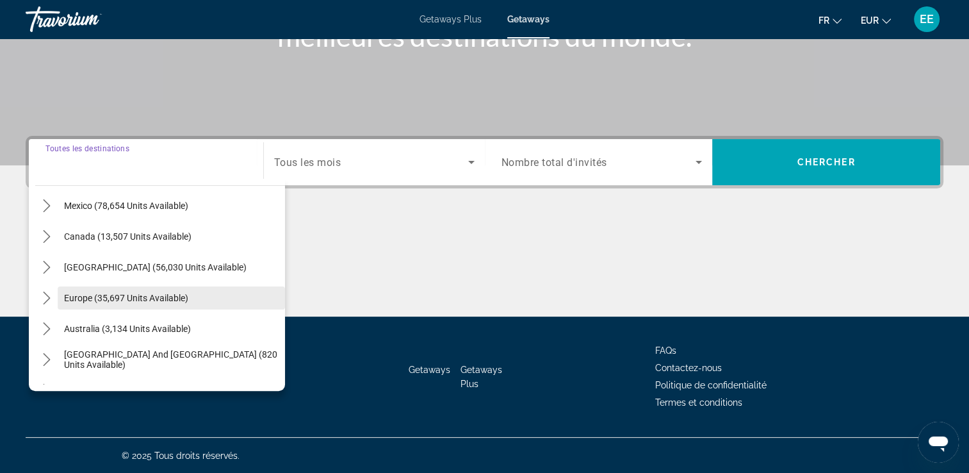
scroll to position [64, 0]
click at [85, 297] on button "Europe (35,697 units available)" at bounding box center [171, 297] width 227 height 23
type input "**********"
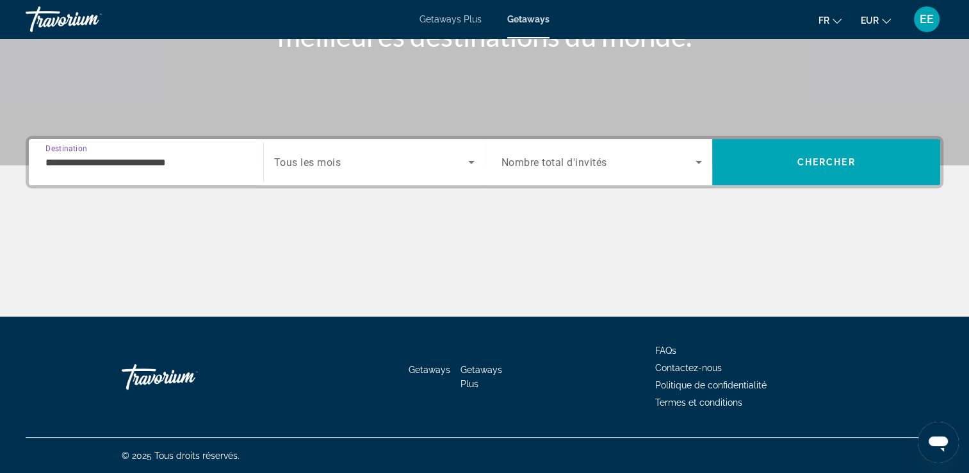
click at [361, 165] on span "Search widget" at bounding box center [371, 161] width 194 height 15
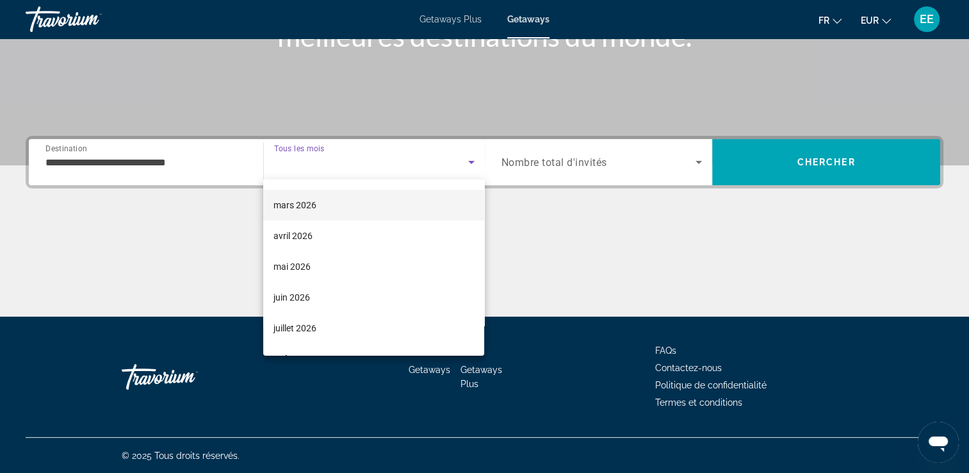
scroll to position [256, 0]
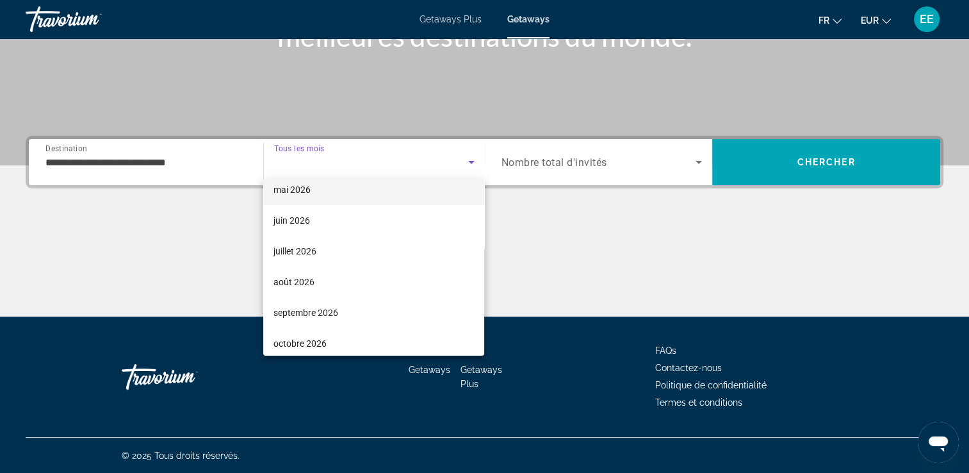
click at [336, 192] on mat-option "mai 2026" at bounding box center [373, 189] width 221 height 31
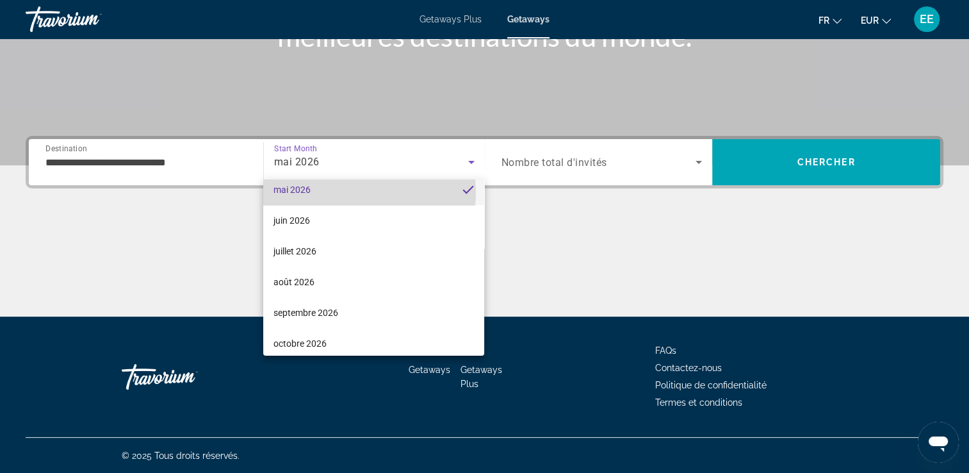
scroll to position [0, 0]
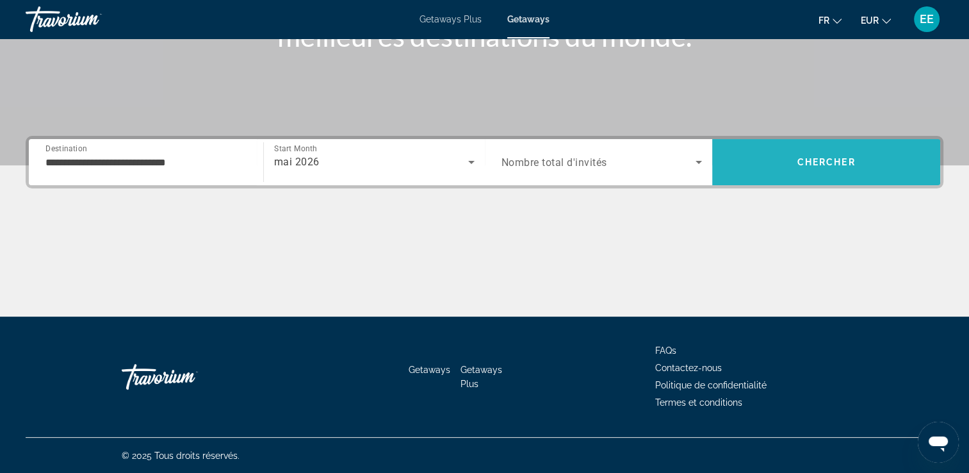
click at [814, 180] on span "Search" at bounding box center [826, 162] width 228 height 46
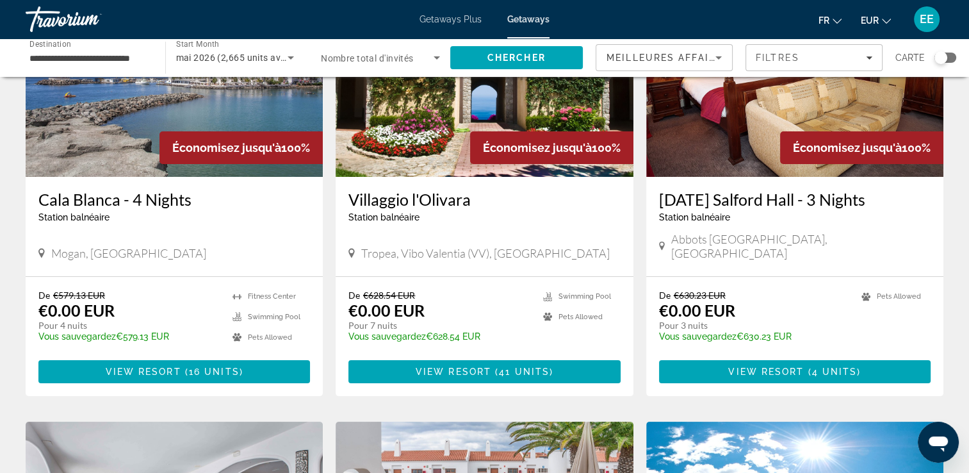
scroll to position [128, 0]
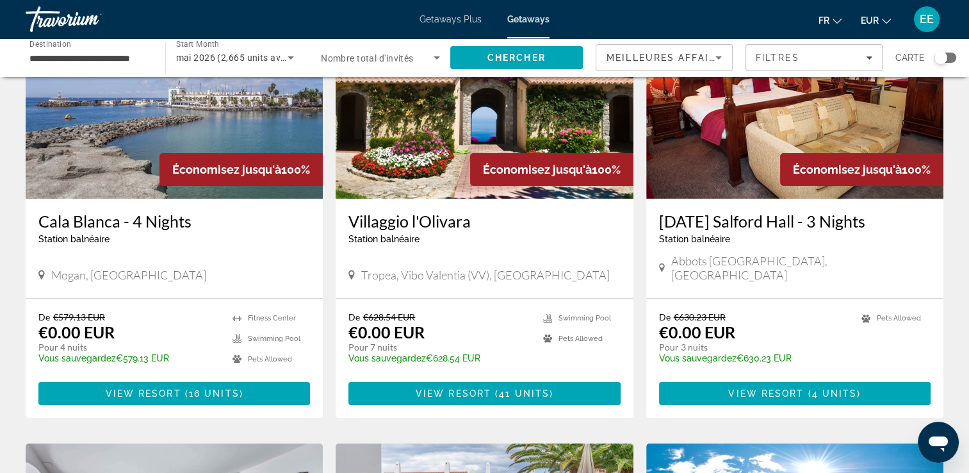
click at [119, 147] on img "Main content" at bounding box center [174, 96] width 297 height 205
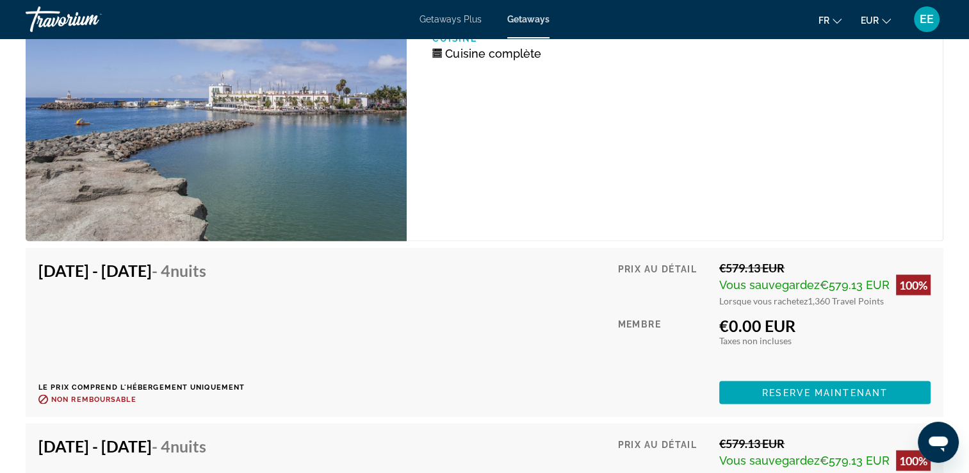
scroll to position [2562, 0]
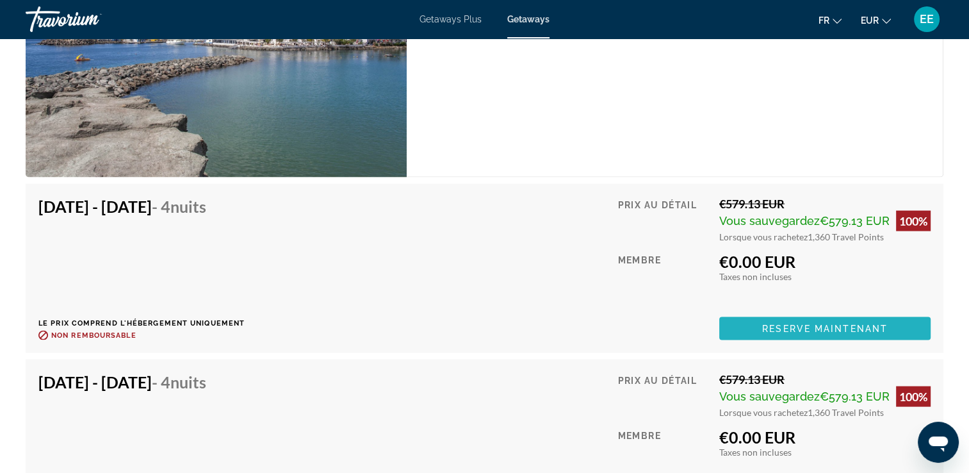
click at [798, 323] on span "Reserve maintenant" at bounding box center [825, 328] width 126 height 10
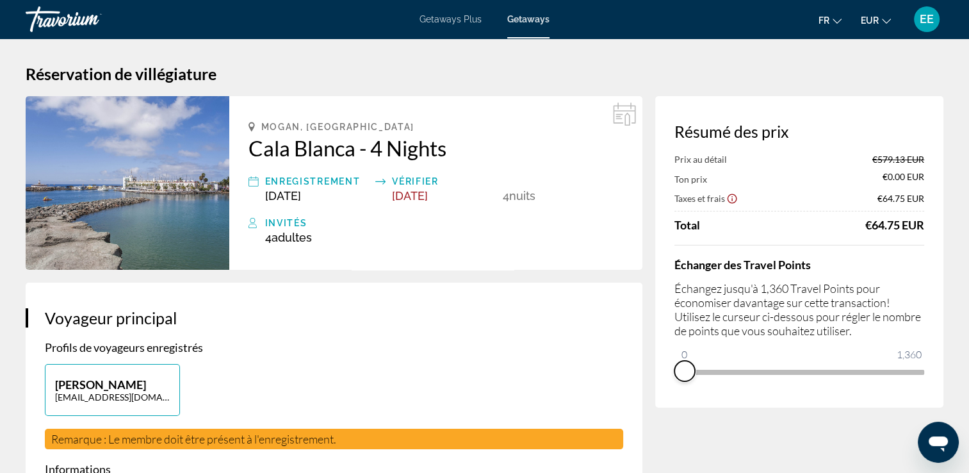
drag, startPoint x: 919, startPoint y: 384, endPoint x: 642, endPoint y: 389, distance: 276.1
